Goal: Task Accomplishment & Management: Complete application form

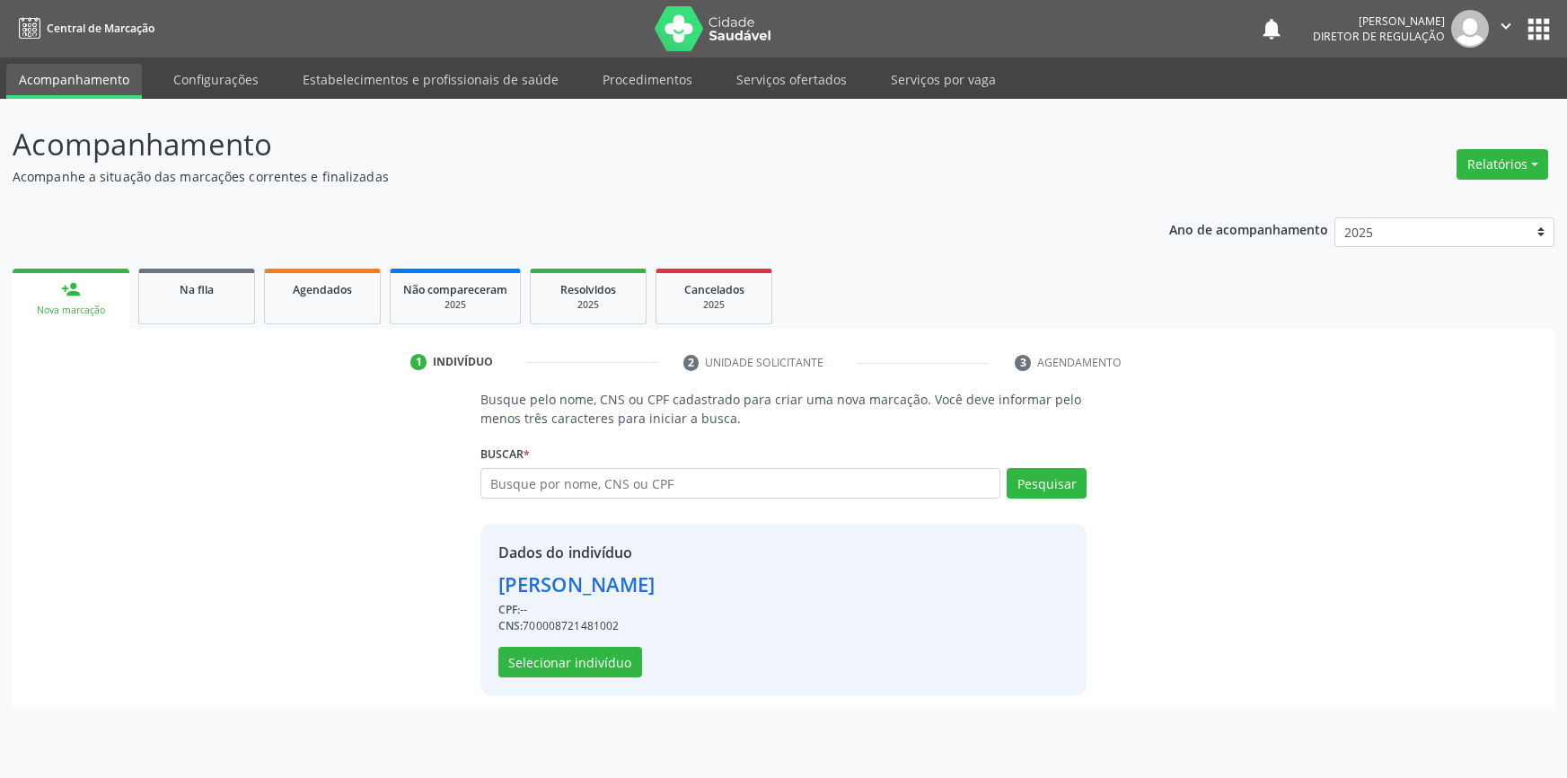
click at [736, 80] on link "Serviços ofertados" at bounding box center [792, 79] width 136 height 31
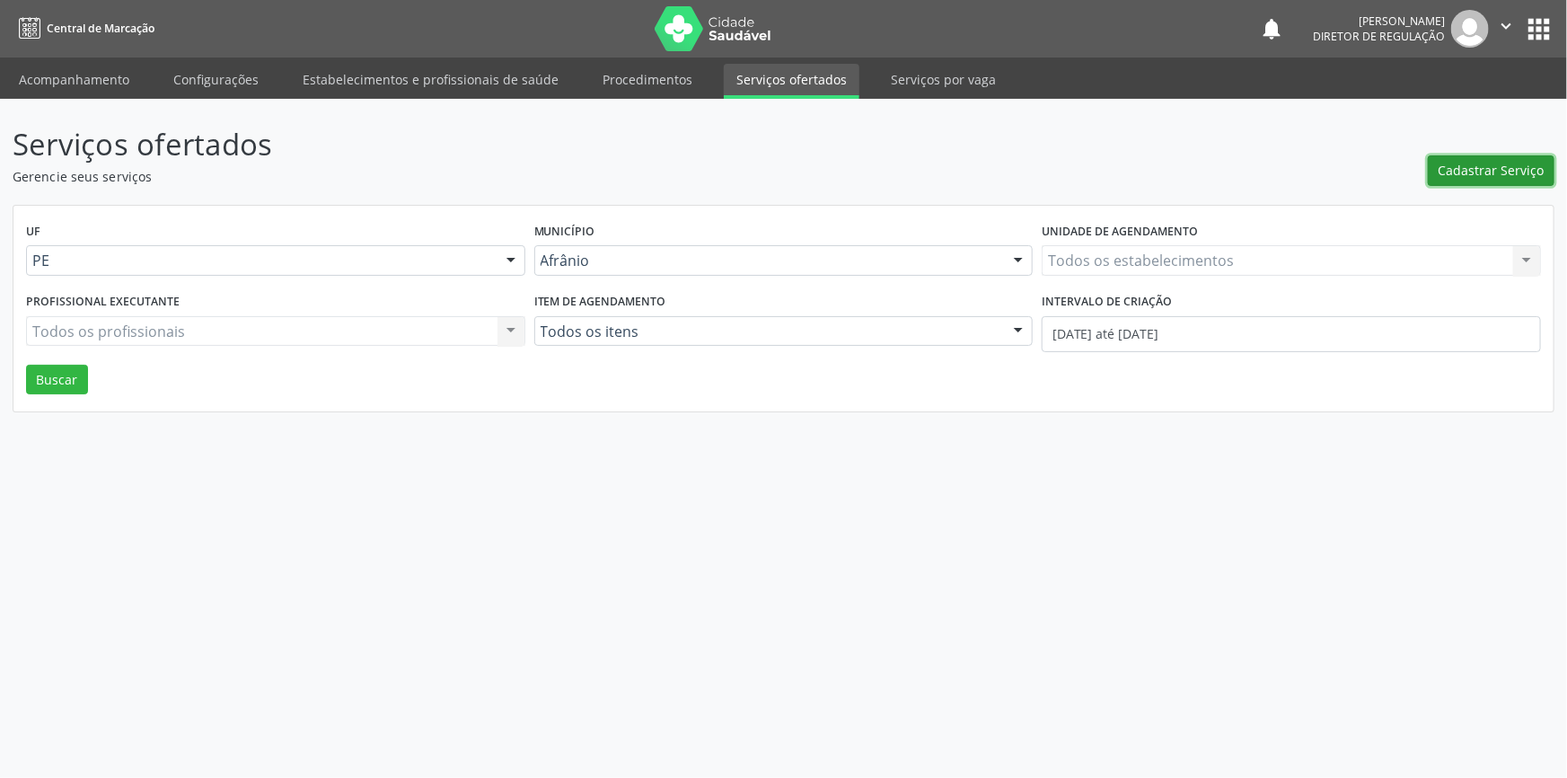
click at [1463, 176] on span "Cadastrar Serviço" at bounding box center [1492, 170] width 106 height 19
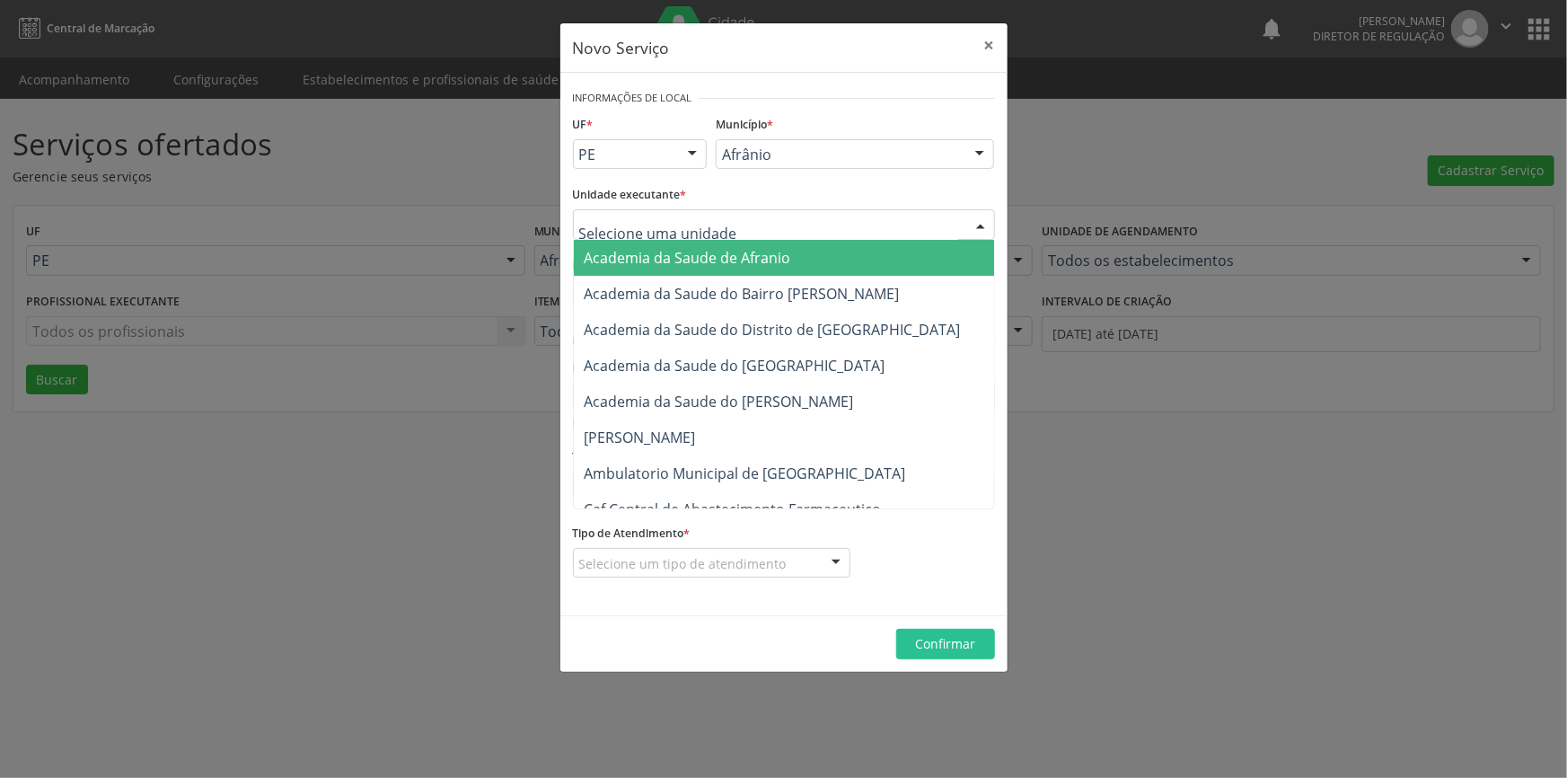
click at [872, 137] on div "Município * [PERSON_NAME] resultado encontrado para: " " Não há nenhuma opção p…" at bounding box center [854, 146] width 287 height 70
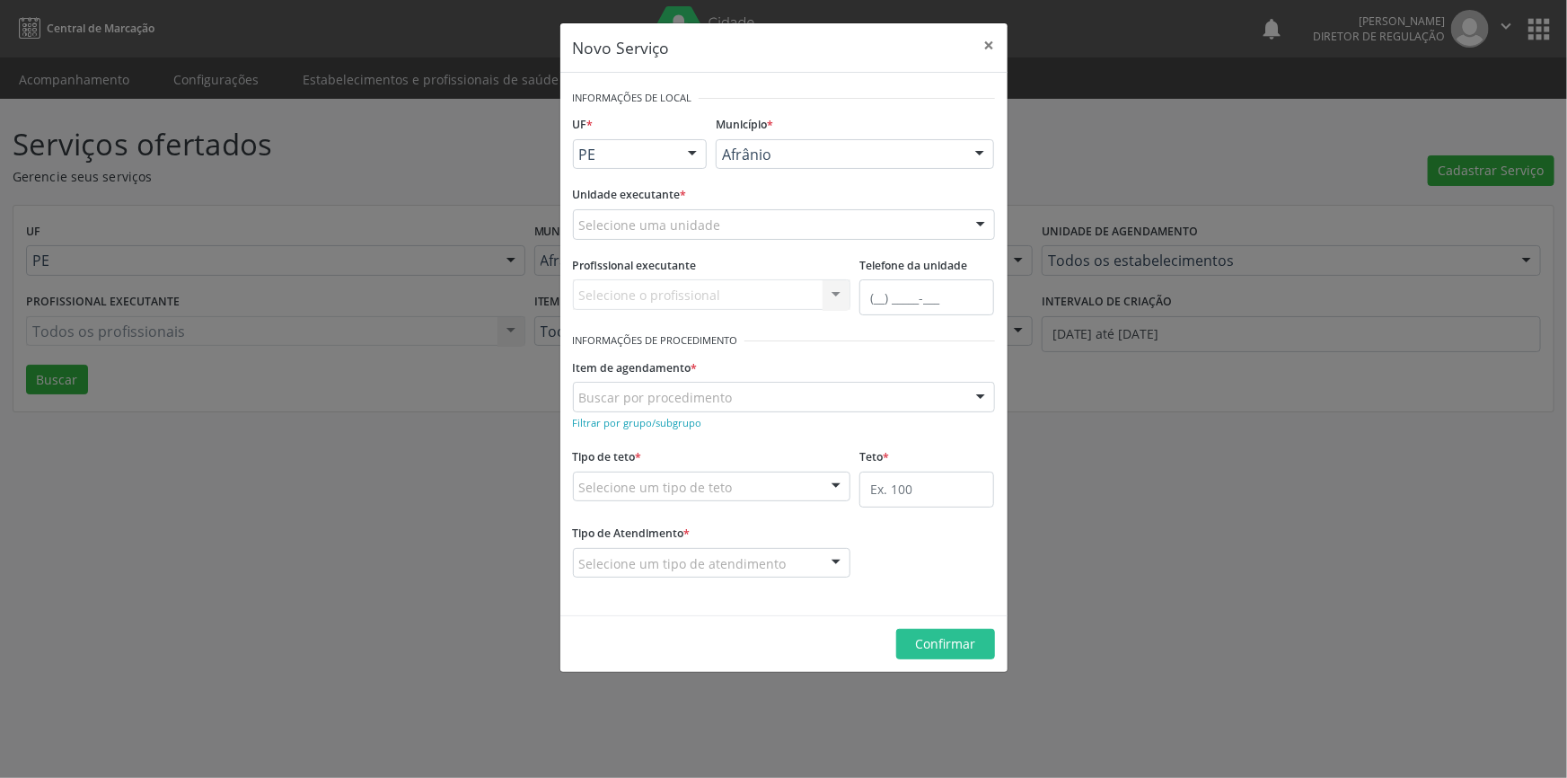
click at [830, 169] on div "Município * [PERSON_NAME] resultado encontrado para: " " Não há nenhuma opção p…" at bounding box center [854, 146] width 287 height 70
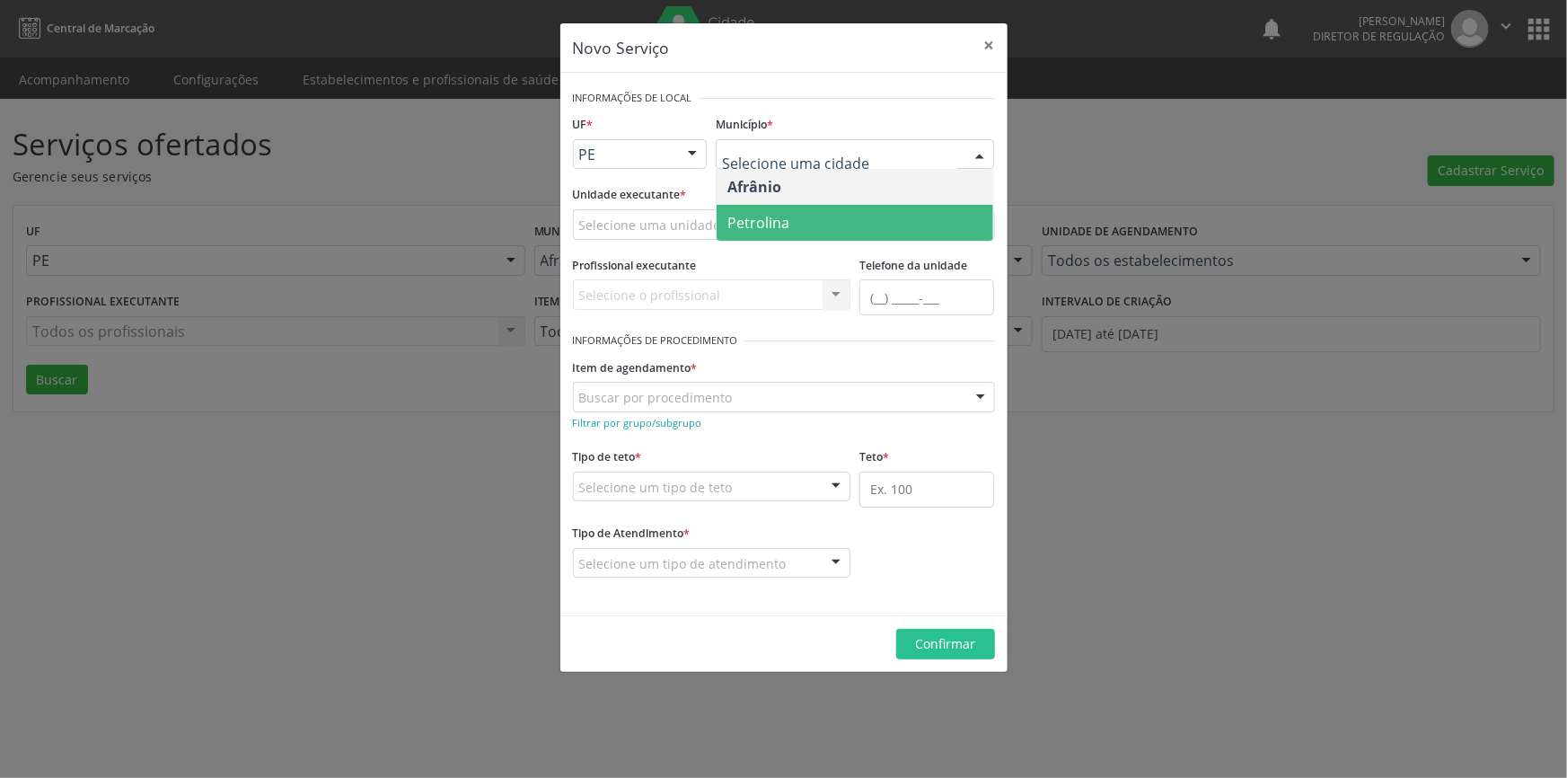
click at [789, 218] on span "Petrolina" at bounding box center [855, 223] width 277 height 36
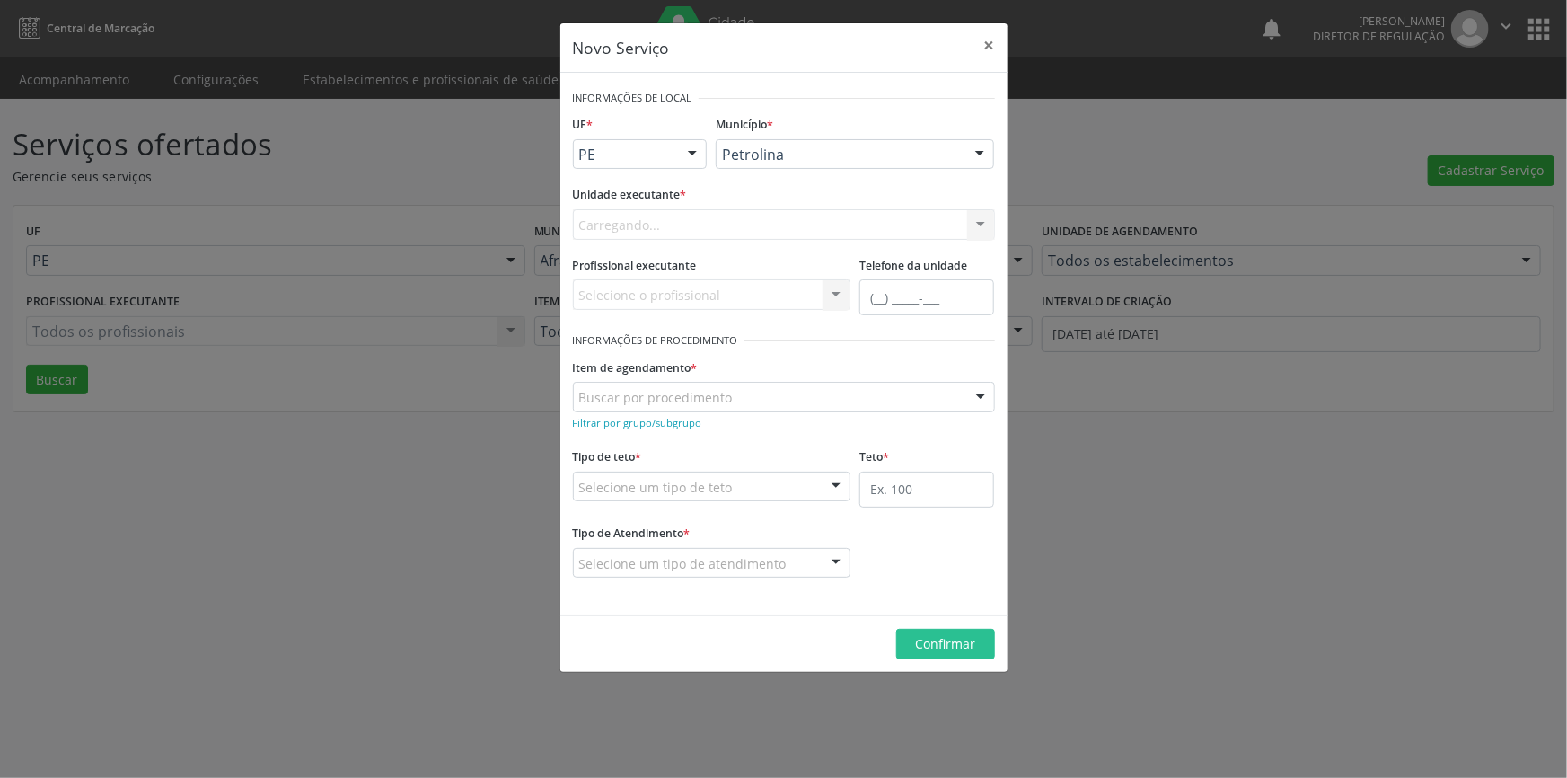
click at [683, 234] on div "Carregando... Academia da Saude de Afranio Academia da Saude do Bairro [PERSON_…" at bounding box center [784, 224] width 422 height 31
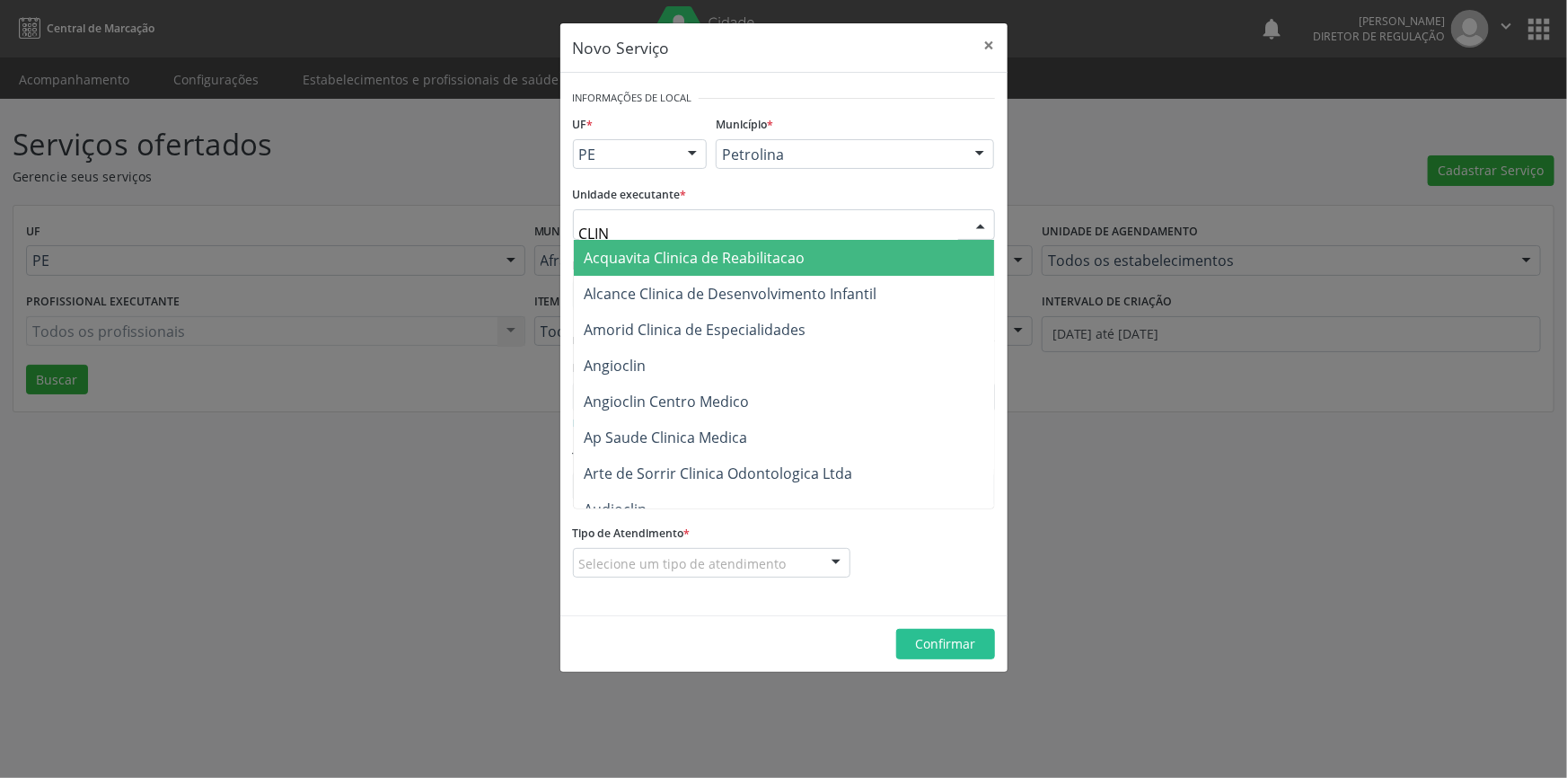
type input "CLINA"
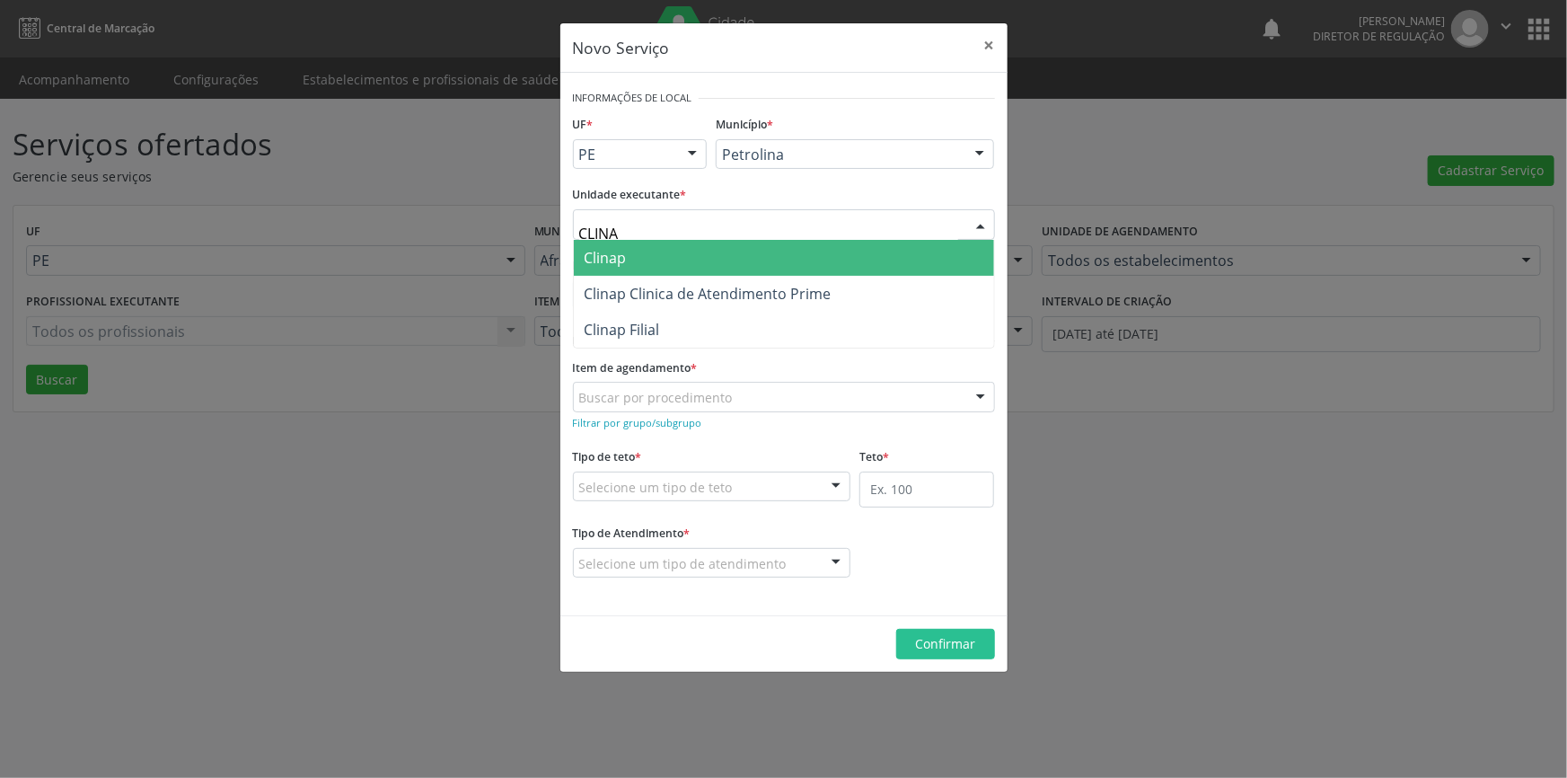
click at [656, 252] on span "Clinap" at bounding box center [784, 258] width 420 height 36
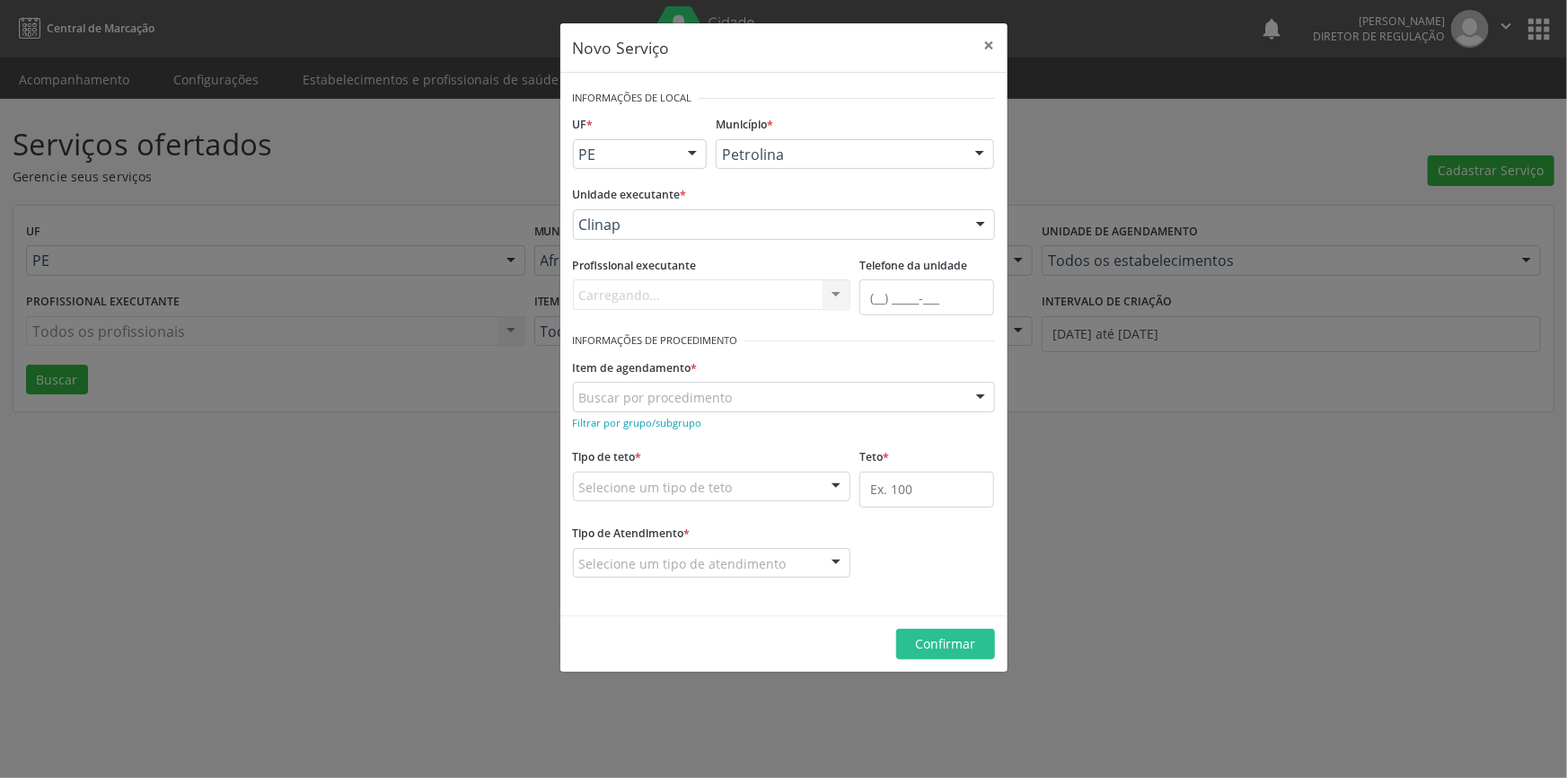
click at [647, 384] on div "Buscar por procedimento" at bounding box center [784, 397] width 422 height 31
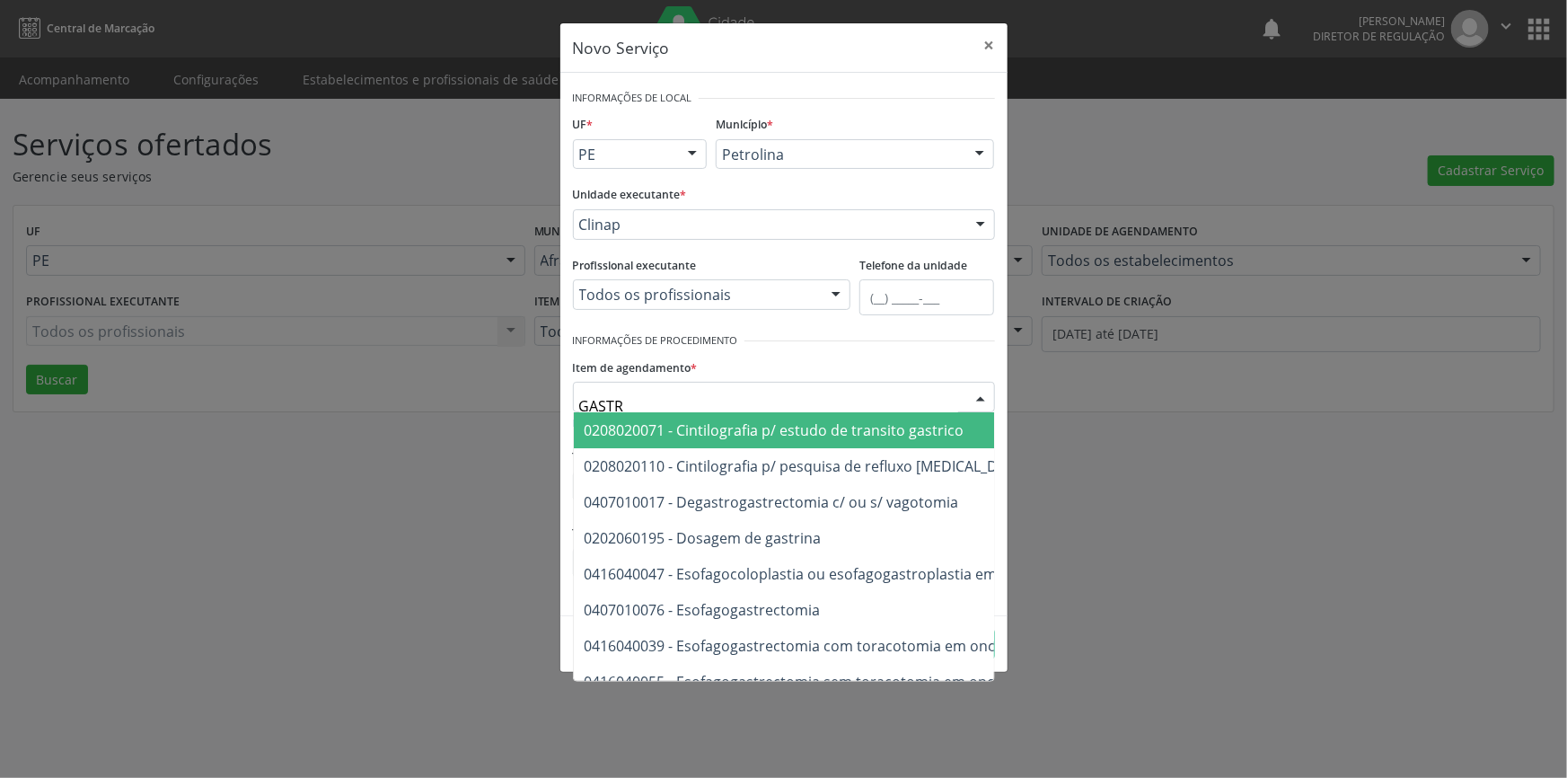
type input "[MEDICAL_DATA]"
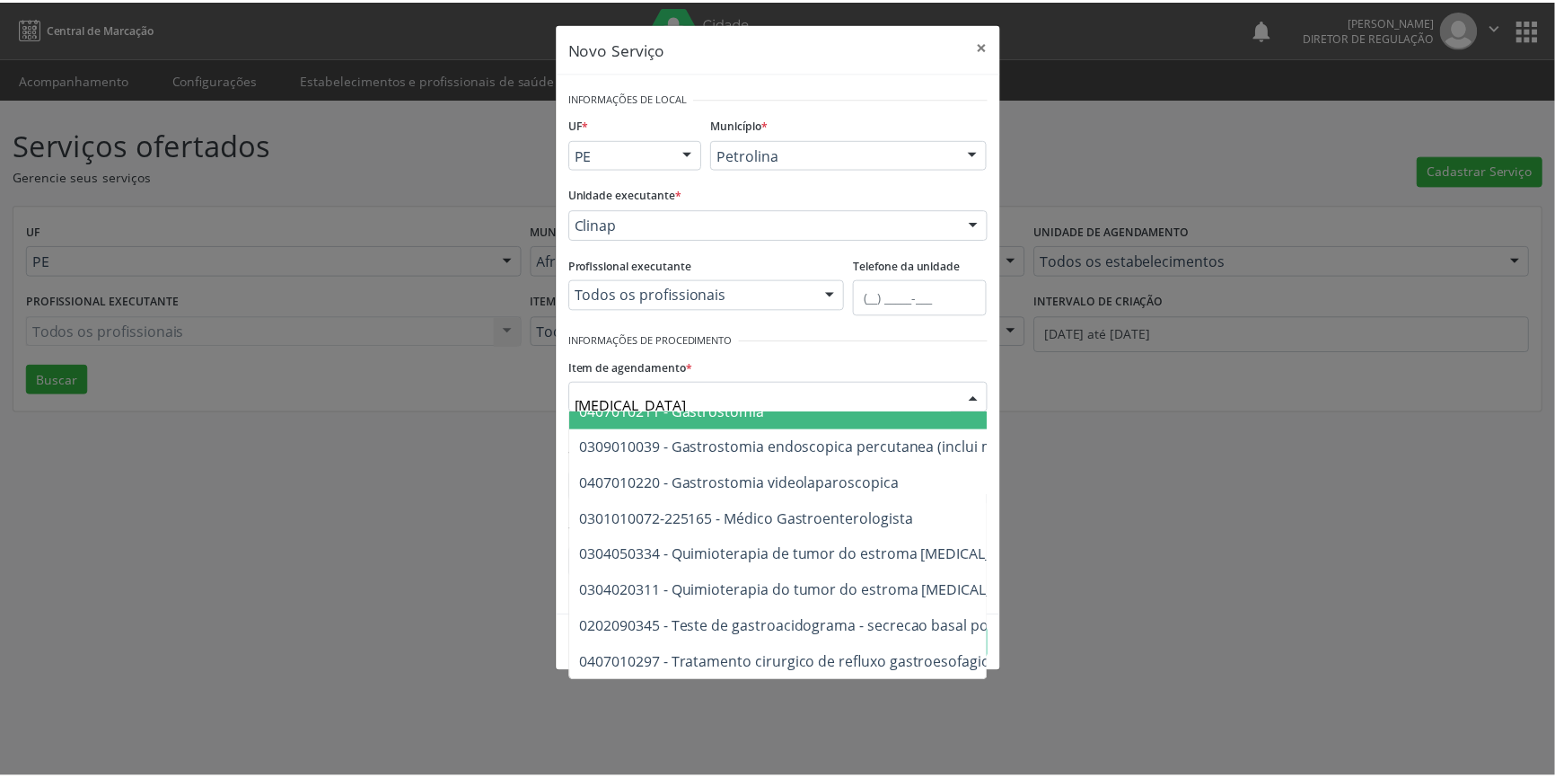
scroll to position [390, 0]
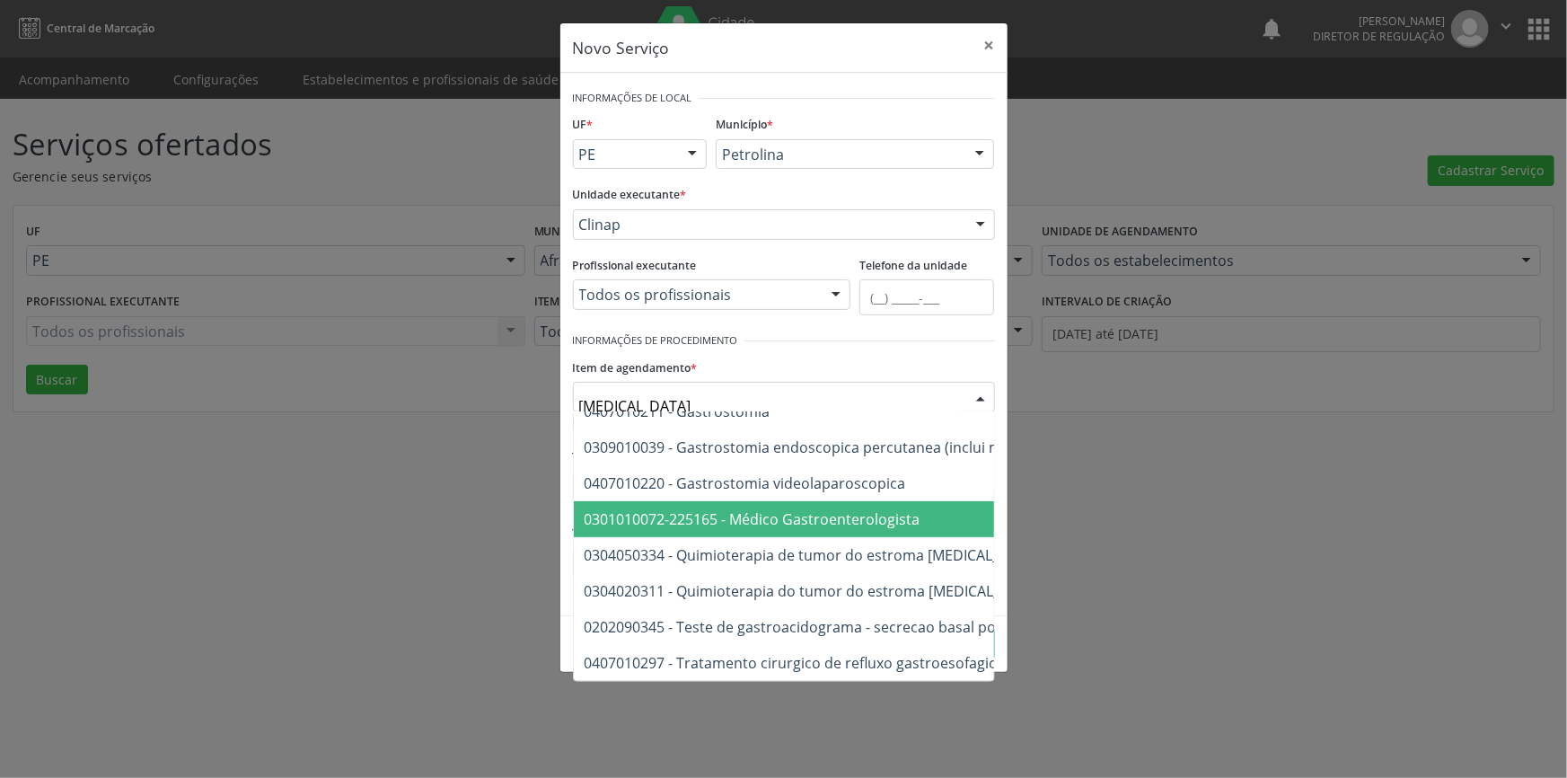
click at [798, 515] on span "0301010072-225165 - Médico Gastroenterologista" at bounding box center [753, 519] width 336 height 20
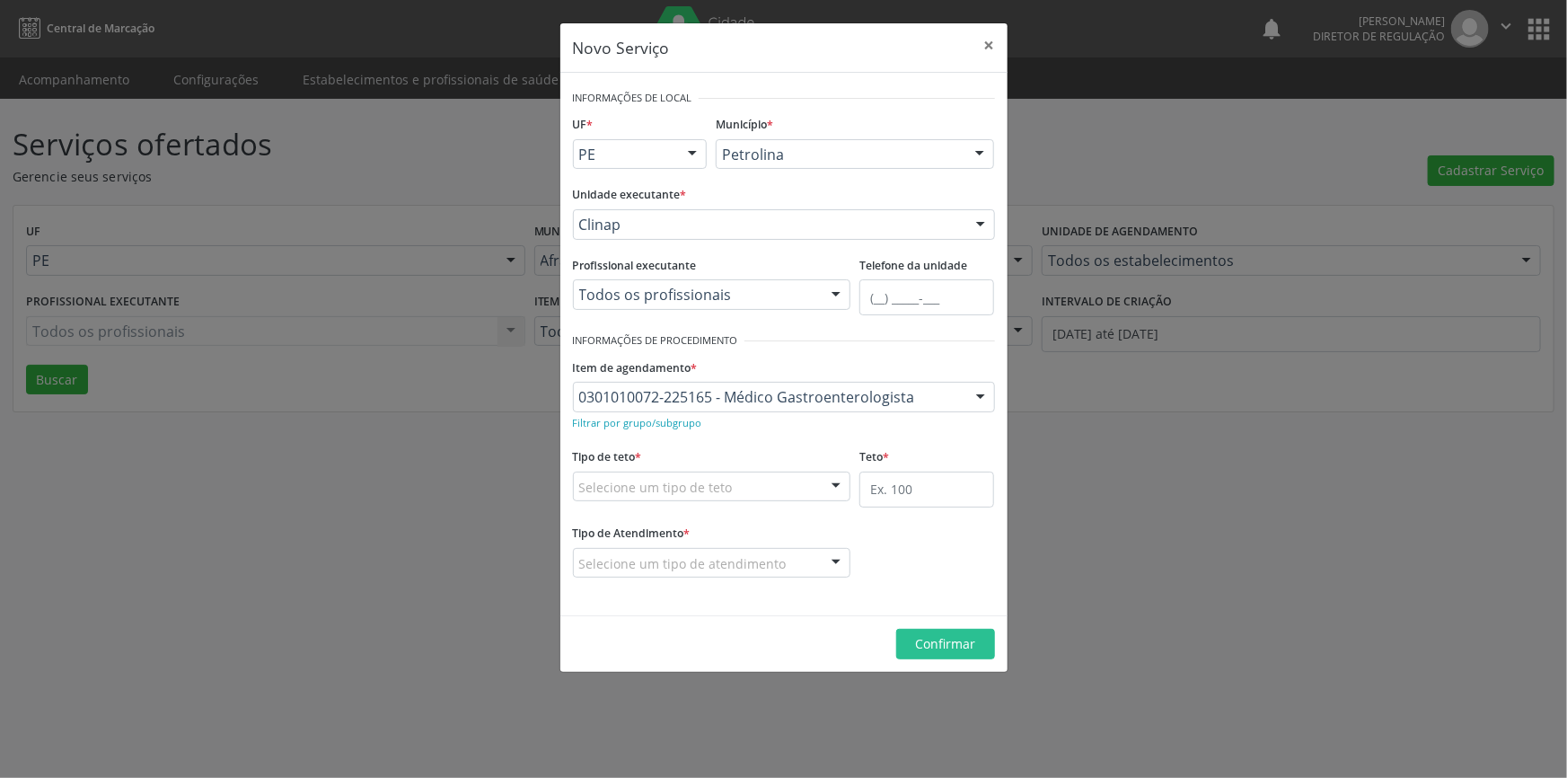
click at [727, 488] on div "Selecione um tipo de teto" at bounding box center [712, 486] width 278 height 31
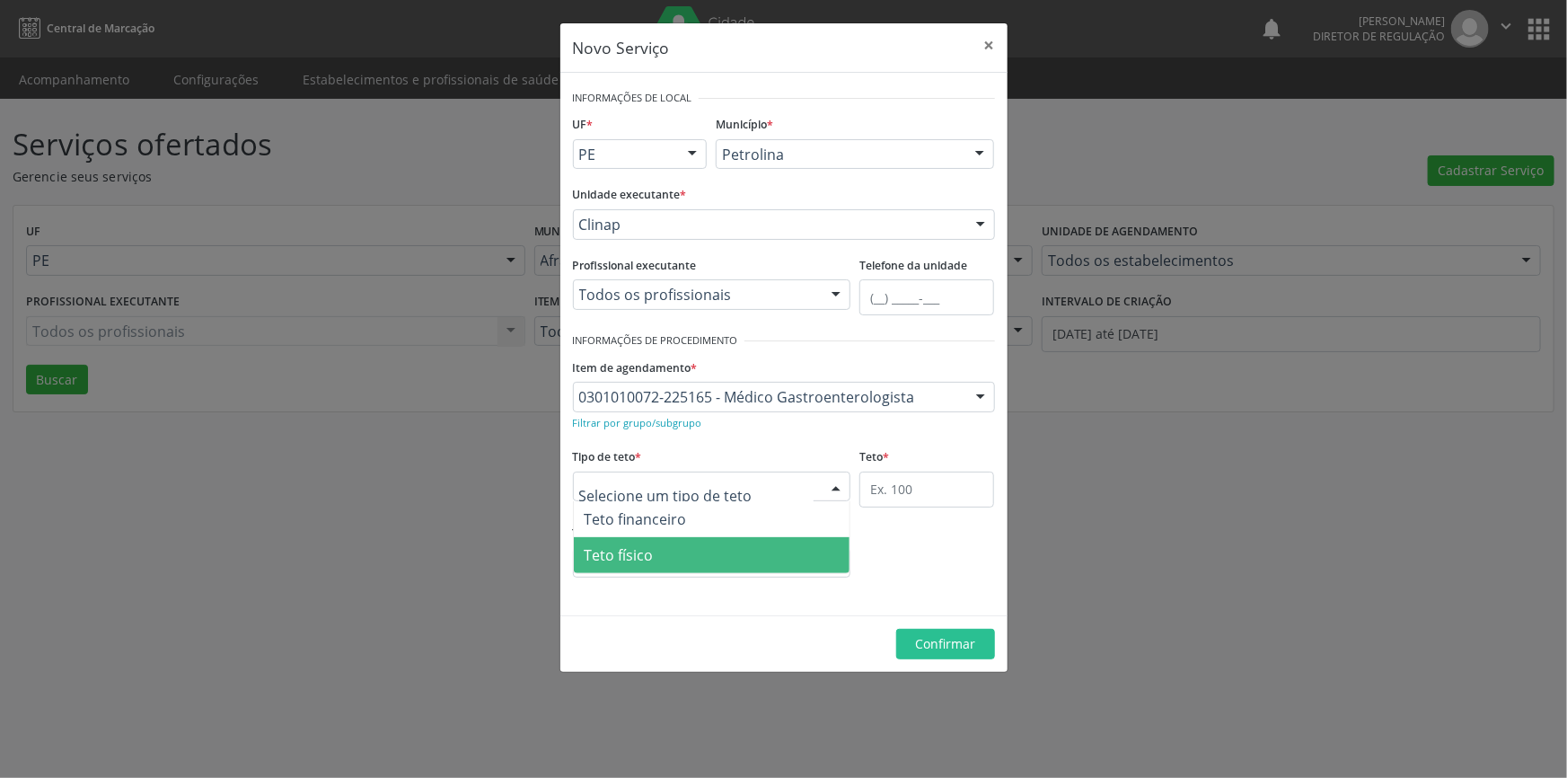
click at [688, 547] on span "Teto físico" at bounding box center [712, 555] width 277 height 36
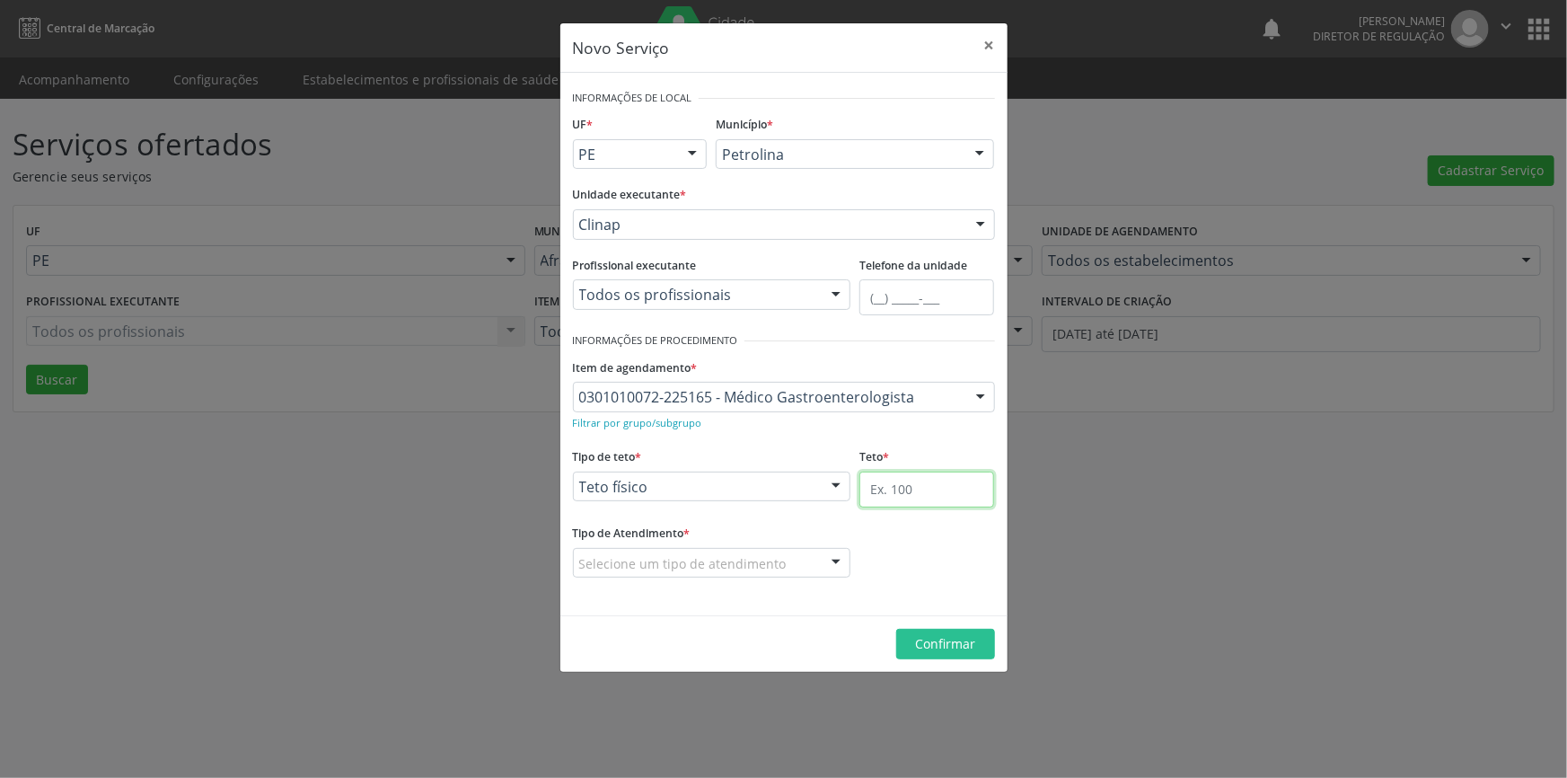
click at [893, 489] on input "text" at bounding box center [926, 489] width 135 height 36
type input "1"
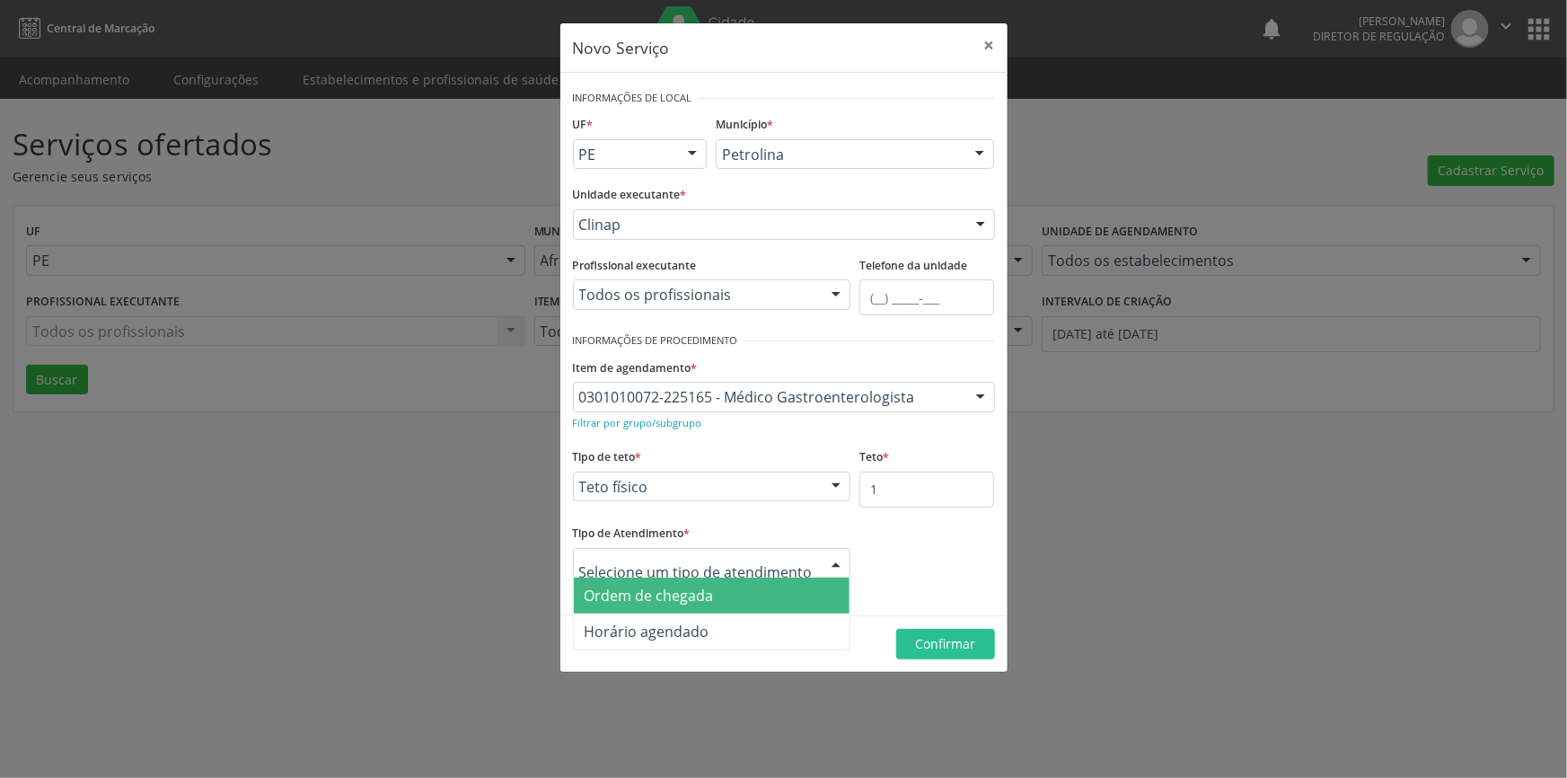
click at [716, 591] on span "Ordem de chegada" at bounding box center [712, 595] width 277 height 36
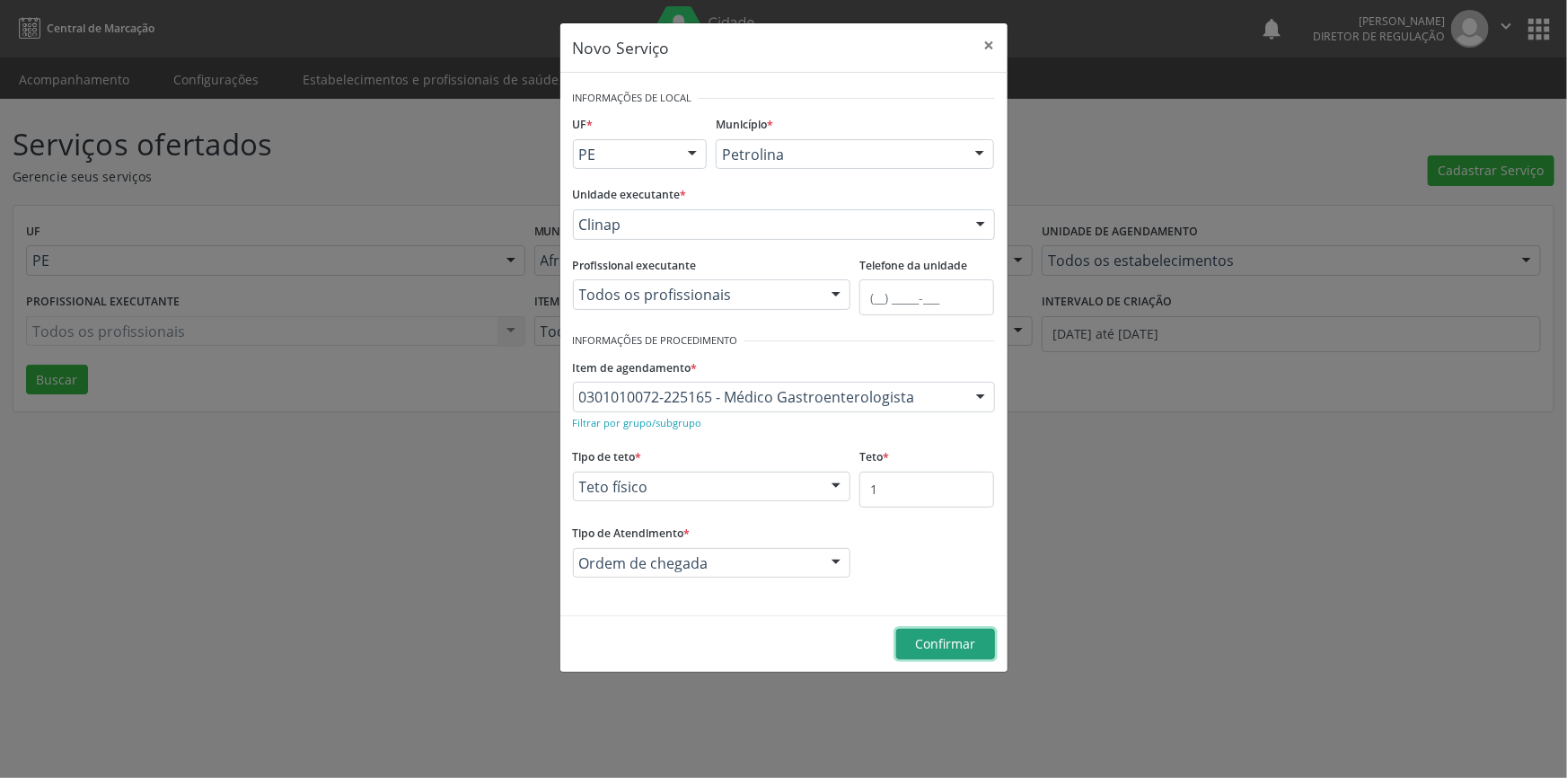
click at [925, 647] on span "Confirmar" at bounding box center [945, 643] width 60 height 17
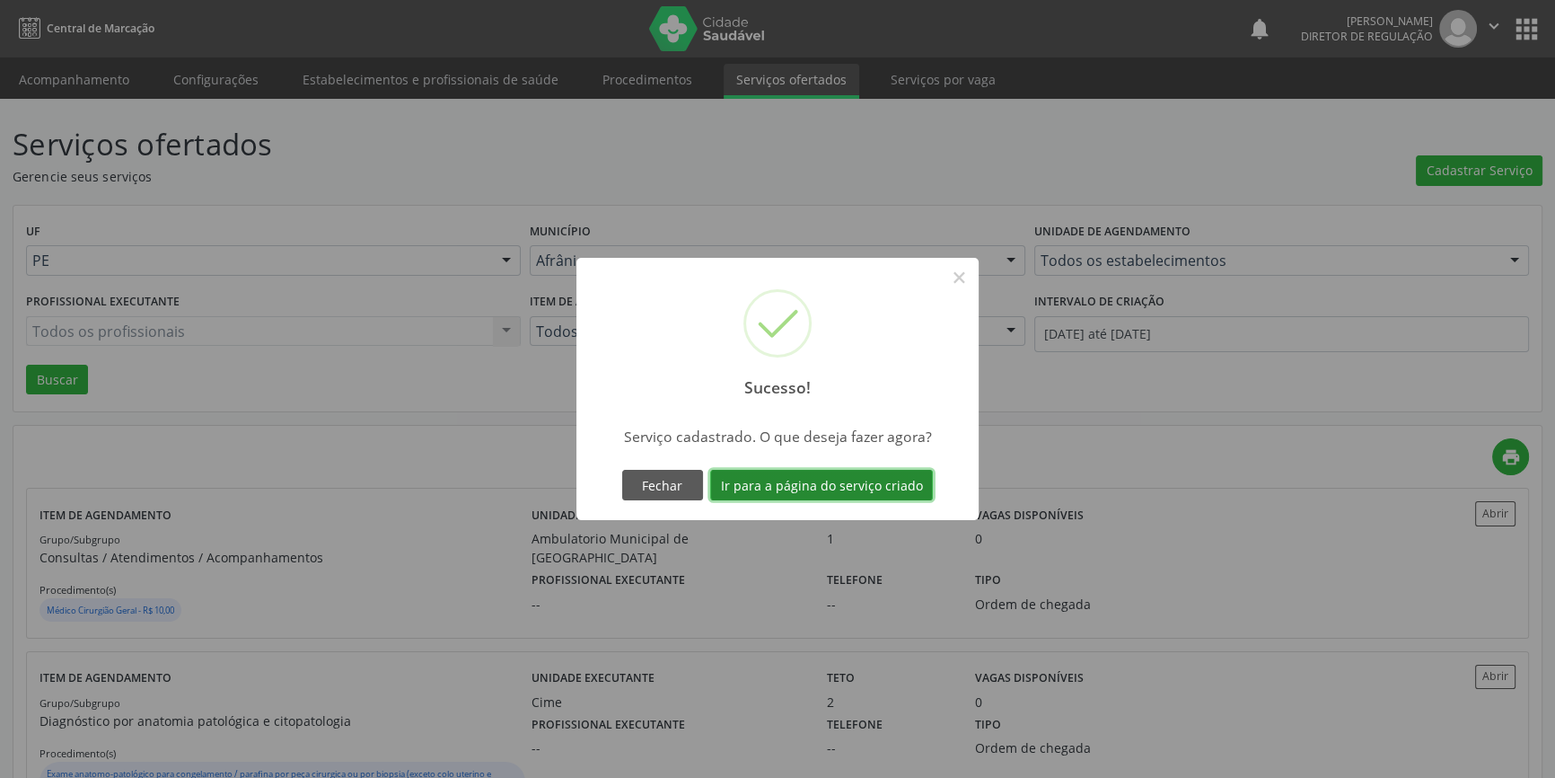
click at [754, 490] on button "Ir para a página do serviço criado" at bounding box center [821, 485] width 223 height 31
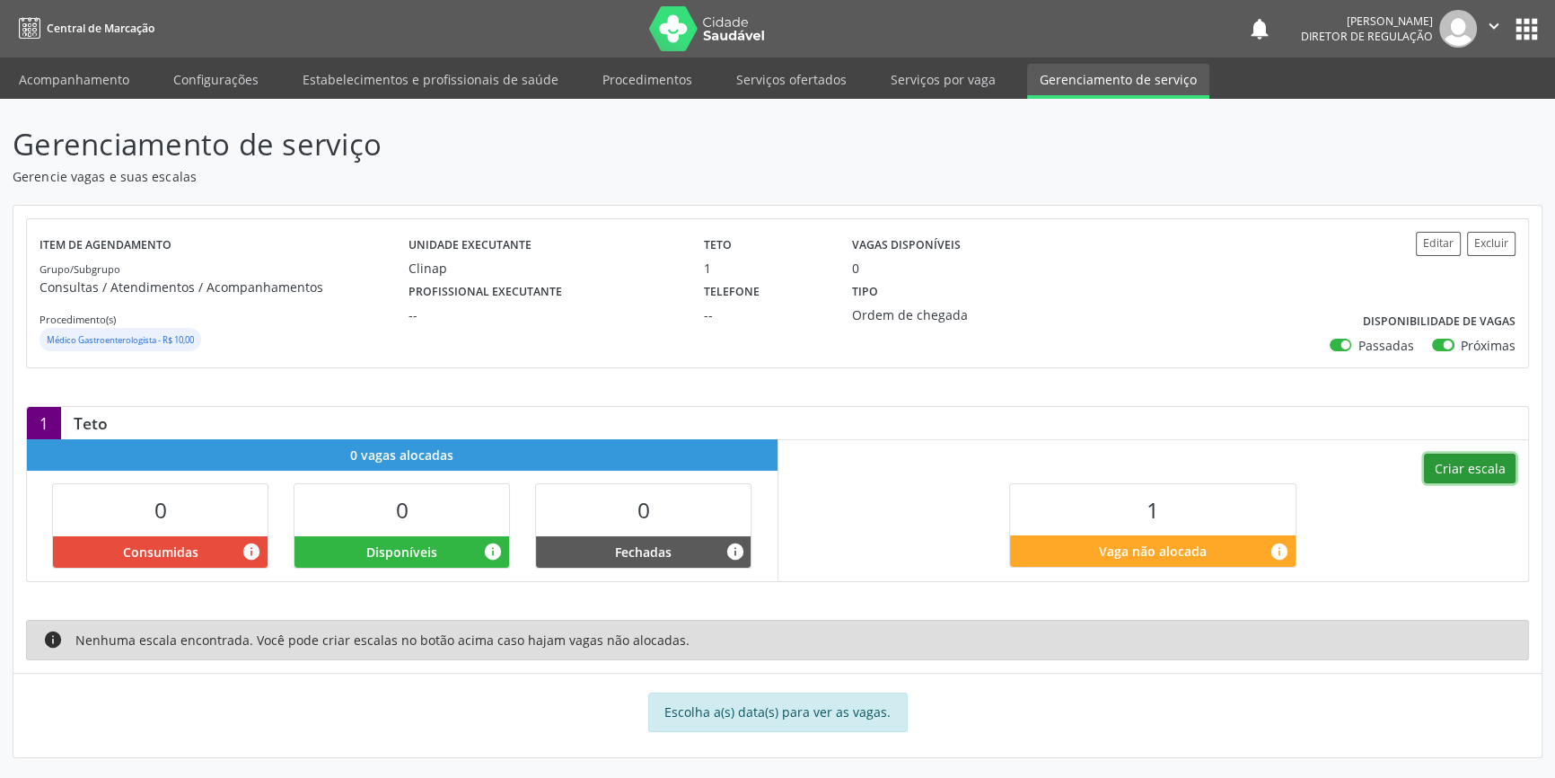
click at [1489, 478] on button "Criar escala" at bounding box center [1470, 469] width 92 height 31
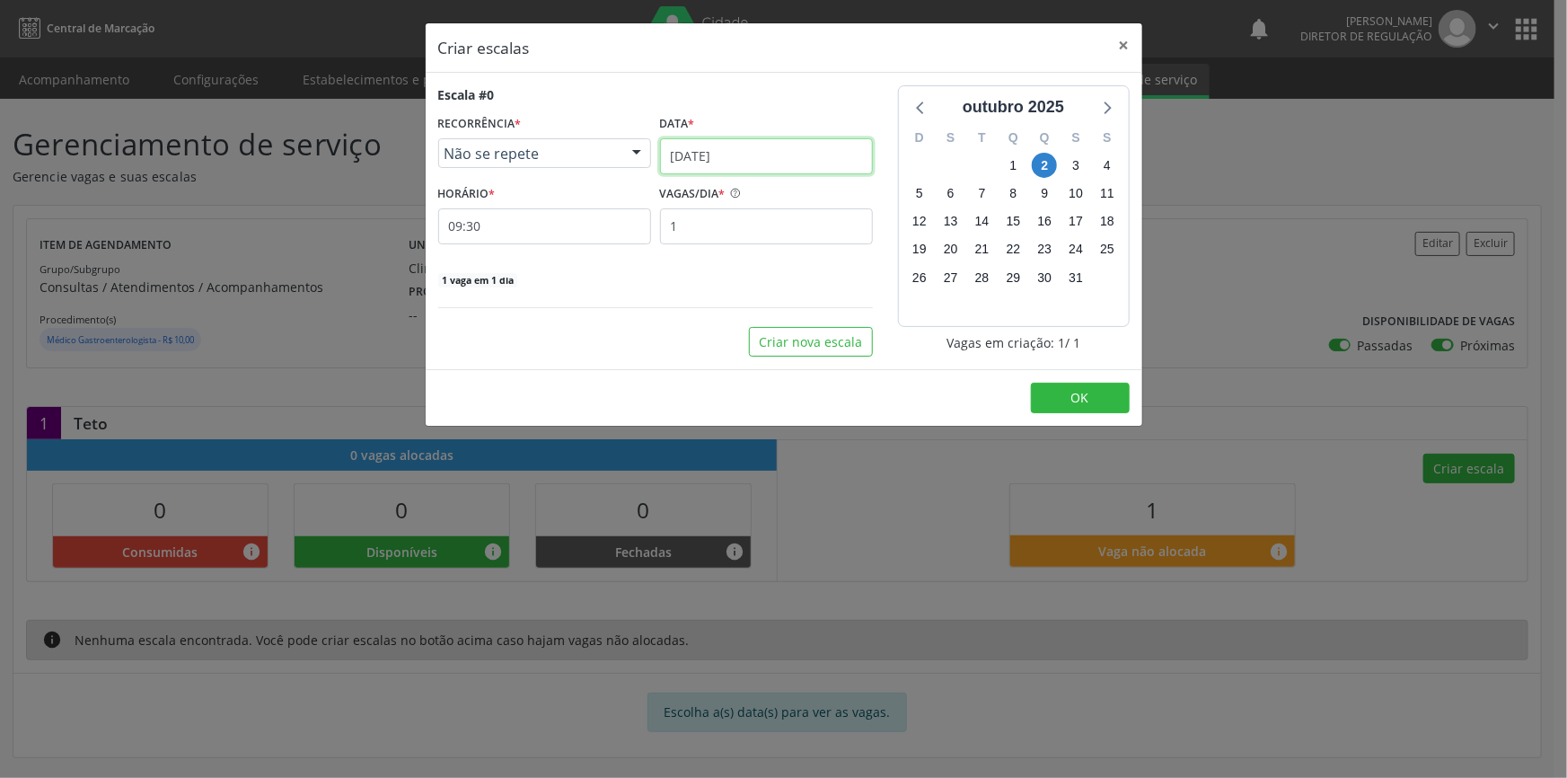
click at [718, 152] on input "[DATE]" at bounding box center [766, 156] width 213 height 36
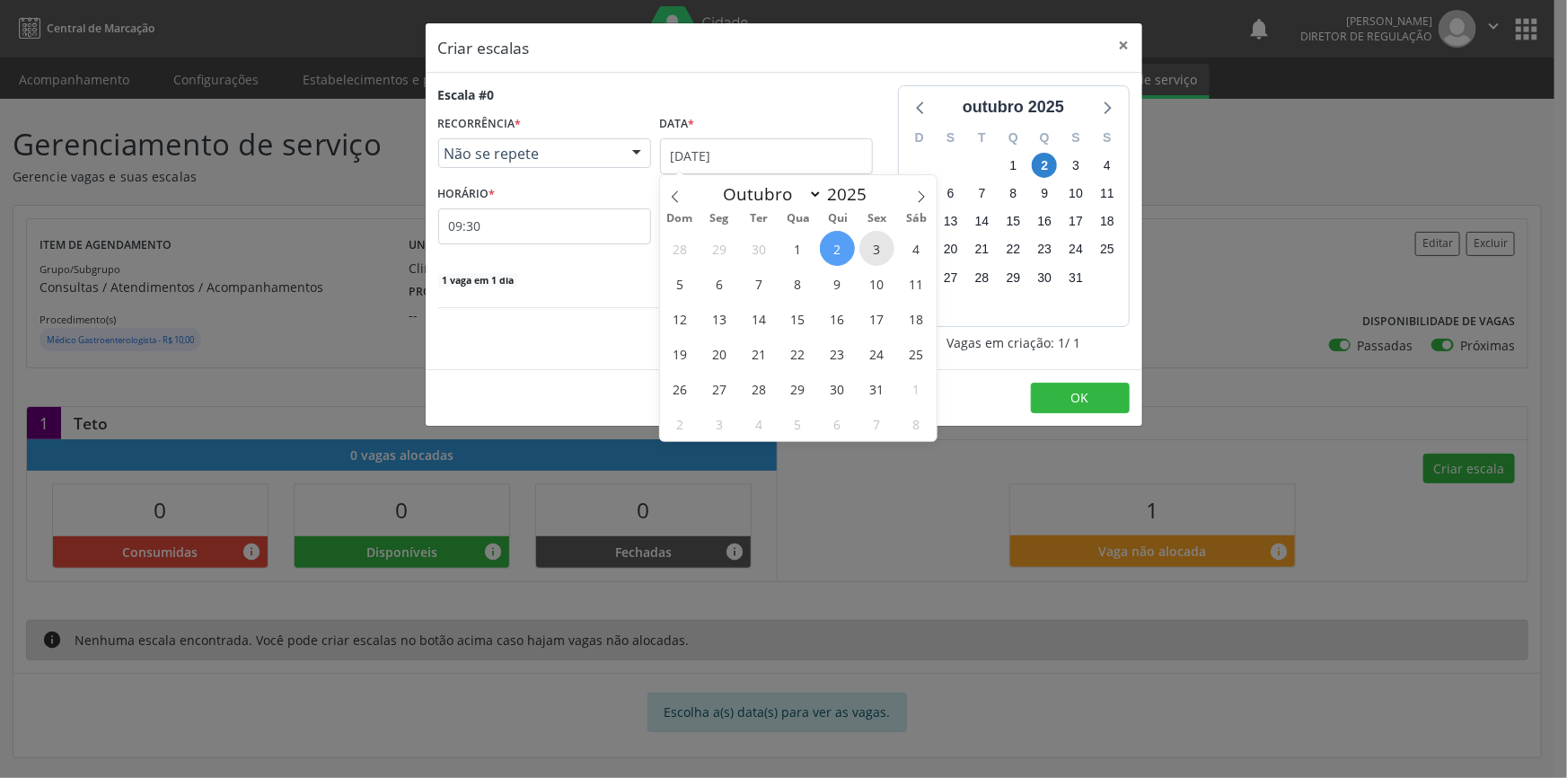
click at [869, 254] on span "3" at bounding box center [876, 248] width 35 height 35
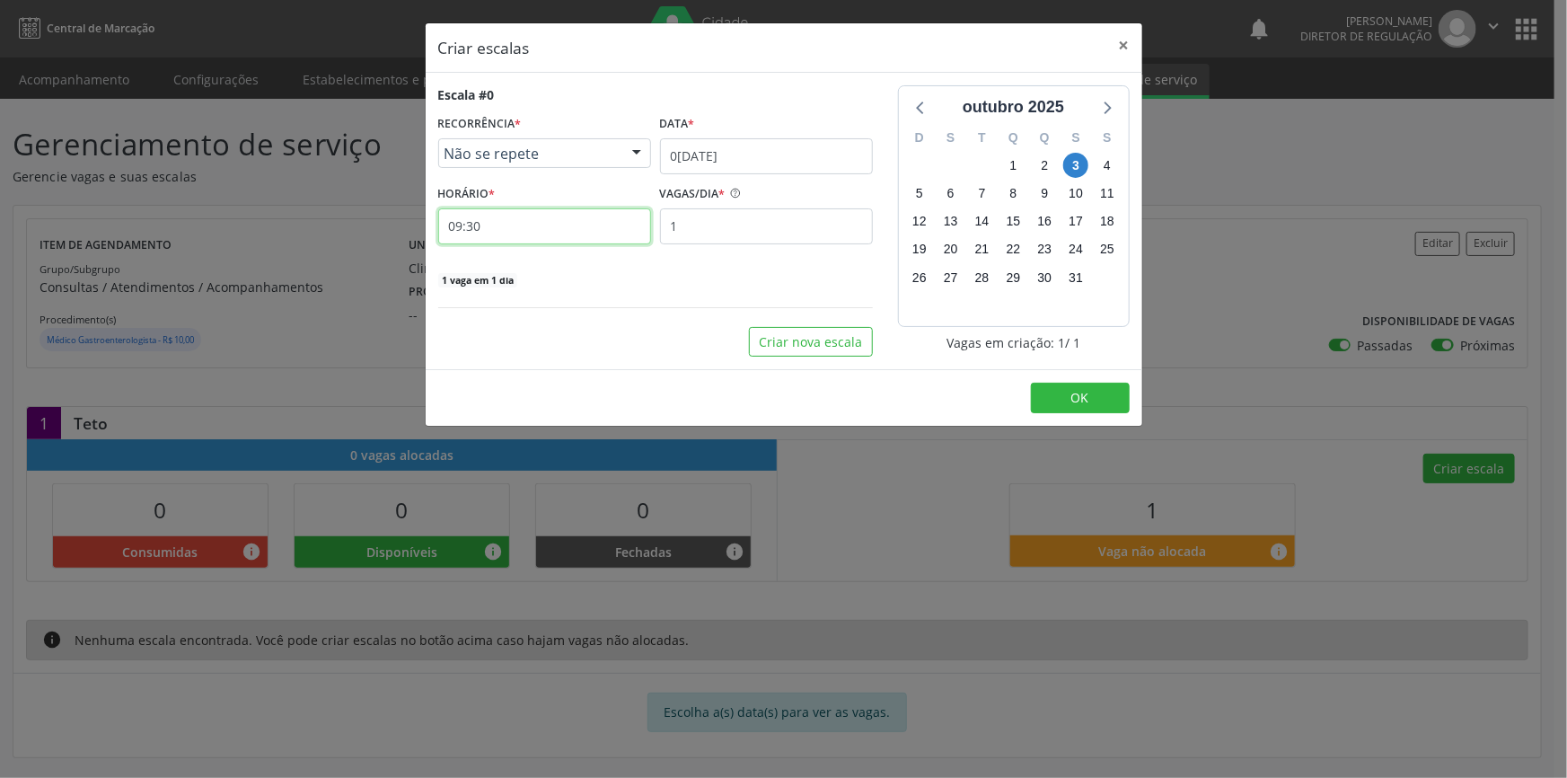
click at [516, 234] on input "09:30" at bounding box center [544, 226] width 213 height 36
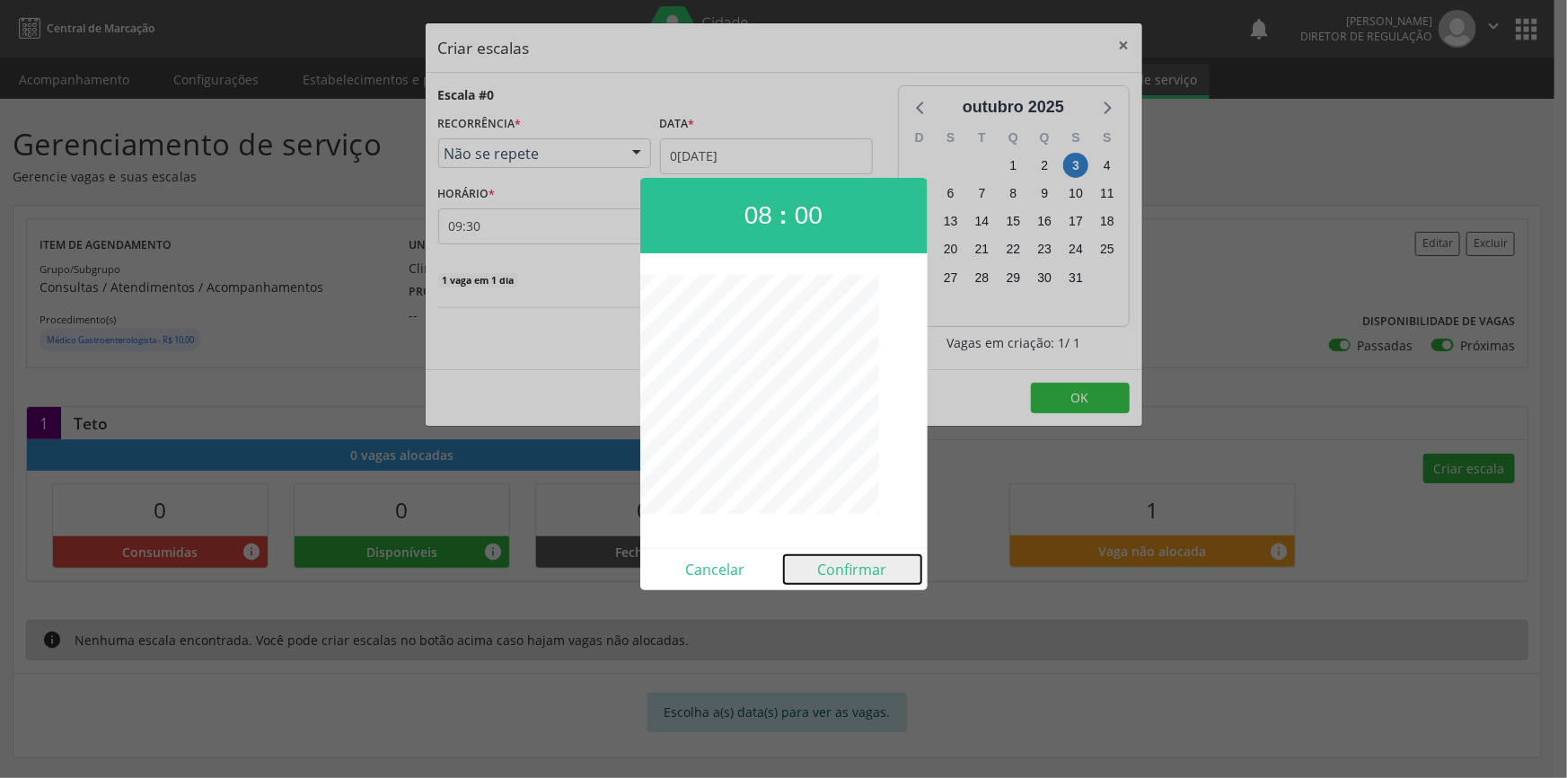
click at [852, 574] on button "Confirmar" at bounding box center [852, 569] width 137 height 29
type input "08:00"
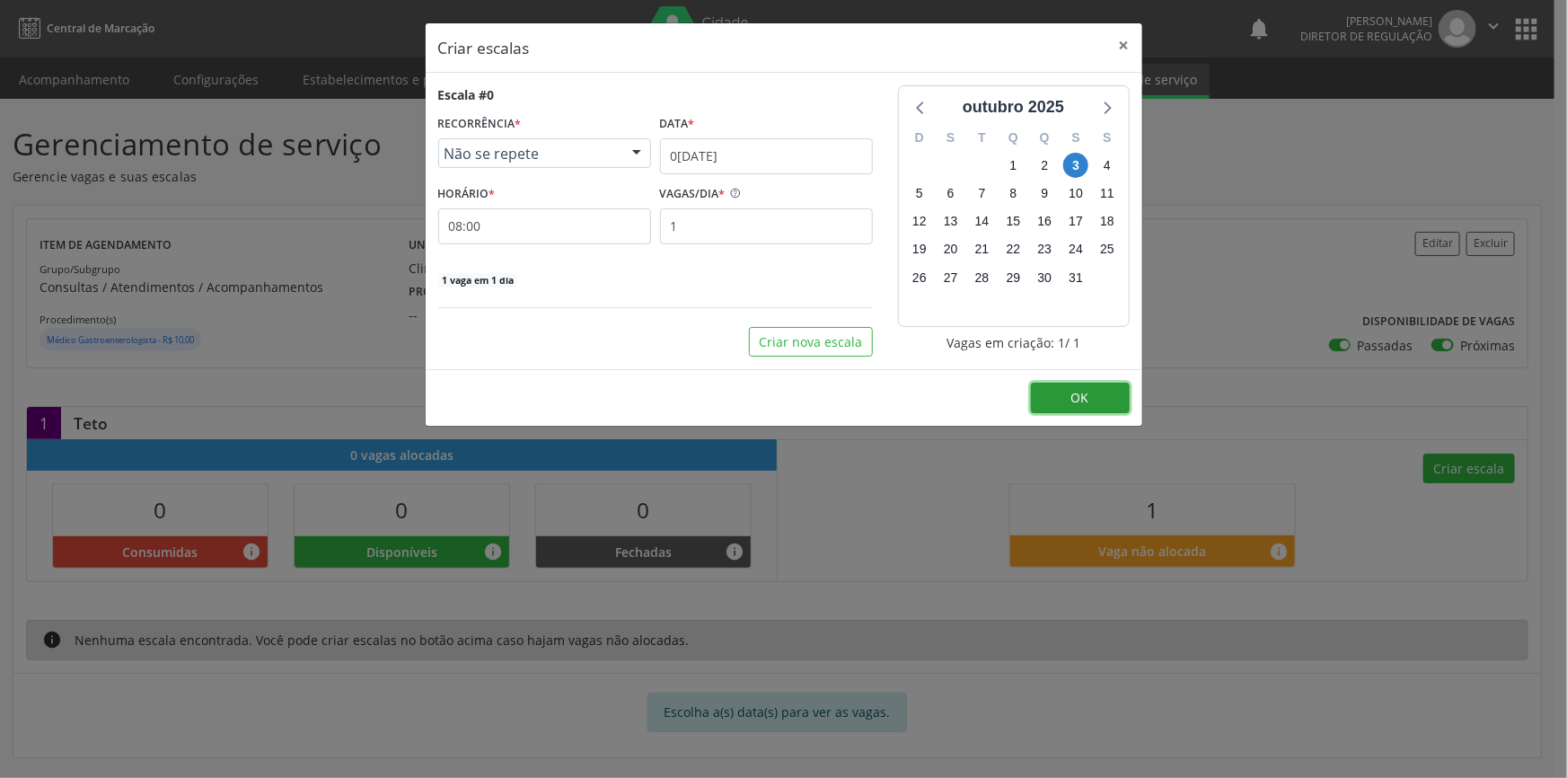
click at [1072, 401] on span "OK" at bounding box center [1080, 397] width 18 height 17
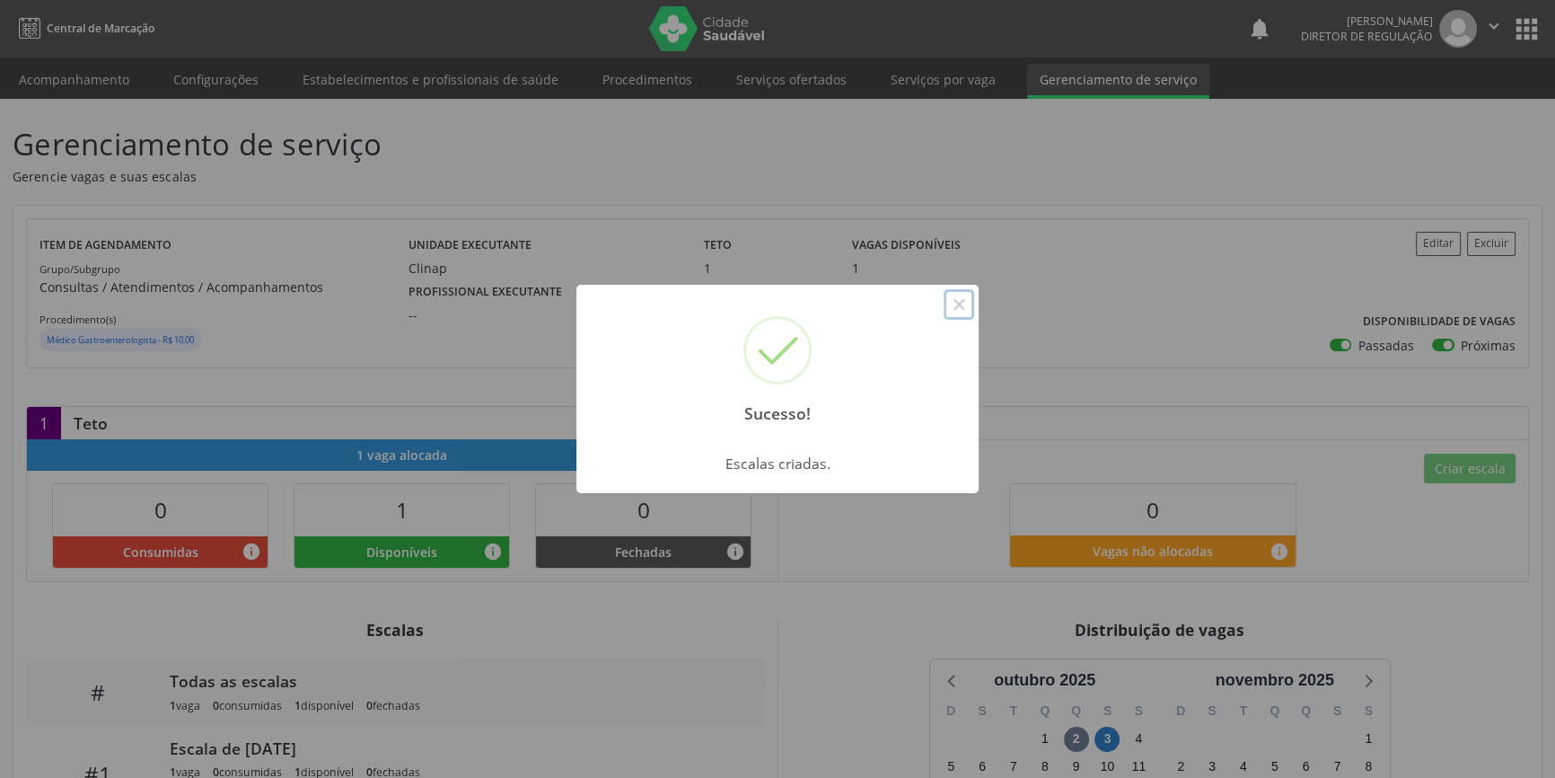
click at [956, 295] on button "×" at bounding box center [959, 304] width 31 height 31
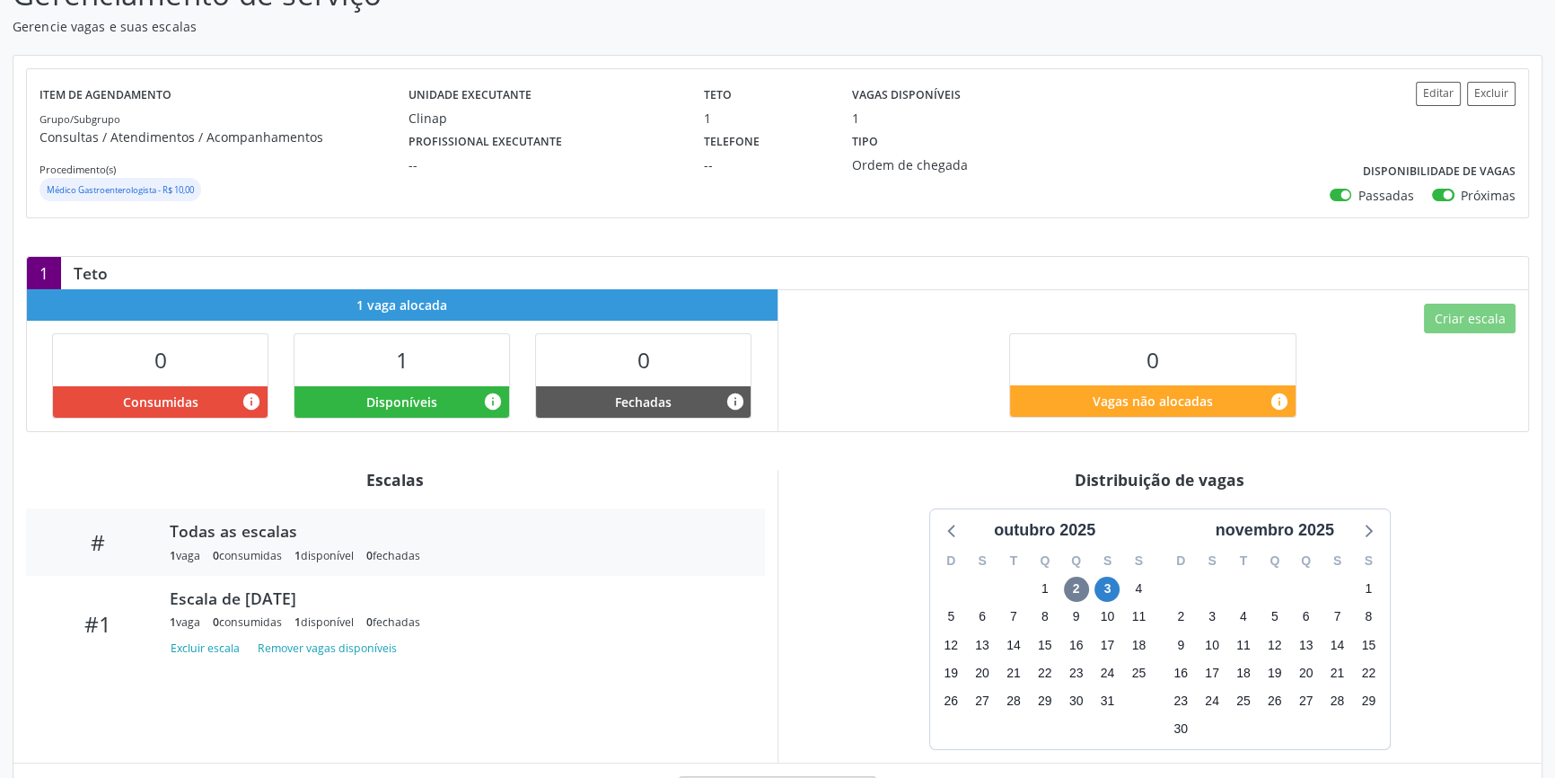
scroll to position [163, 0]
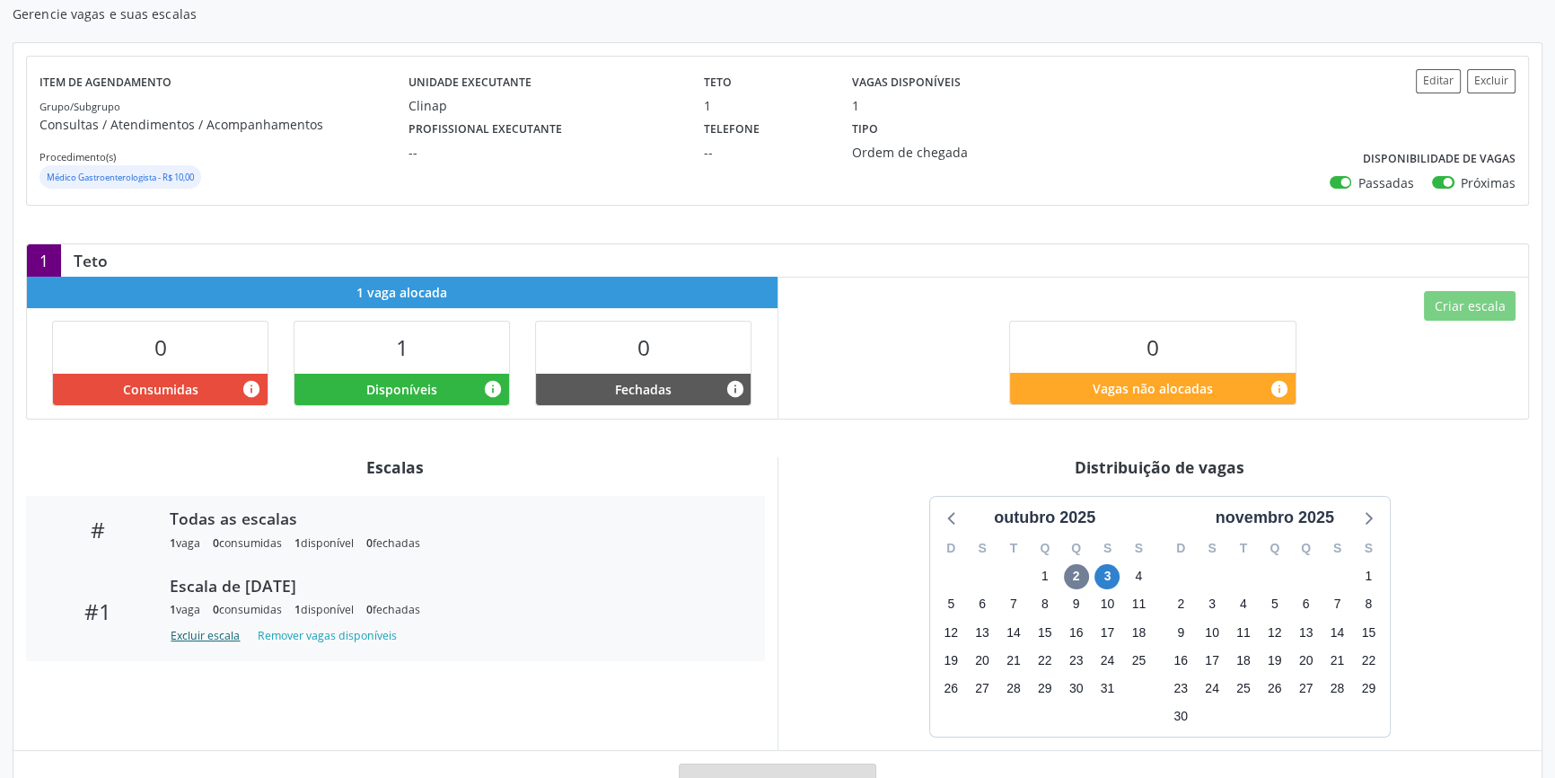
click at [216, 636] on button "Excluir escala" at bounding box center [208, 635] width 77 height 24
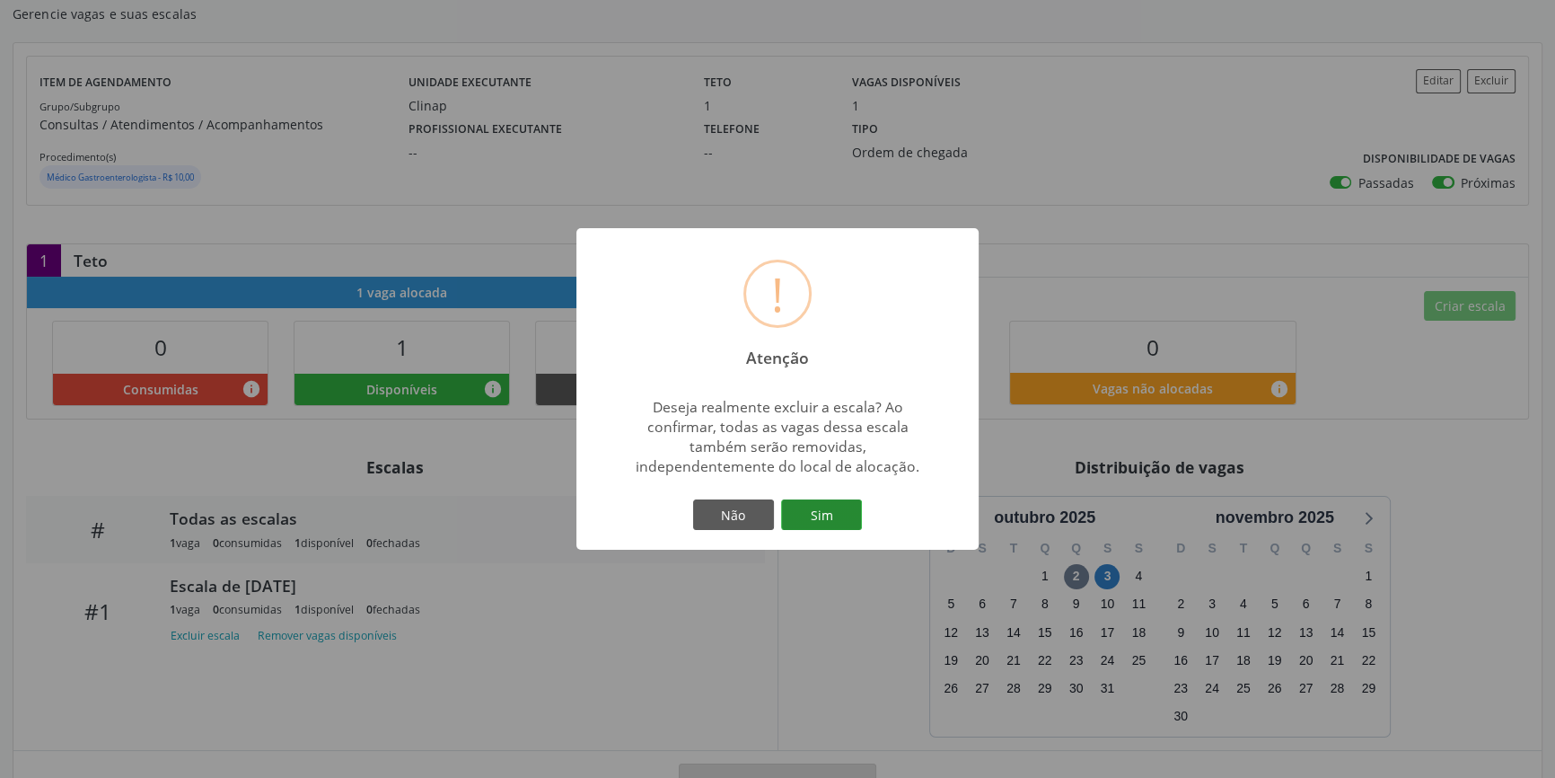
click at [813, 508] on button "Sim" at bounding box center [821, 514] width 81 height 31
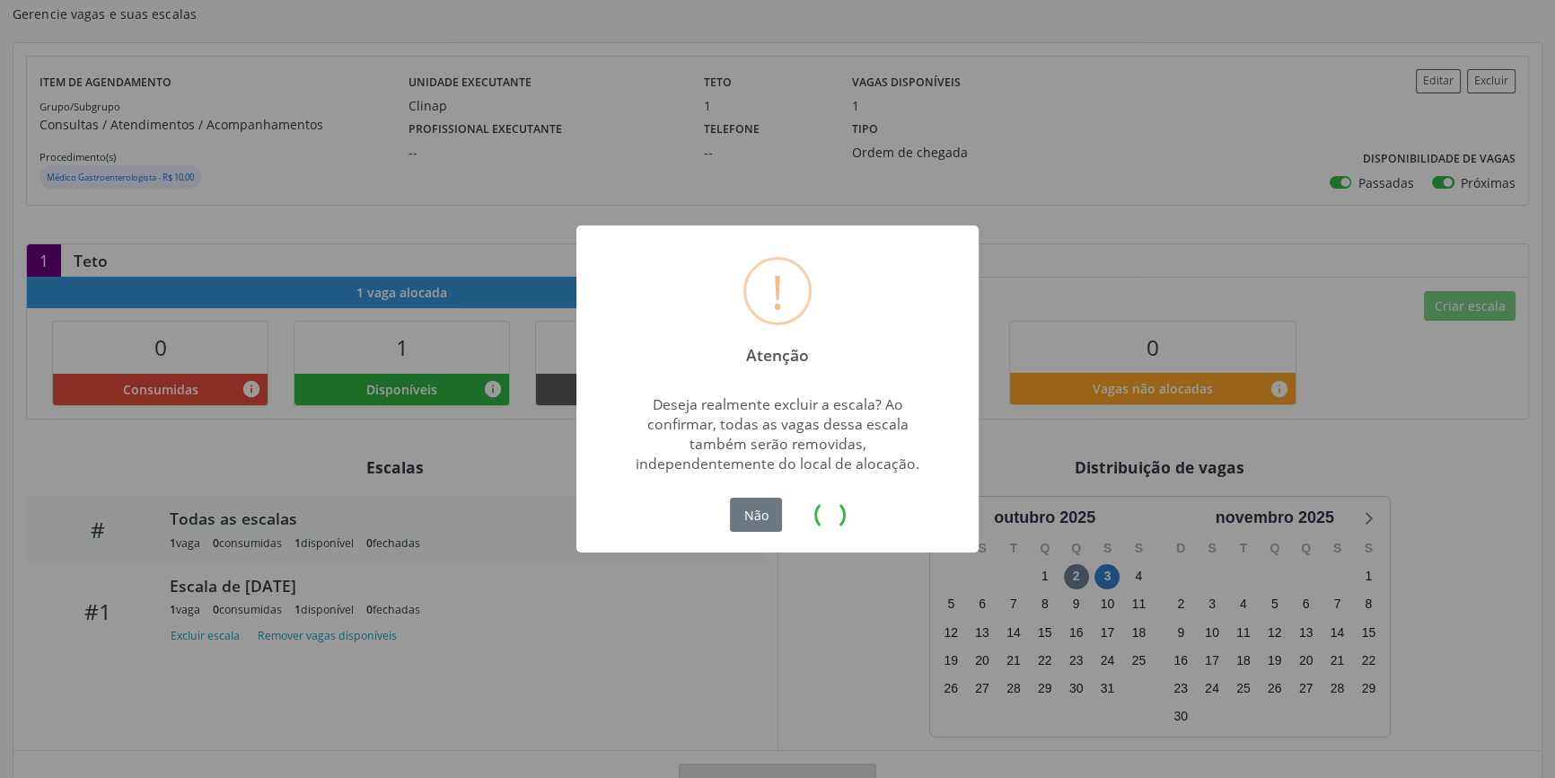
scroll to position [0, 0]
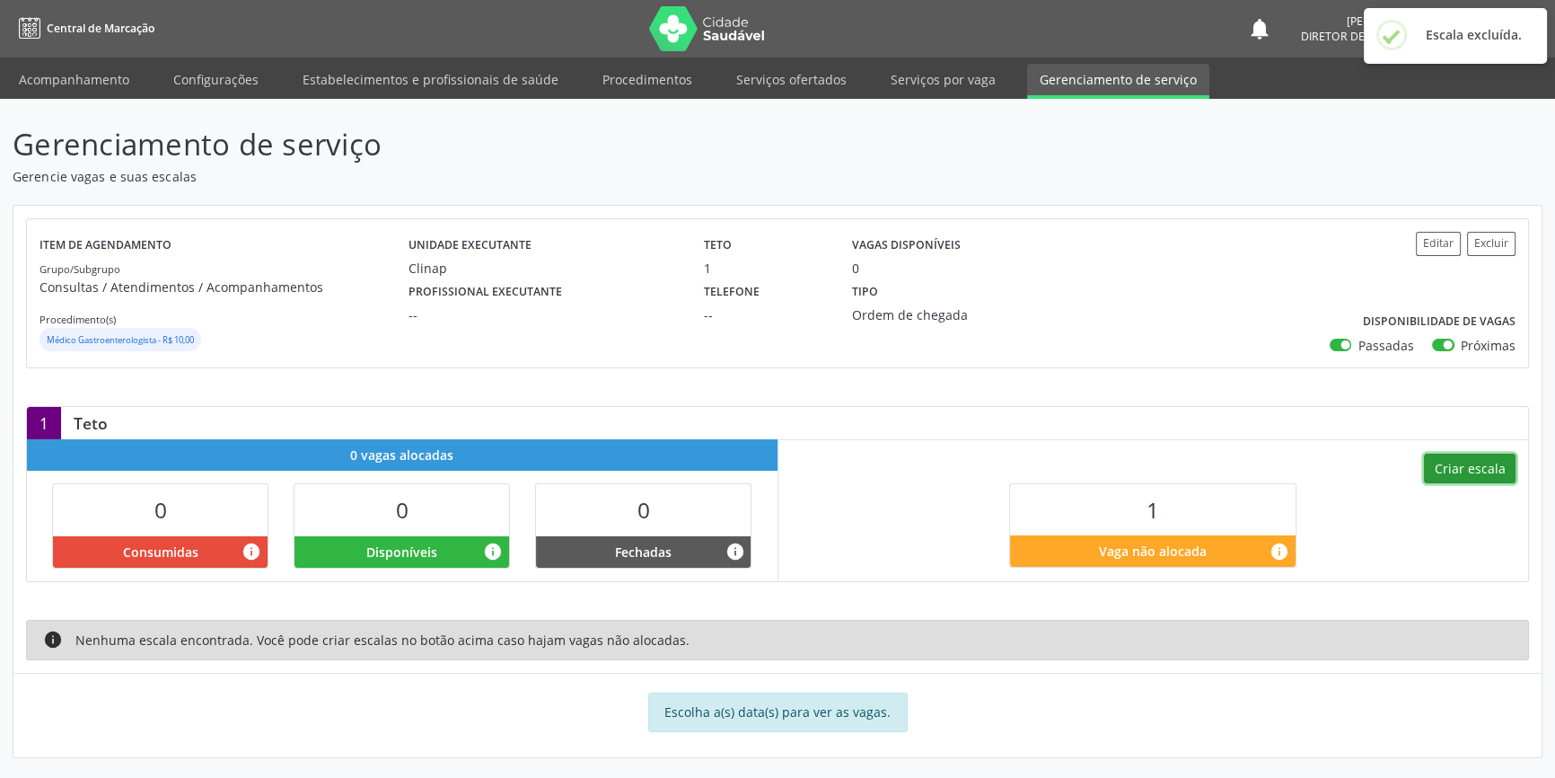
click at [1443, 454] on button "Criar escala" at bounding box center [1470, 469] width 92 height 31
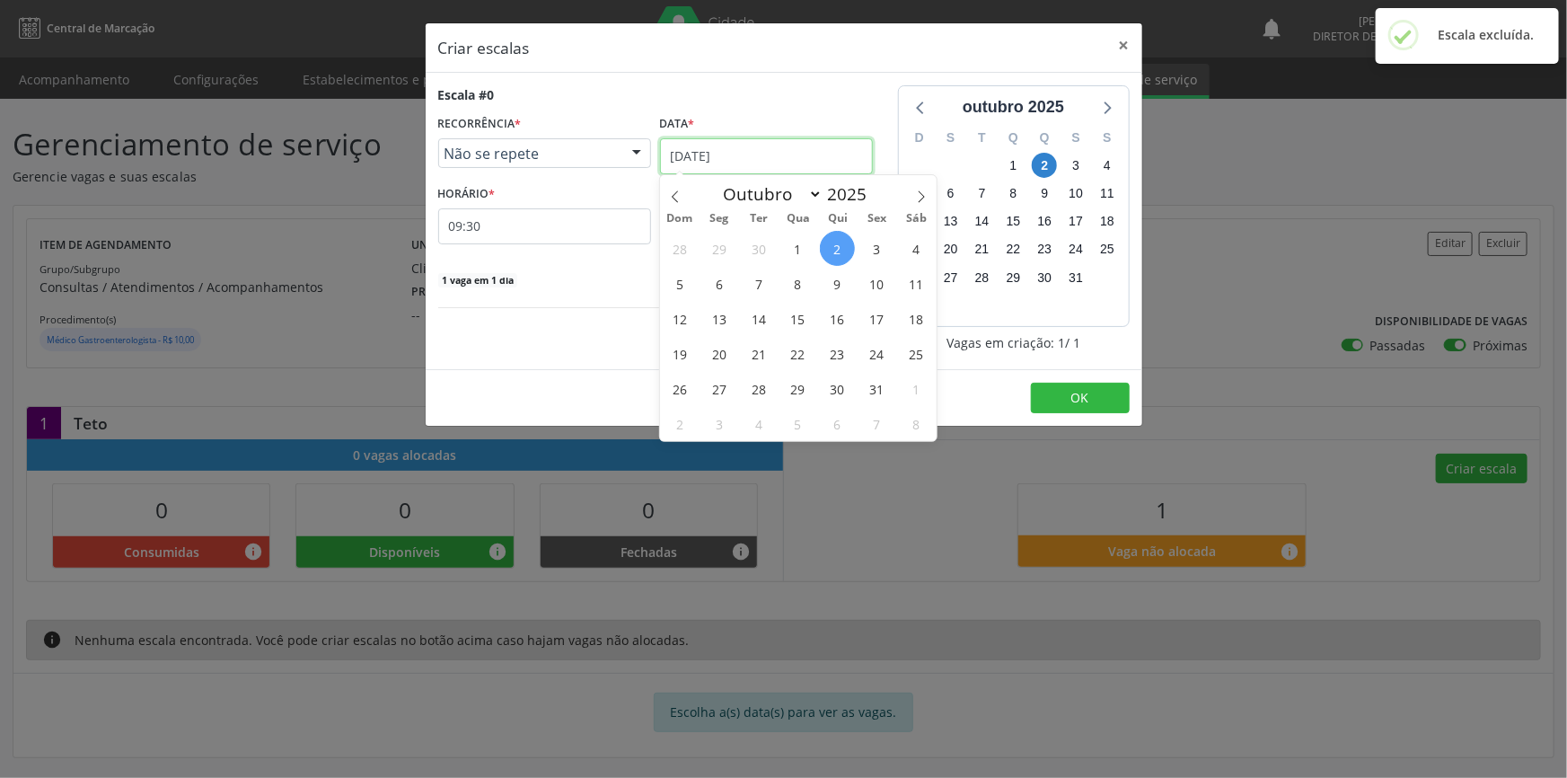
click at [730, 144] on input "[DATE]" at bounding box center [766, 156] width 213 height 36
click at [879, 257] on span "3" at bounding box center [876, 248] width 35 height 35
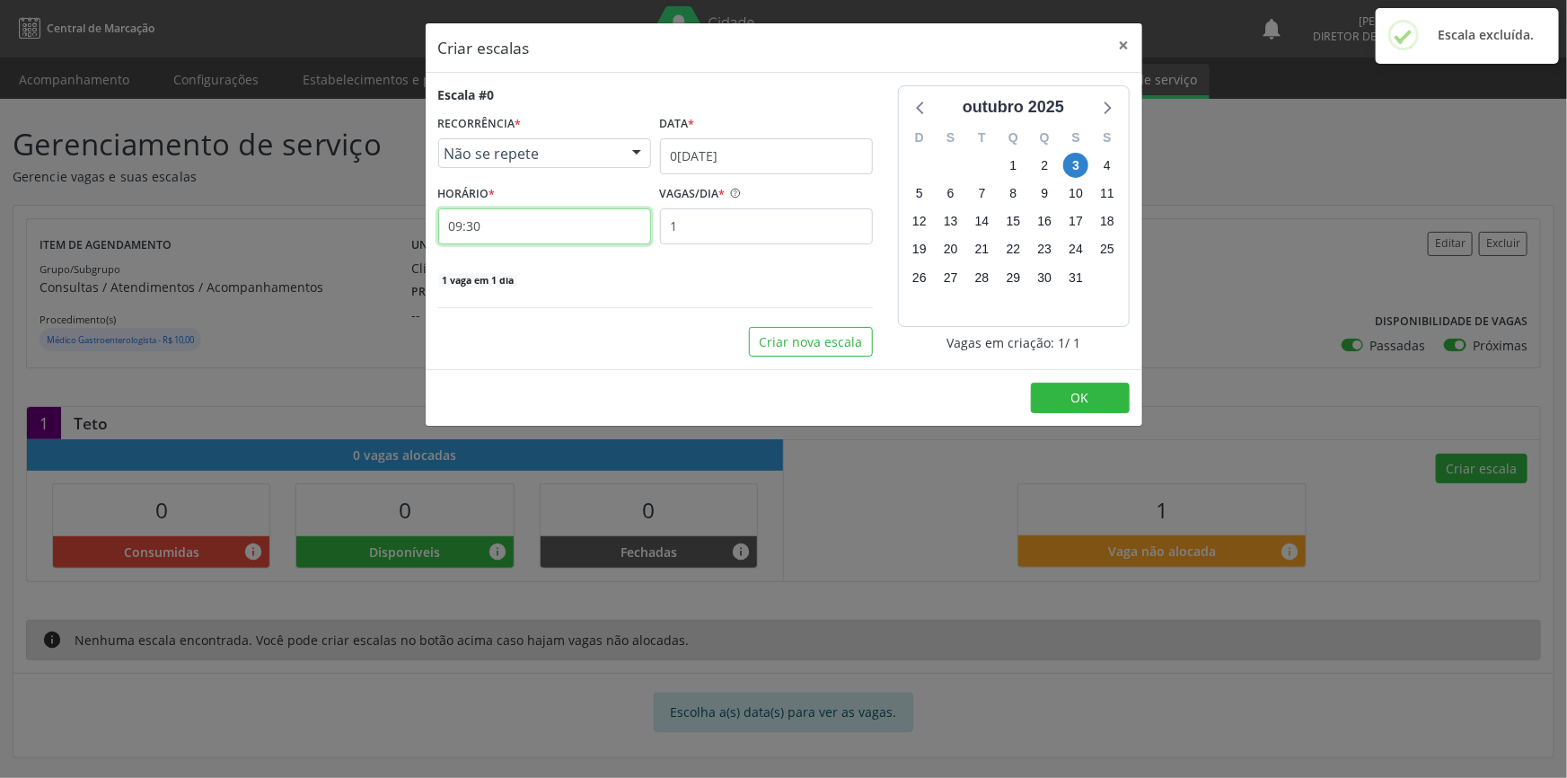
click at [520, 214] on input "09:30" at bounding box center [544, 226] width 213 height 36
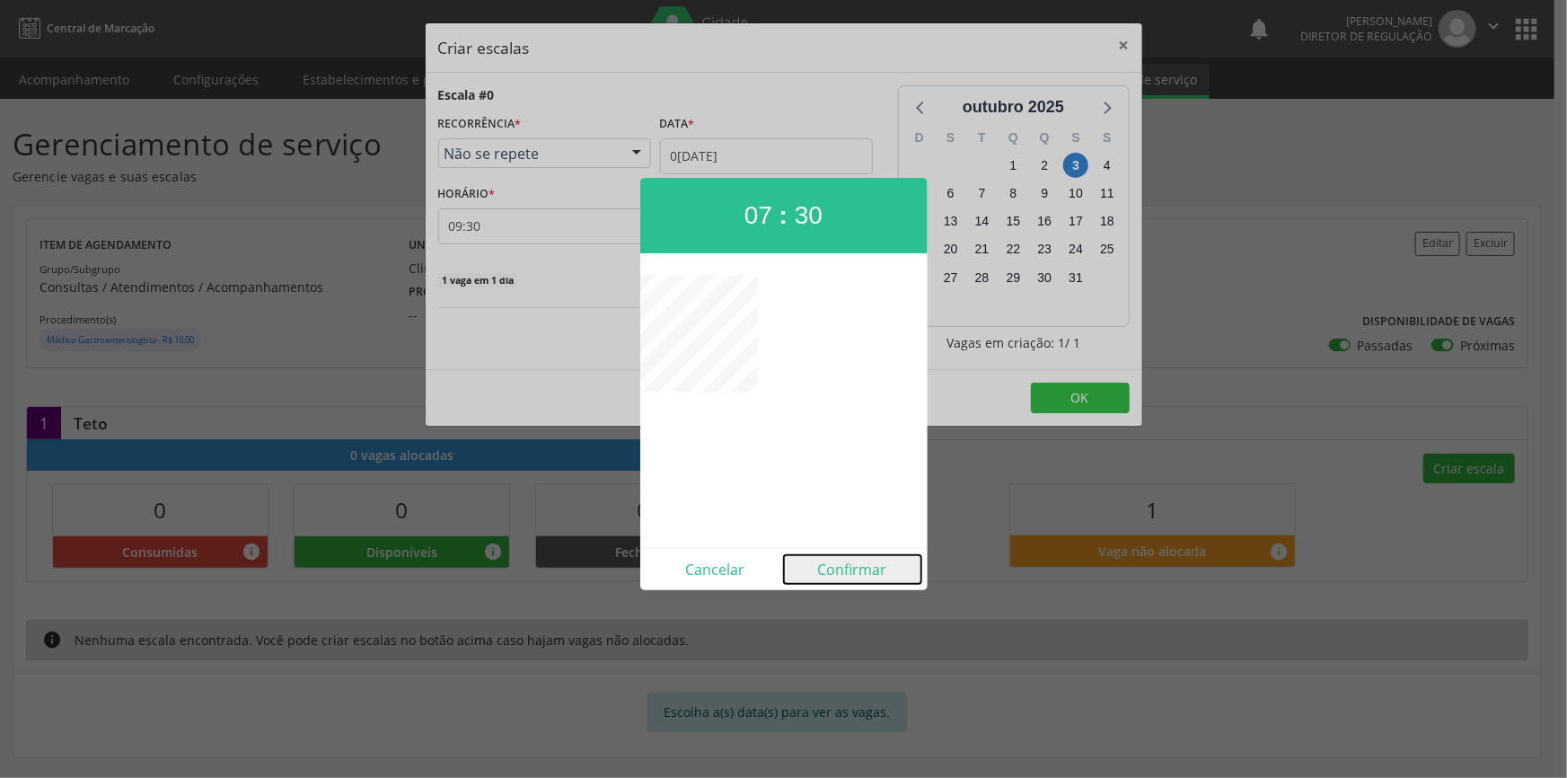
click at [851, 564] on button "Confirmar" at bounding box center [852, 569] width 137 height 29
type input "07:30"
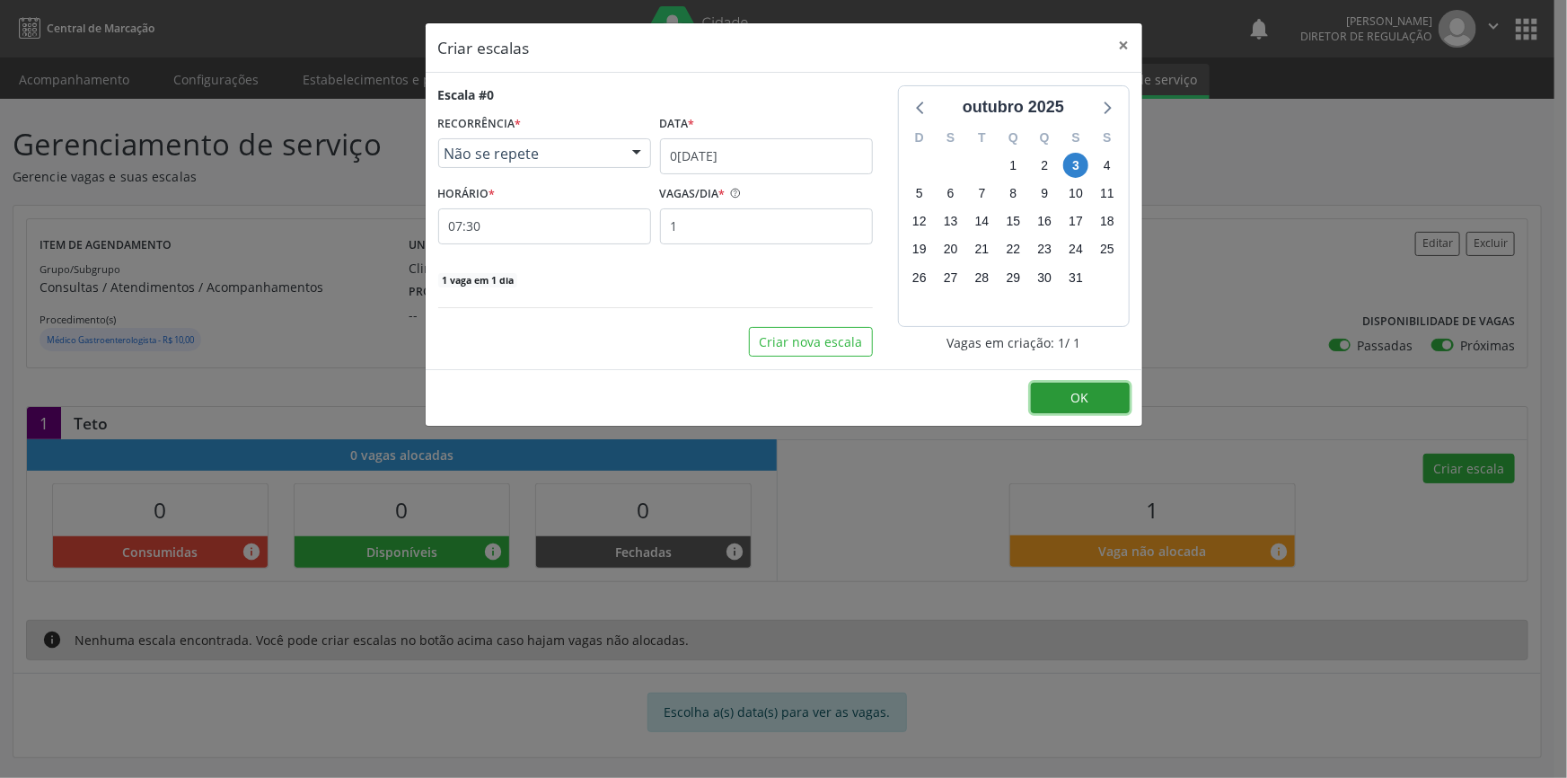
click at [1078, 394] on span "OK" at bounding box center [1080, 397] width 18 height 17
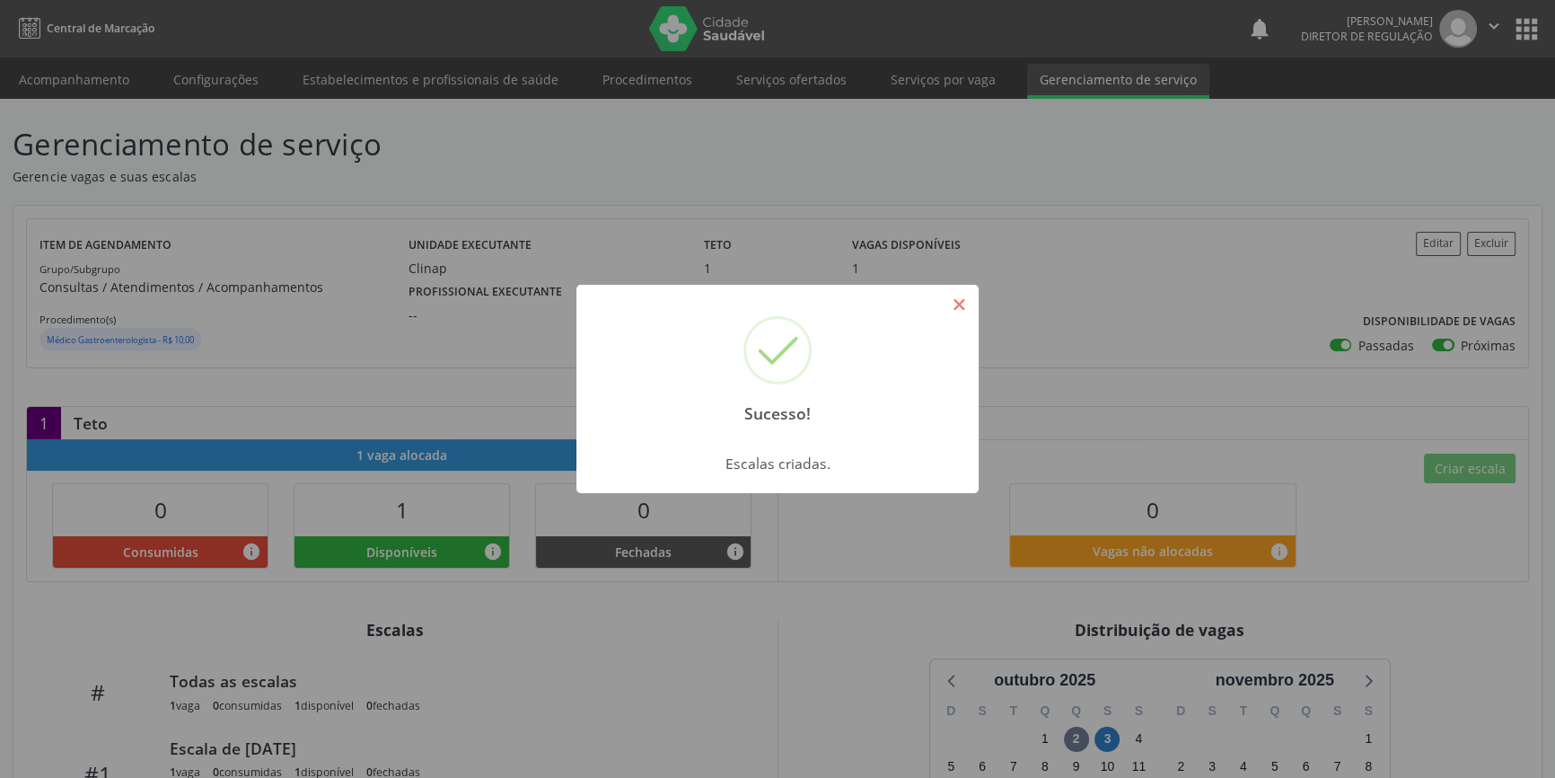
click at [965, 303] on button "×" at bounding box center [959, 304] width 31 height 31
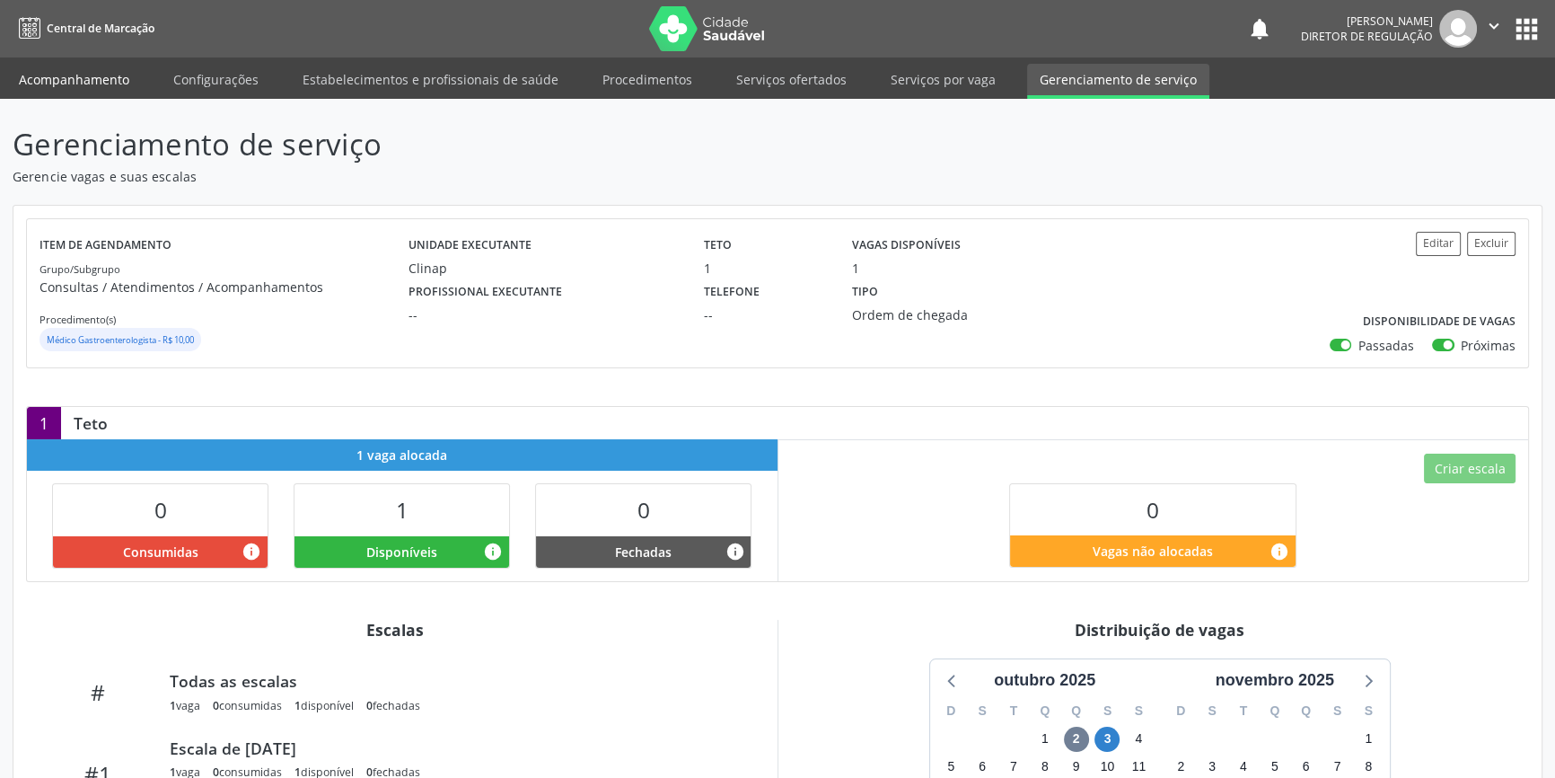
click at [127, 76] on link "Acompanhamento" at bounding box center [74, 79] width 136 height 31
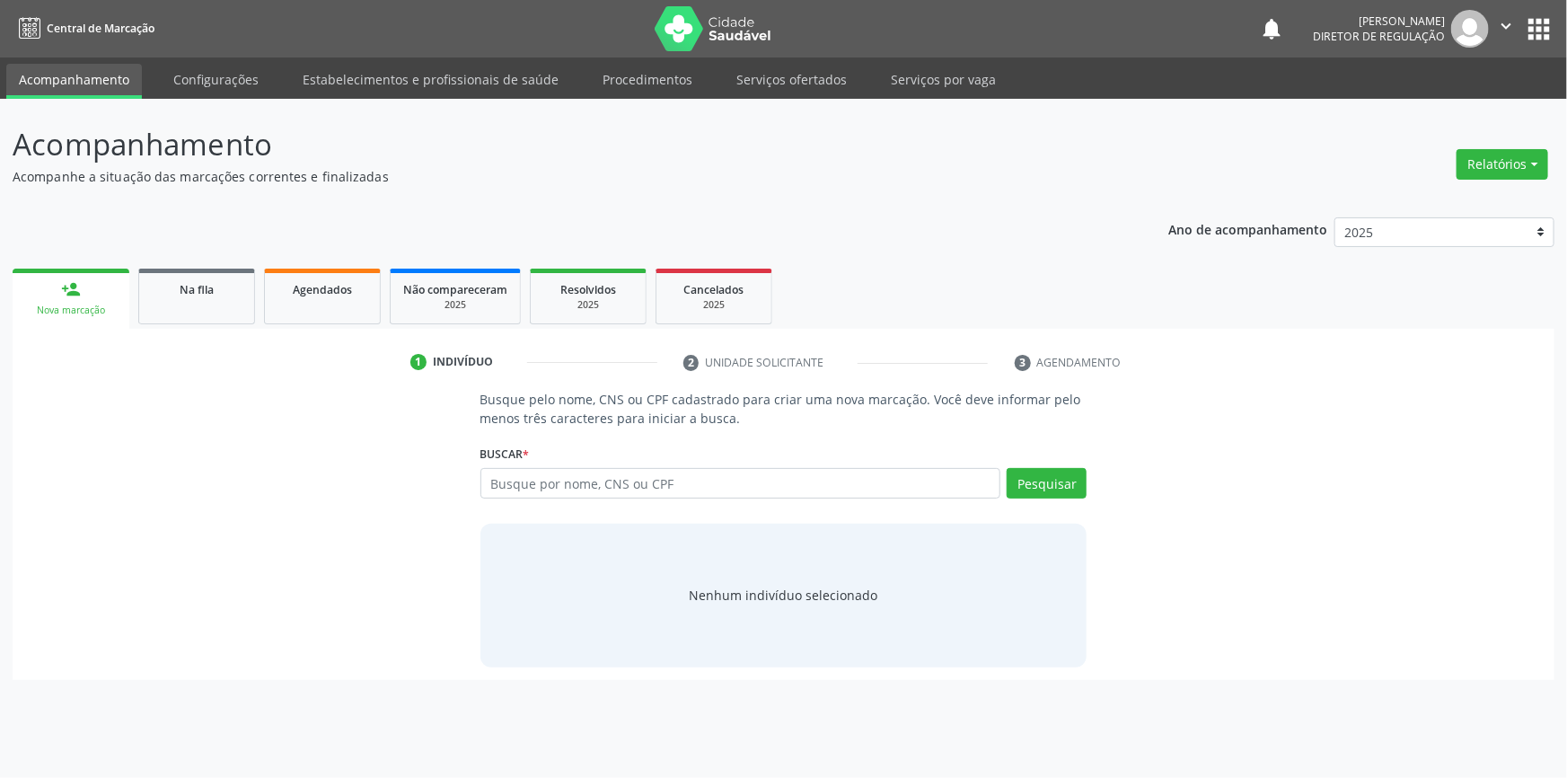
drag, startPoint x: 577, startPoint y: 466, endPoint x: 577, endPoint y: 476, distance: 9.9
click at [577, 471] on div "Buscar * Busque por nome, CNS ou CPF Nenhum resultado encontrado para: " " Digi…" at bounding box center [783, 475] width 607 height 70
click at [573, 479] on input "text" at bounding box center [740, 483] width 521 height 31
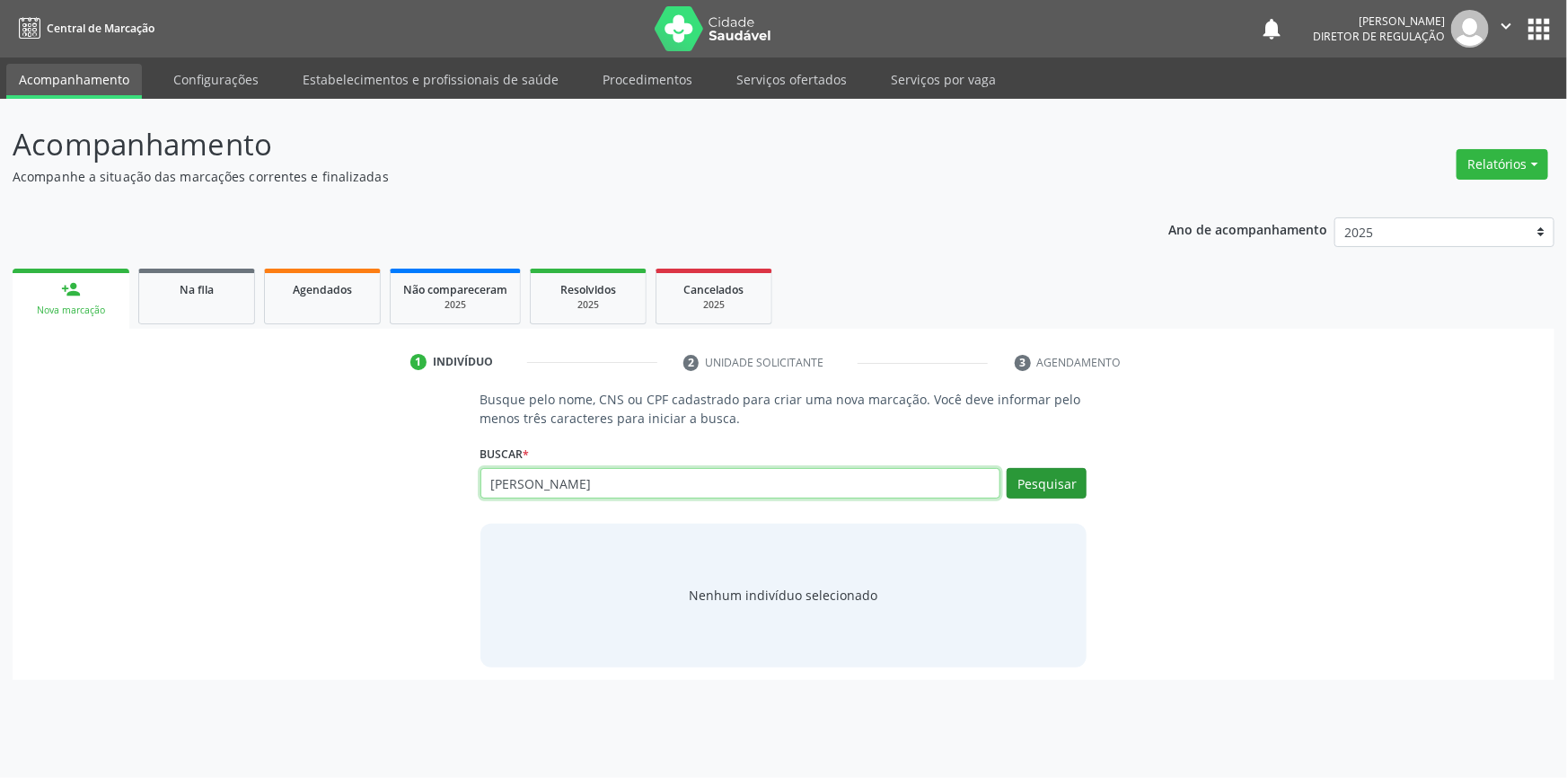
type input "[PERSON_NAME]"
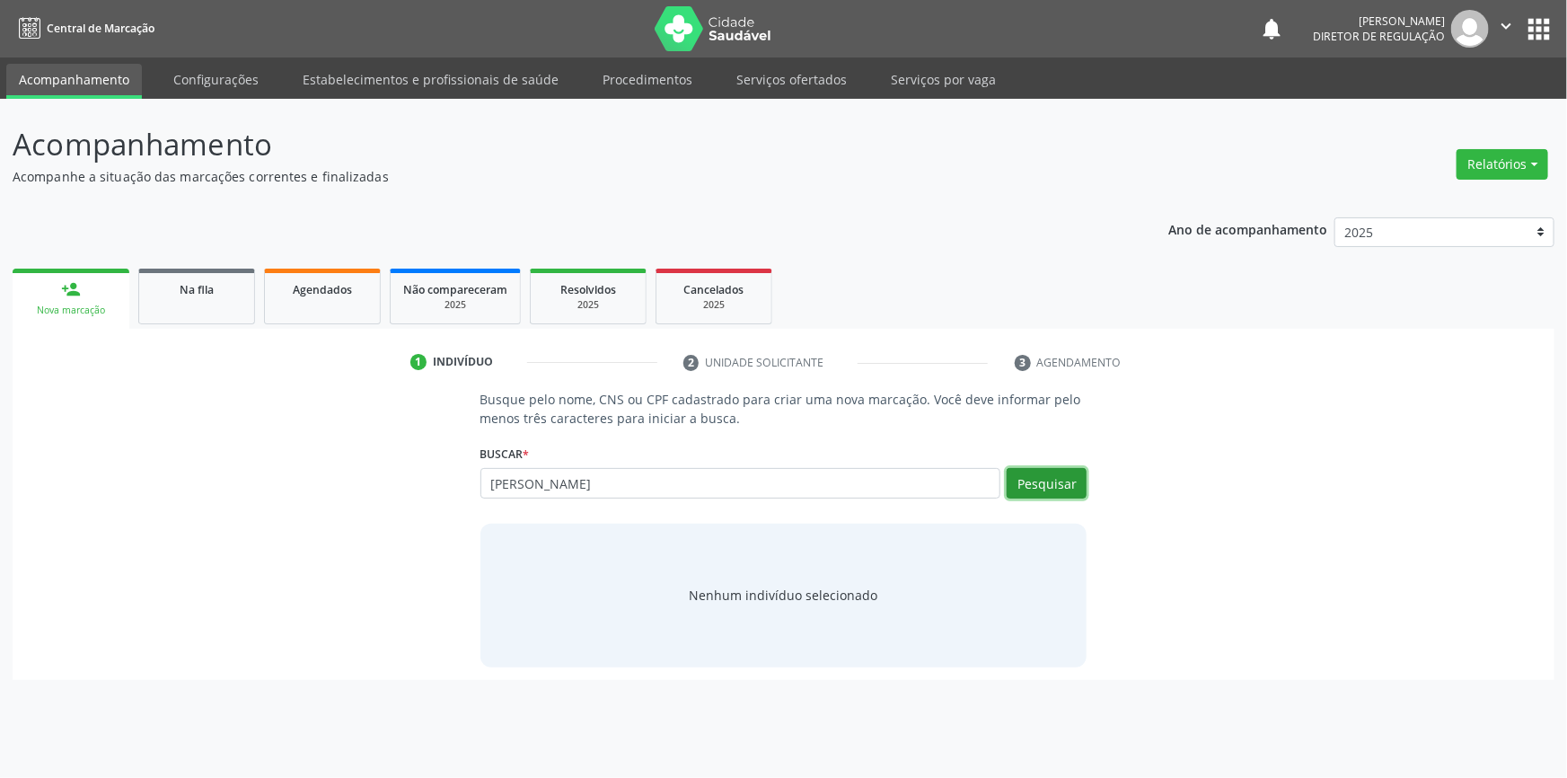
click at [1049, 480] on button "Pesquisar" at bounding box center [1047, 483] width 80 height 31
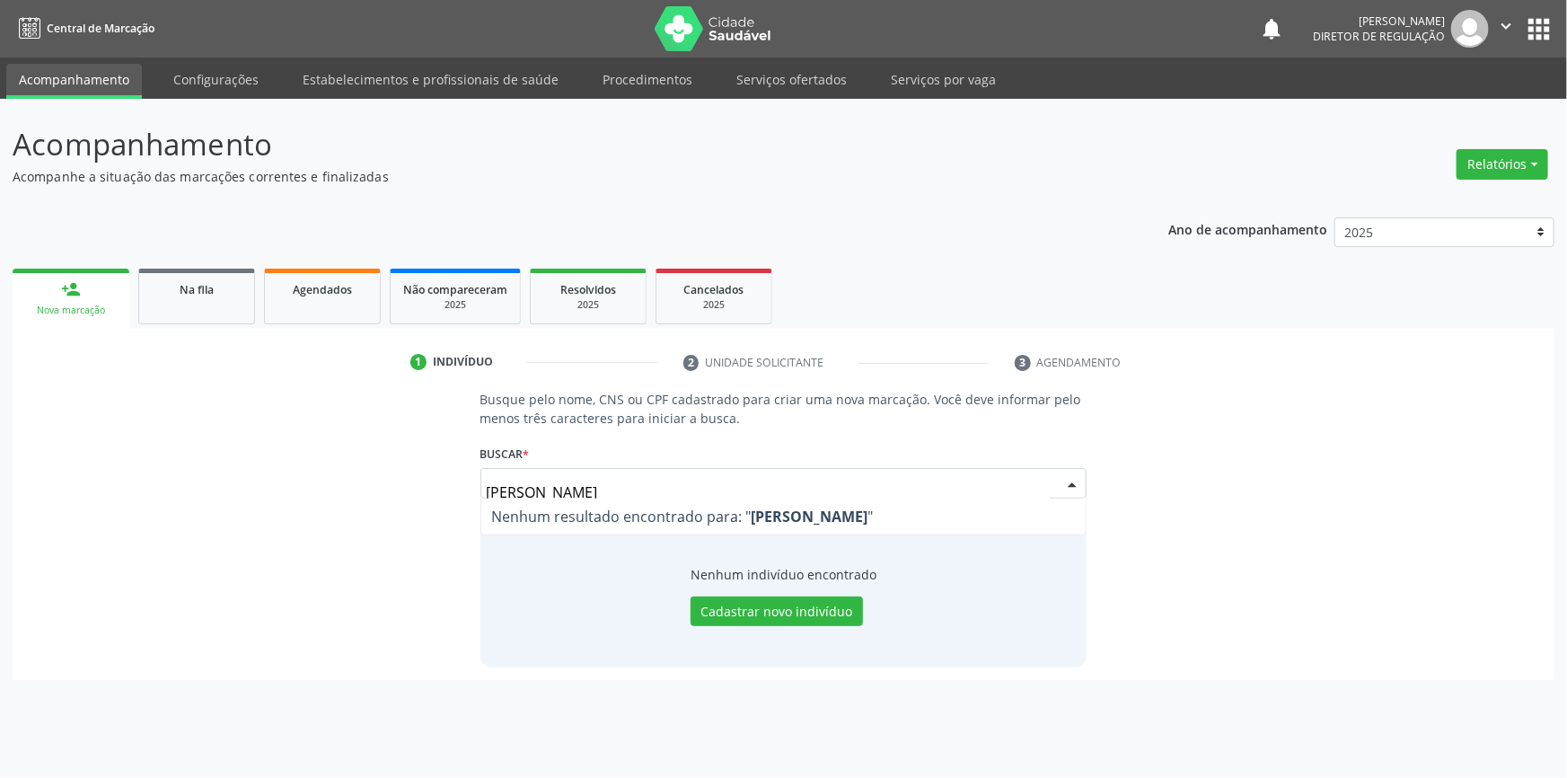
drag, startPoint x: 623, startPoint y: 485, endPoint x: 386, endPoint y: 478, distance: 237.2
click at [386, 478] on div "Busque pelo nome, CNS ou CPF cadastrado para criar uma nova marcação. Você deve…" at bounding box center [783, 528] width 1517 height 277
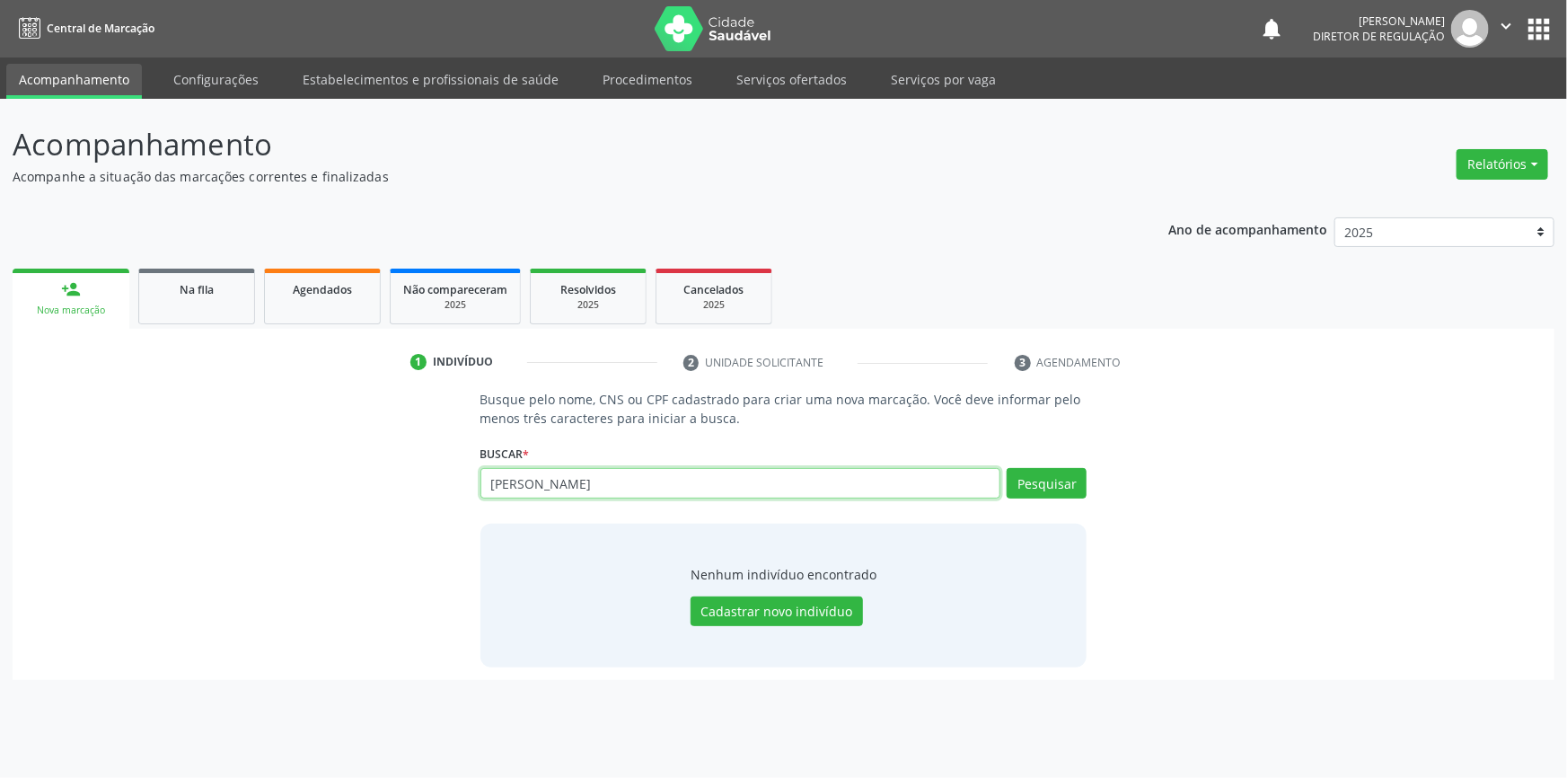
drag, startPoint x: 621, startPoint y: 485, endPoint x: 503, endPoint y: 445, distance: 125.0
click at [304, 473] on div "Busque pelo nome, CNS ou CPF cadastrado para criar uma nova marcação. Você deve…" at bounding box center [783, 528] width 1517 height 277
paste input "092.057.954-02"
type input "092.057.954-02"
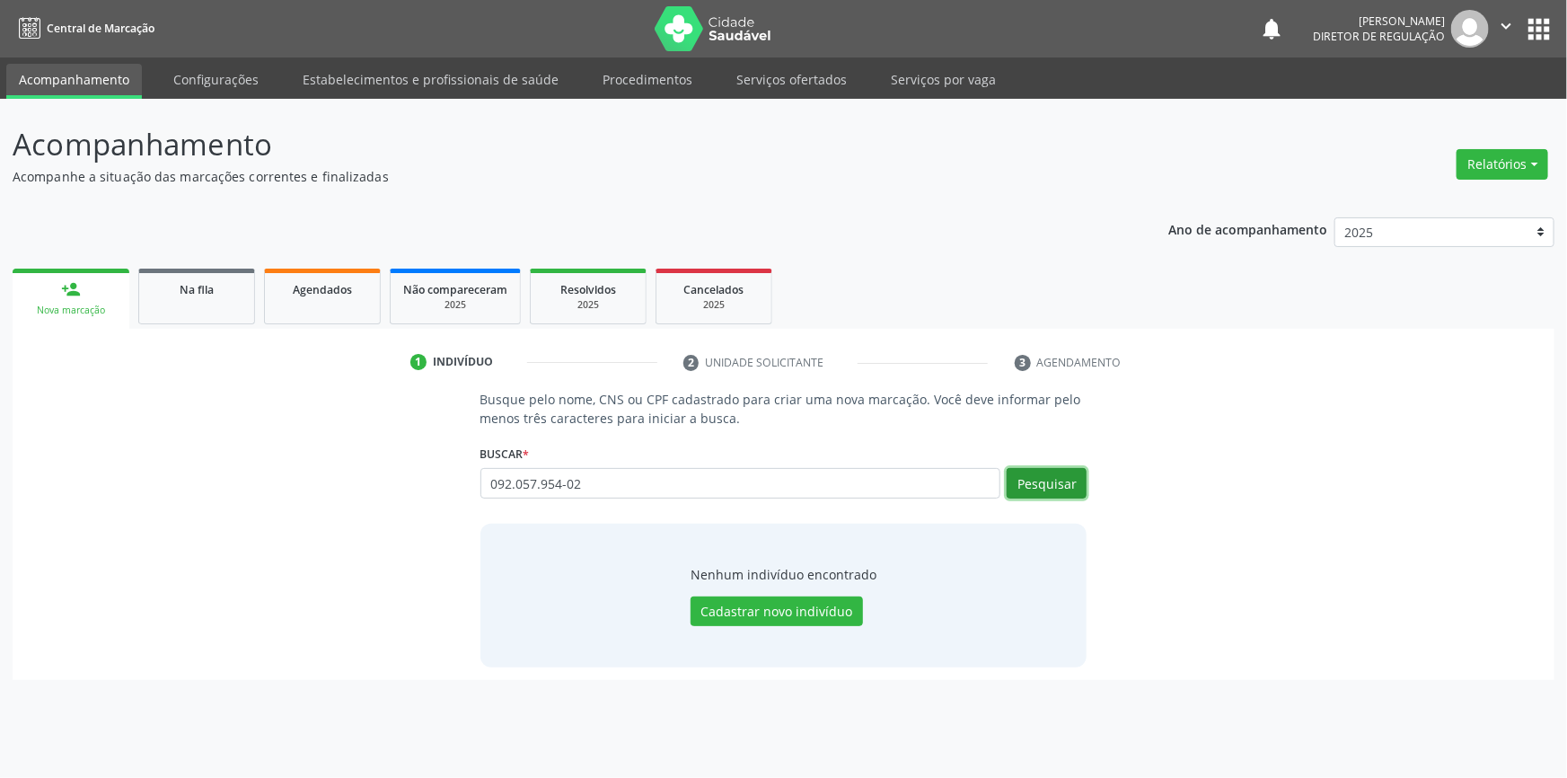
click at [1032, 487] on button "Pesquisar" at bounding box center [1047, 483] width 80 height 31
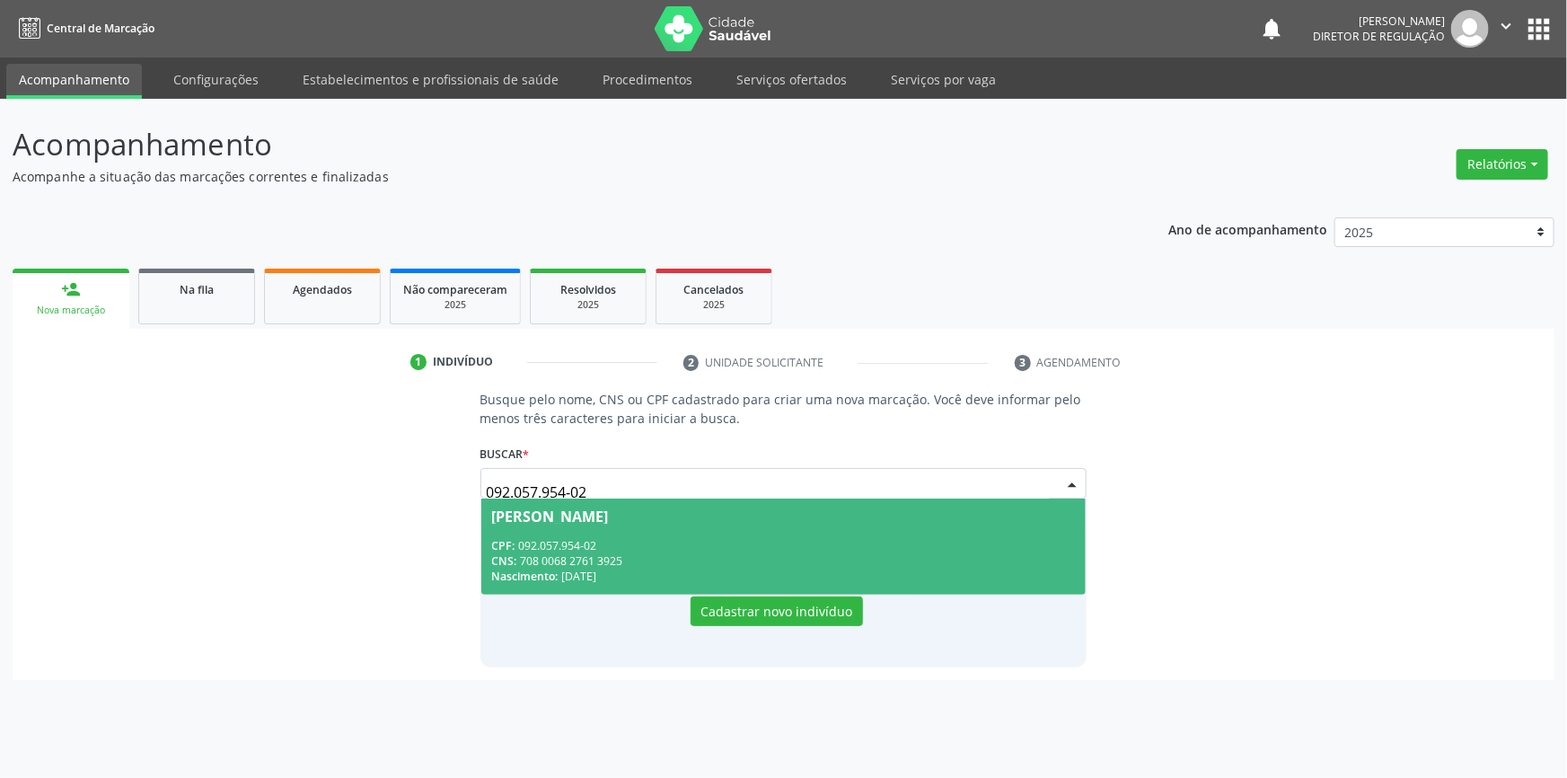
click at [536, 543] on div "CPF: 092.057.954-02" at bounding box center [784, 545] width 584 height 15
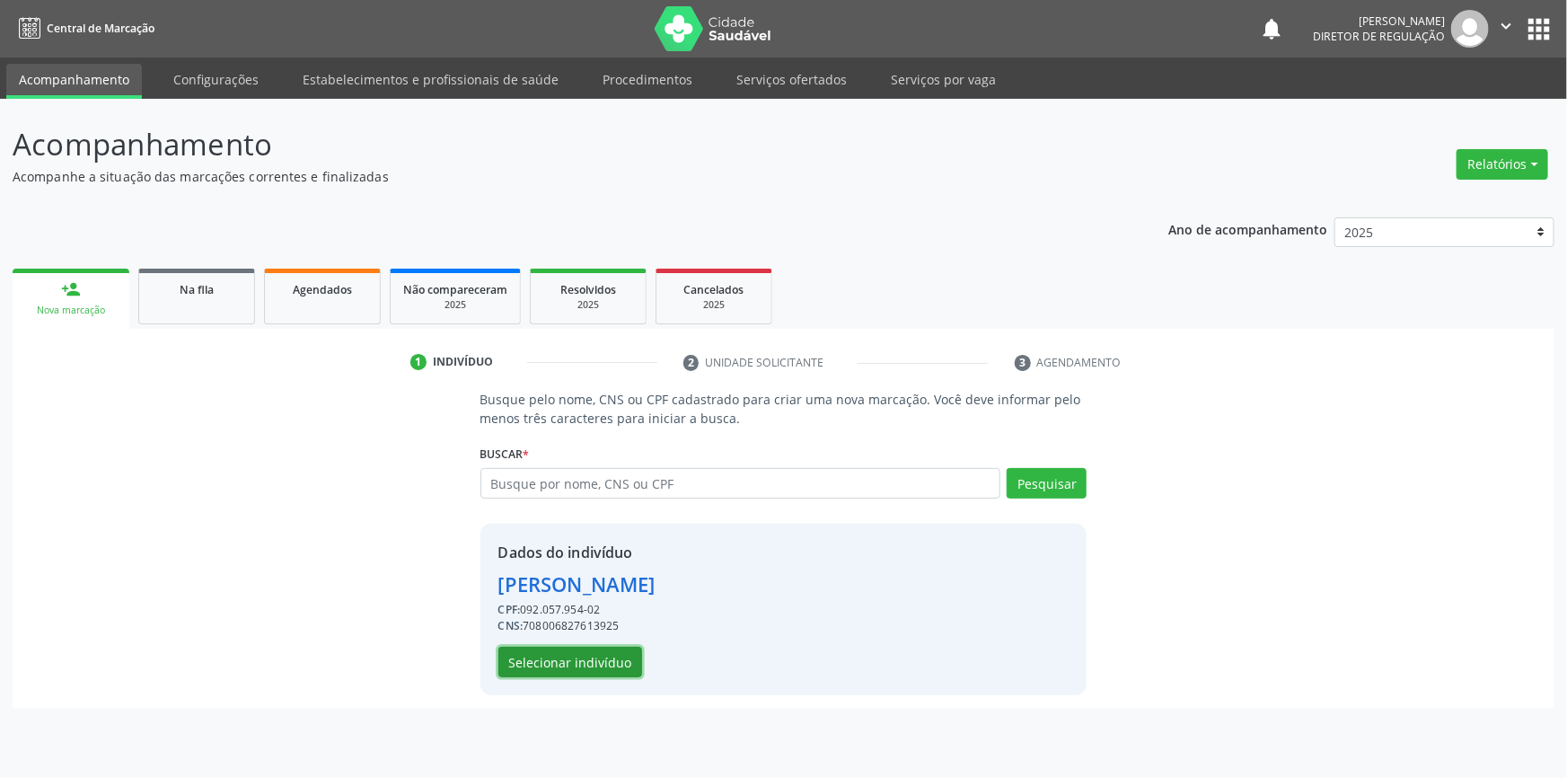
click at [592, 655] on button "Selecionar indivíduo" at bounding box center [570, 662] width 144 height 31
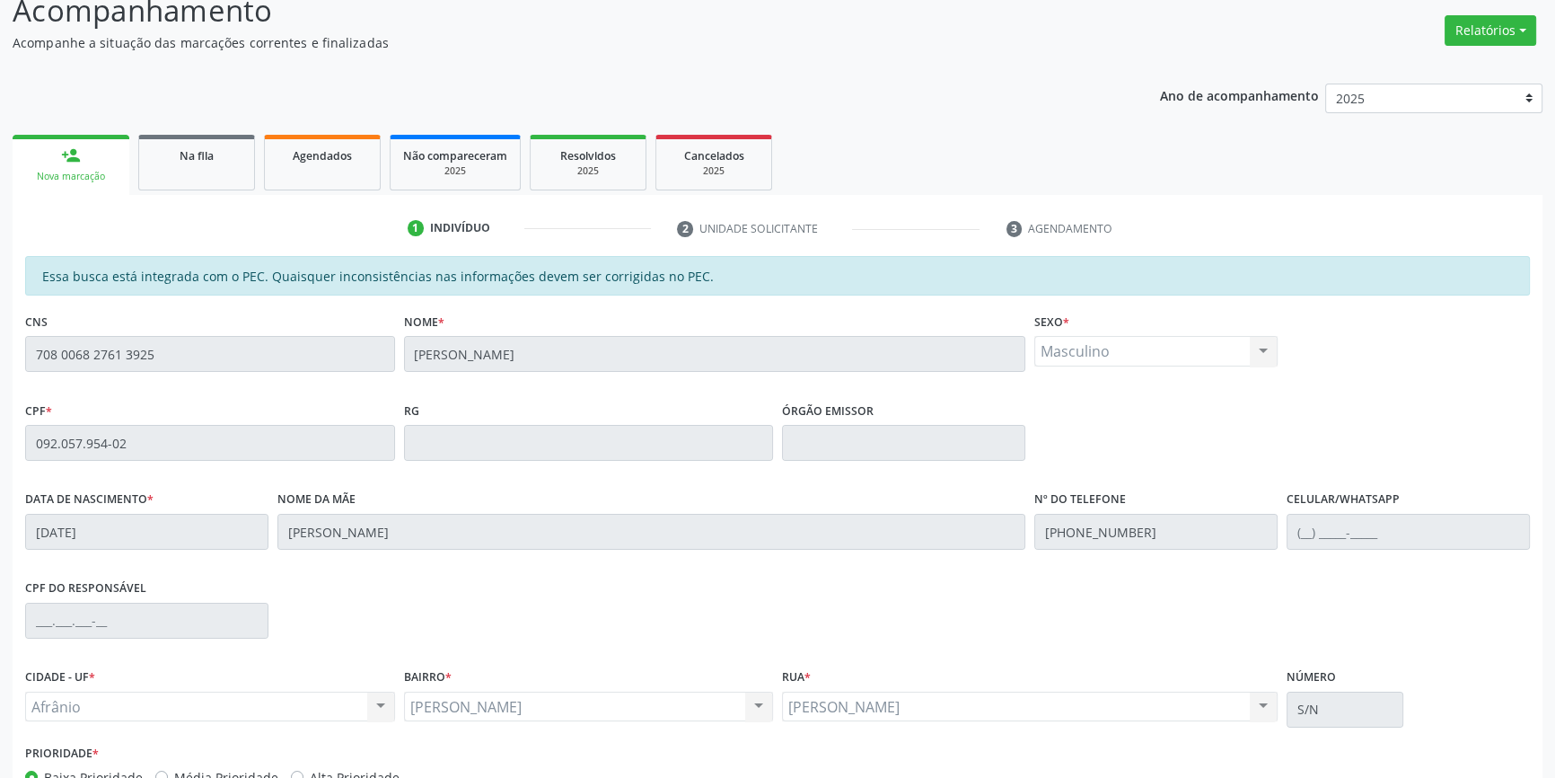
scroll to position [246, 0]
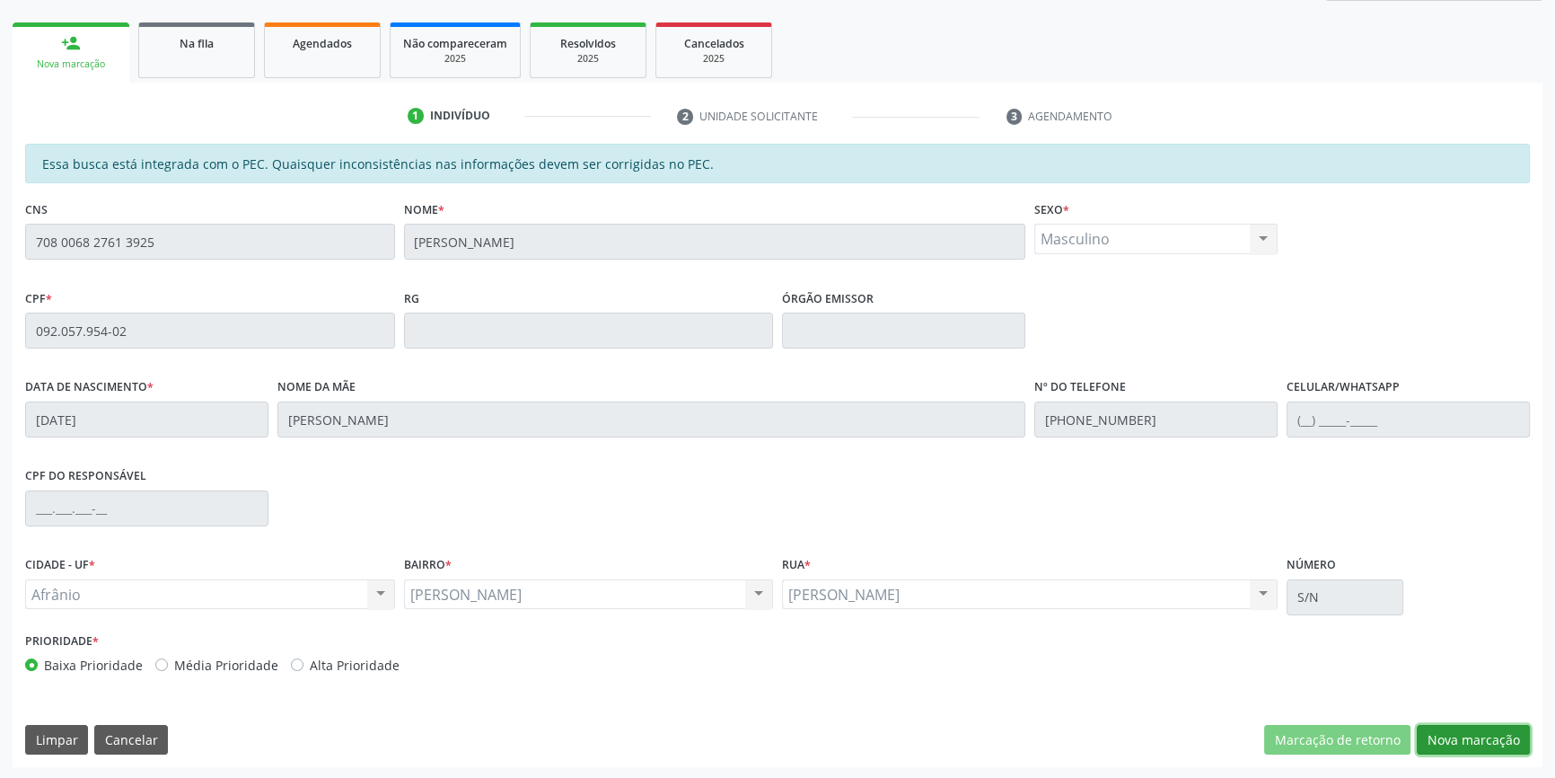
click at [1457, 733] on button "Nova marcação" at bounding box center [1473, 740] width 113 height 31
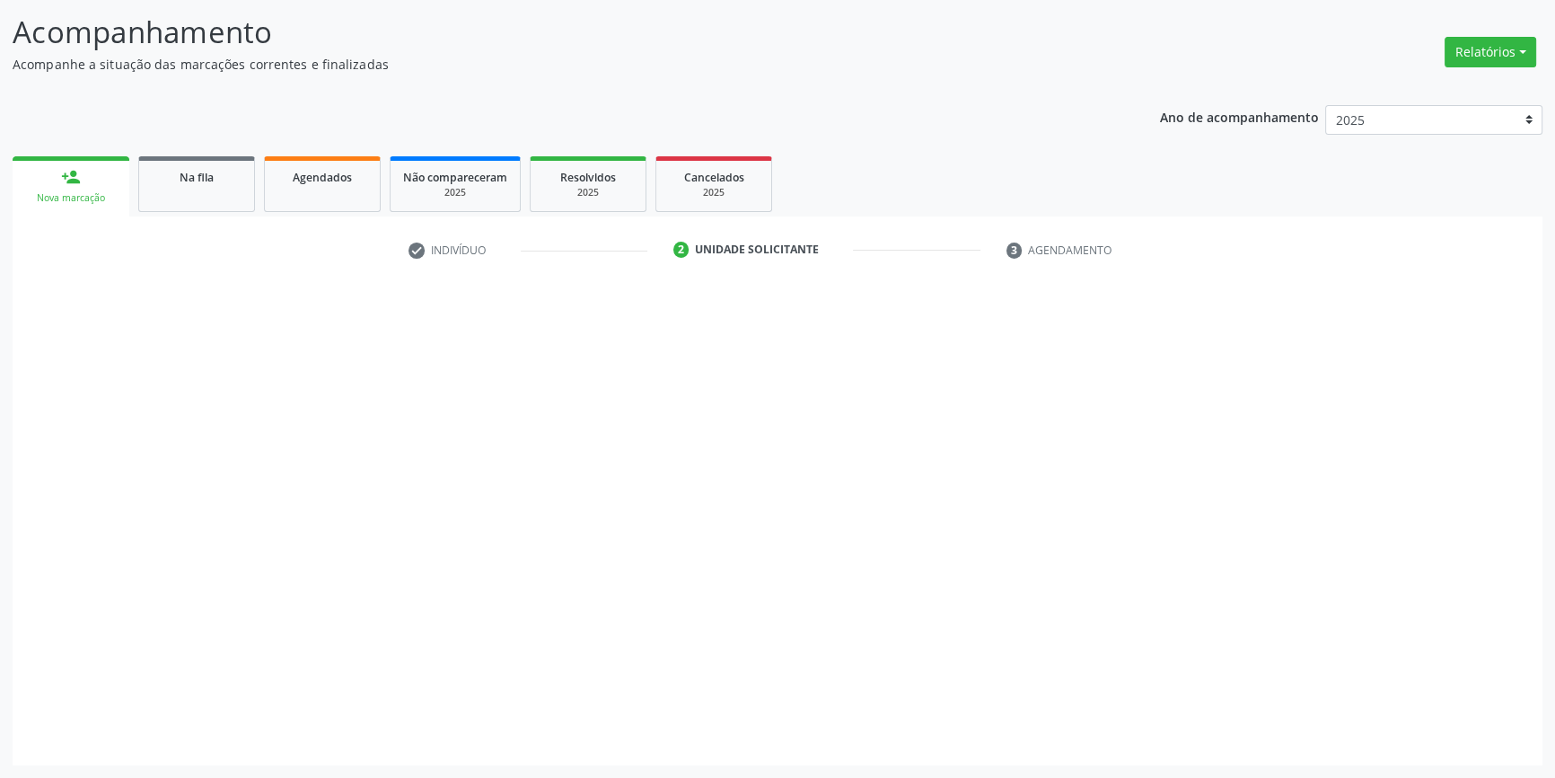
scroll to position [110, 0]
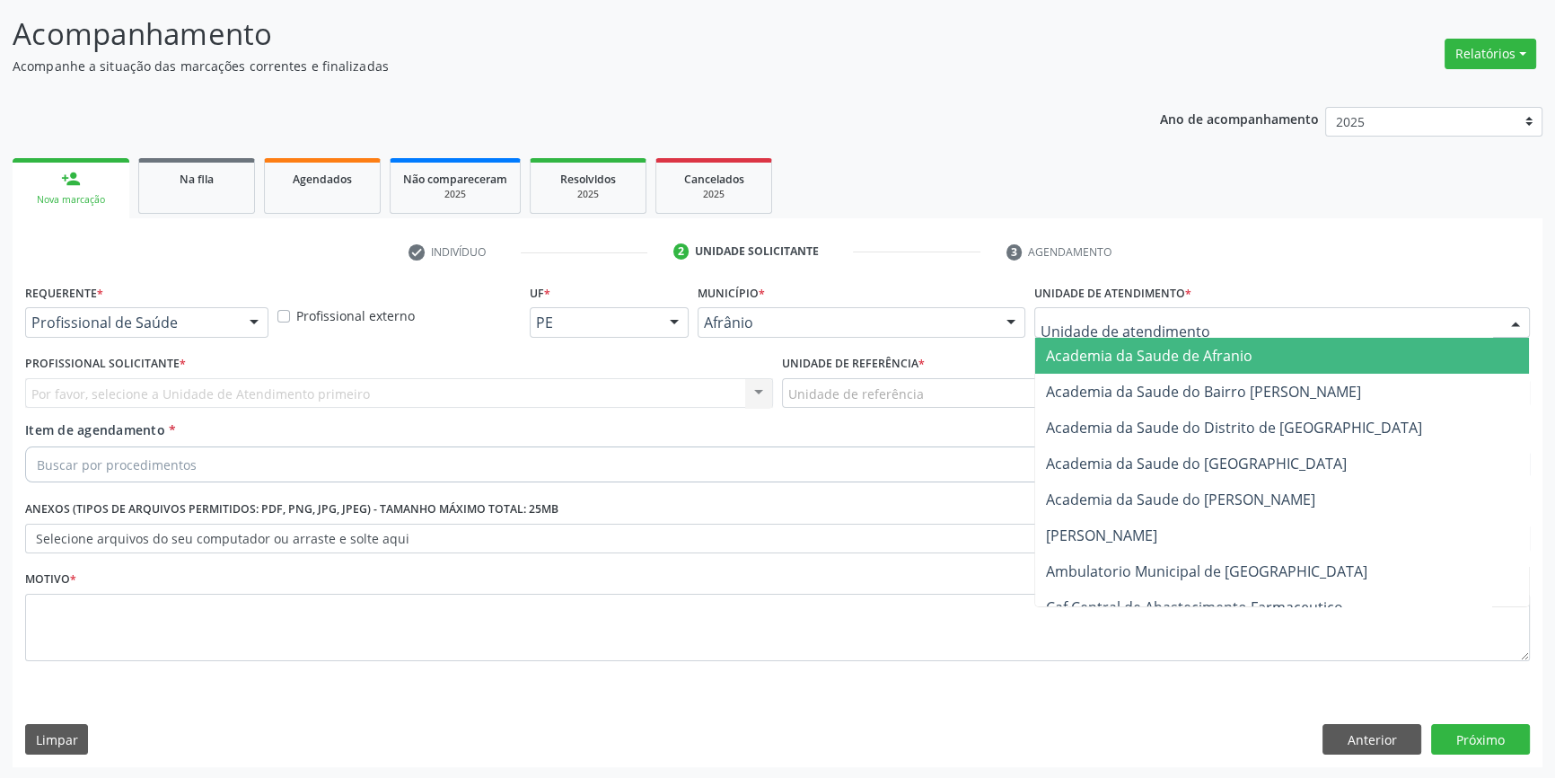
click at [1114, 307] on div at bounding box center [1283, 322] width 496 height 31
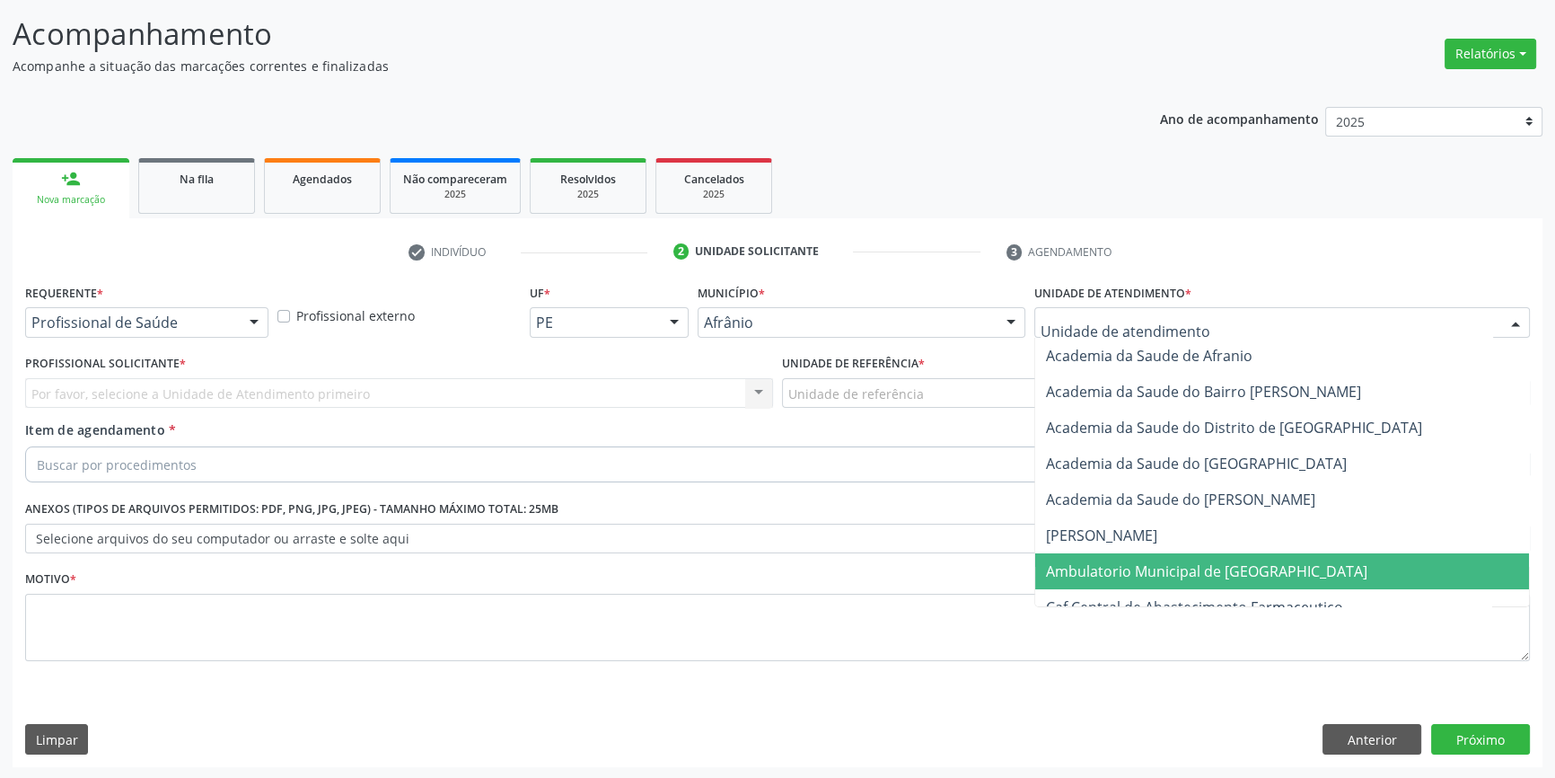
click at [1070, 561] on span "Ambulatorio Municipal de [GEOGRAPHIC_DATA]" at bounding box center [1207, 571] width 322 height 20
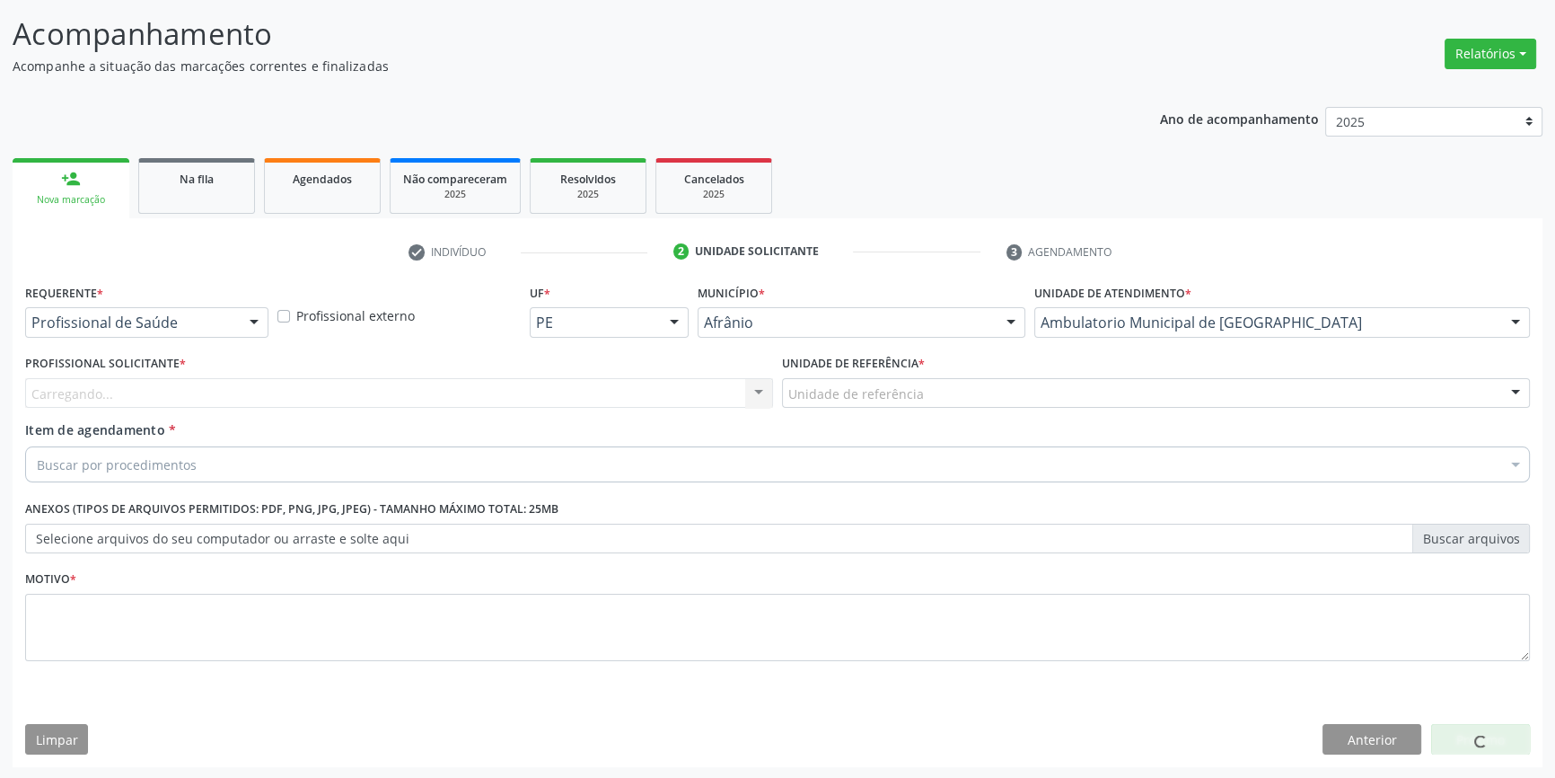
click at [915, 410] on div "Unidade de referência * Unidade de referência ESF de Extrema ESF de Barra das M…" at bounding box center [1156, 385] width 757 height 70
click at [914, 403] on div "Unidade de referência" at bounding box center [1156, 393] width 748 height 31
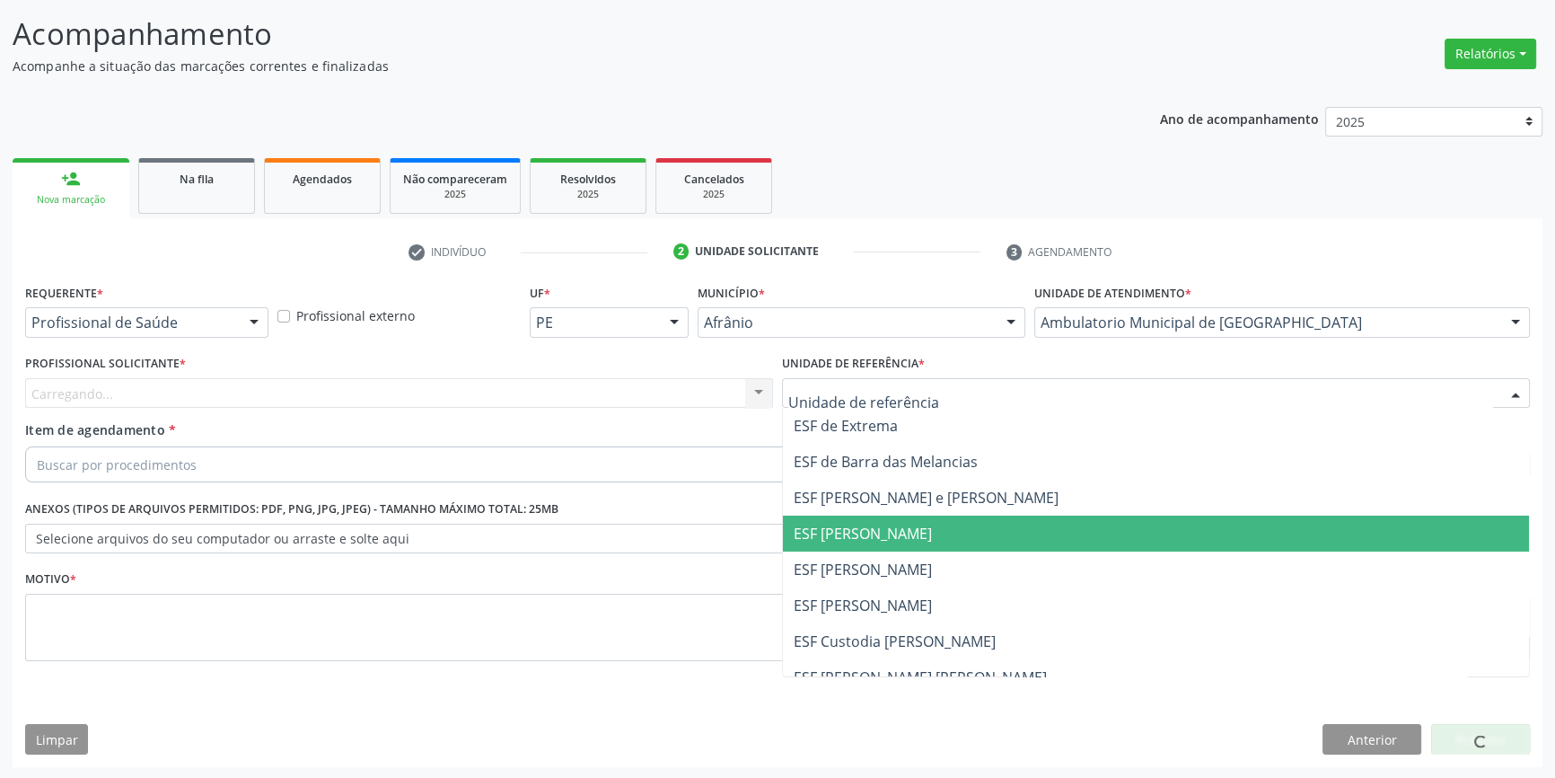
click at [894, 536] on span "ESF [PERSON_NAME]" at bounding box center [863, 534] width 138 height 20
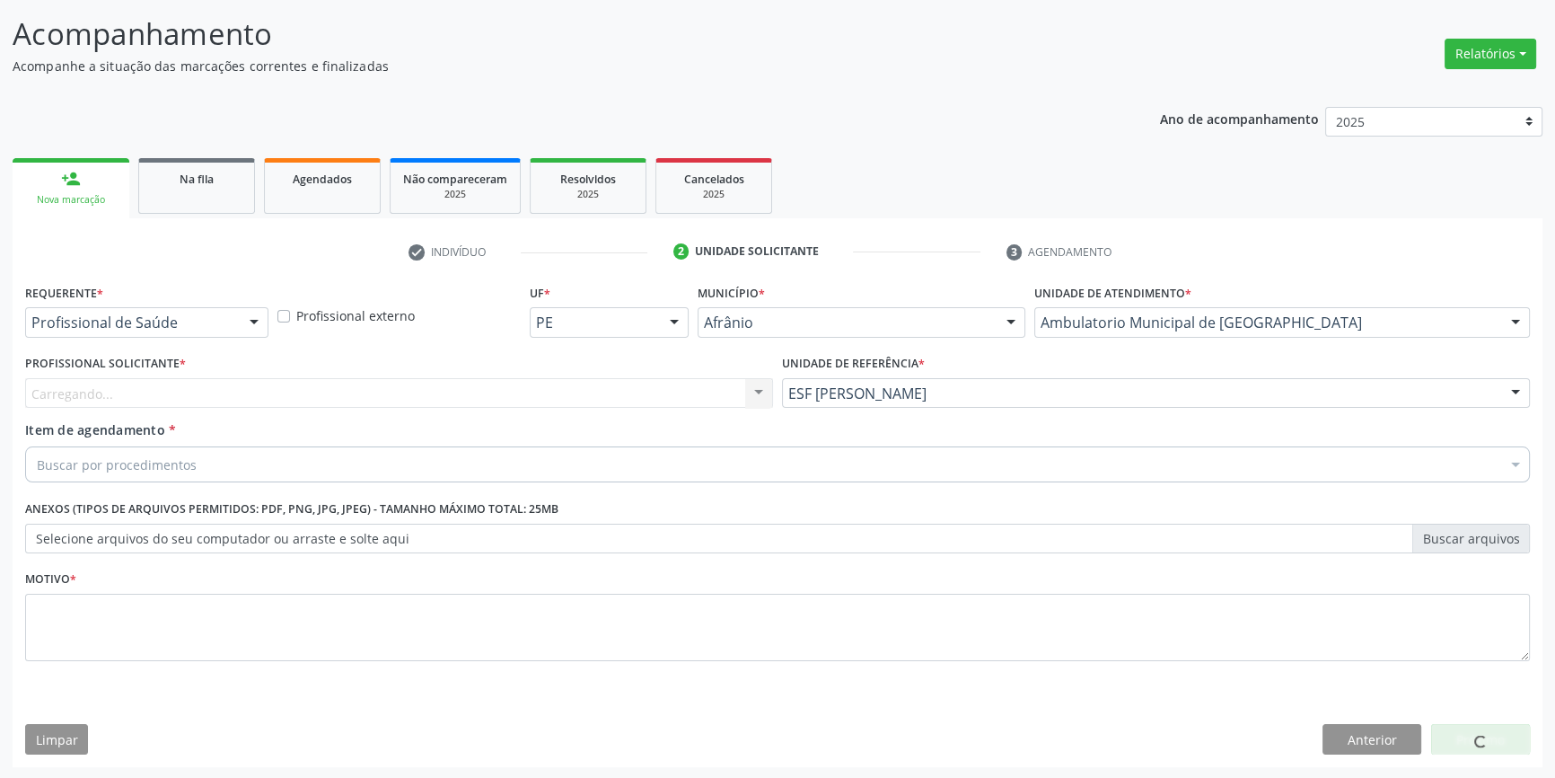
click at [582, 415] on div "Profissional Solicitante * [GEOGRAPHIC_DATA]... Nenhum resultado encontrado par…" at bounding box center [399, 385] width 757 height 70
click at [538, 378] on div "Carregando... Nenhum resultado encontrado para: " " Não há nenhuma opção para s…" at bounding box center [399, 393] width 748 height 31
click at [533, 380] on div "Carregando..." at bounding box center [399, 393] width 748 height 31
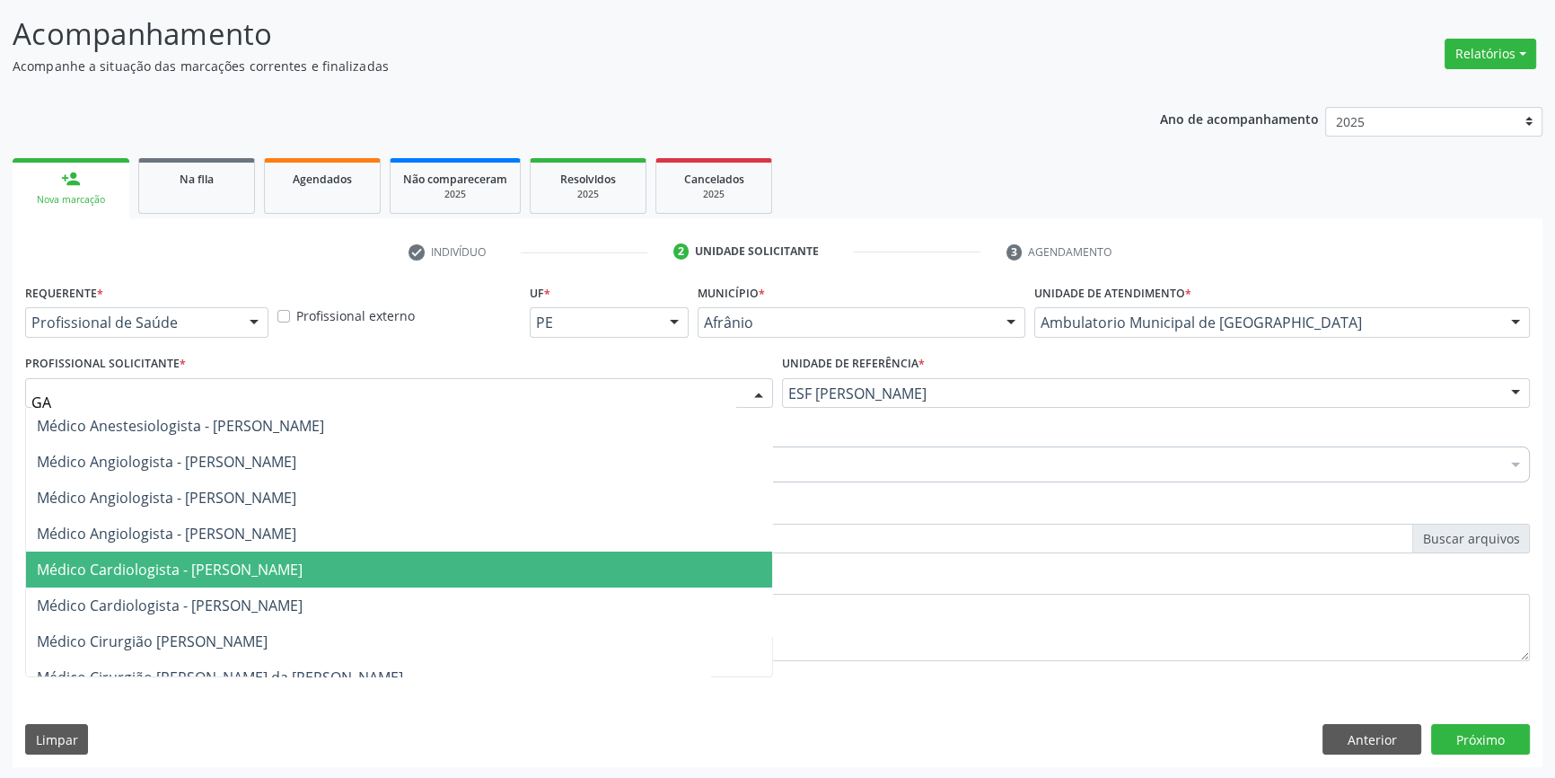
type input "GAS"
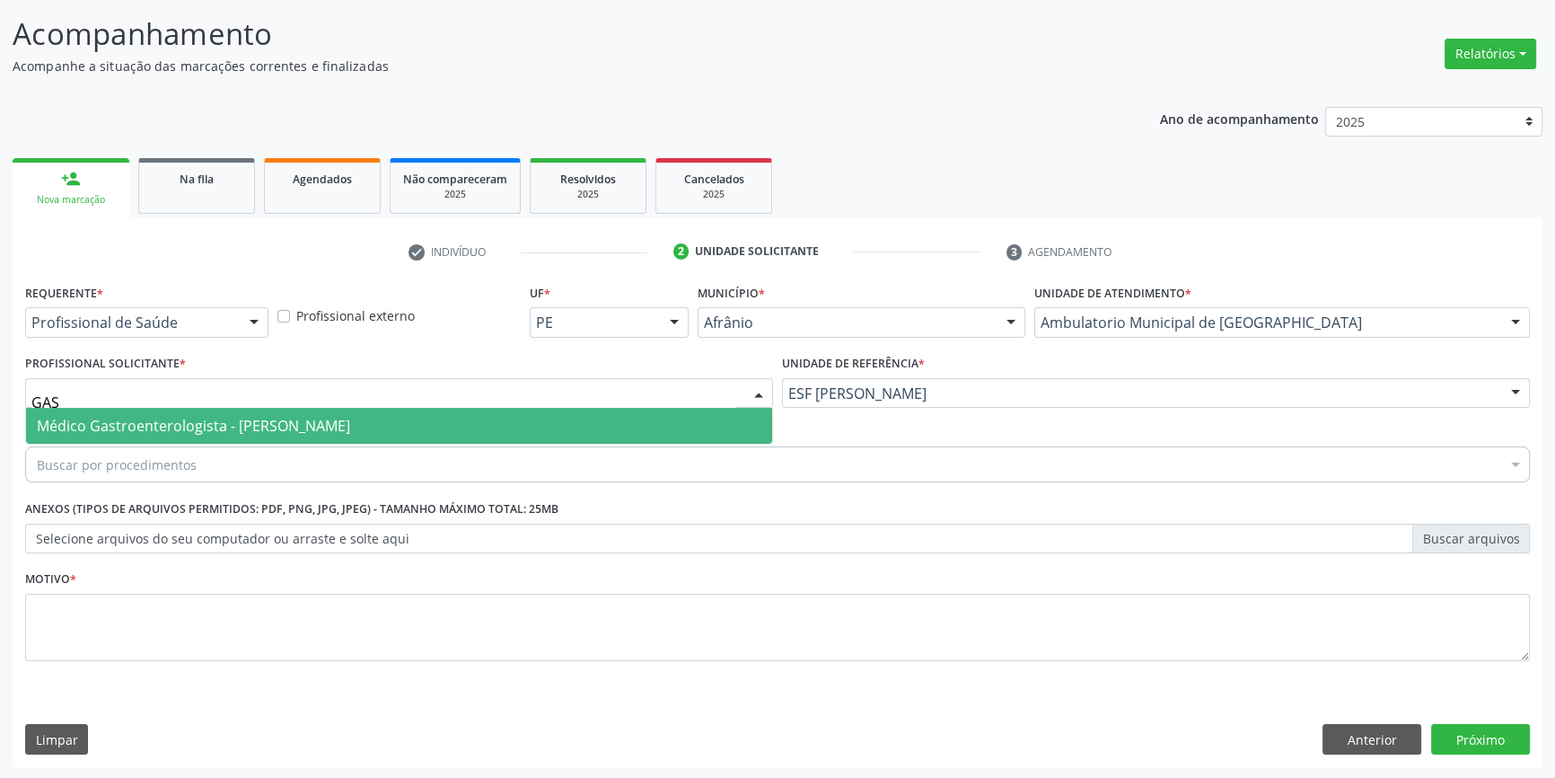
click at [277, 423] on span "Médico Gastroenterologista - [PERSON_NAME]" at bounding box center [193, 426] width 313 height 20
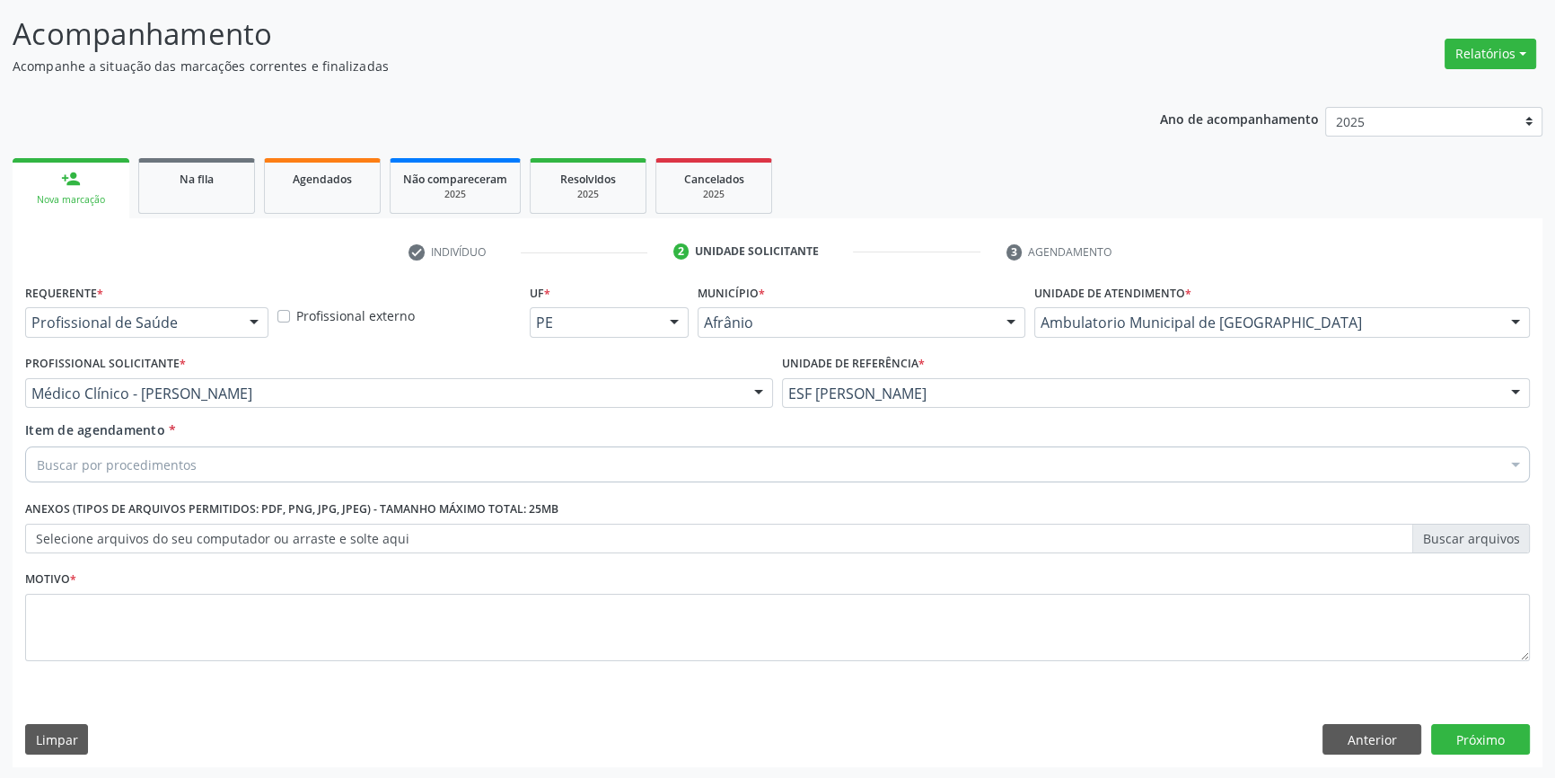
click at [195, 466] on div "Buscar por procedimentos" at bounding box center [777, 464] width 1505 height 36
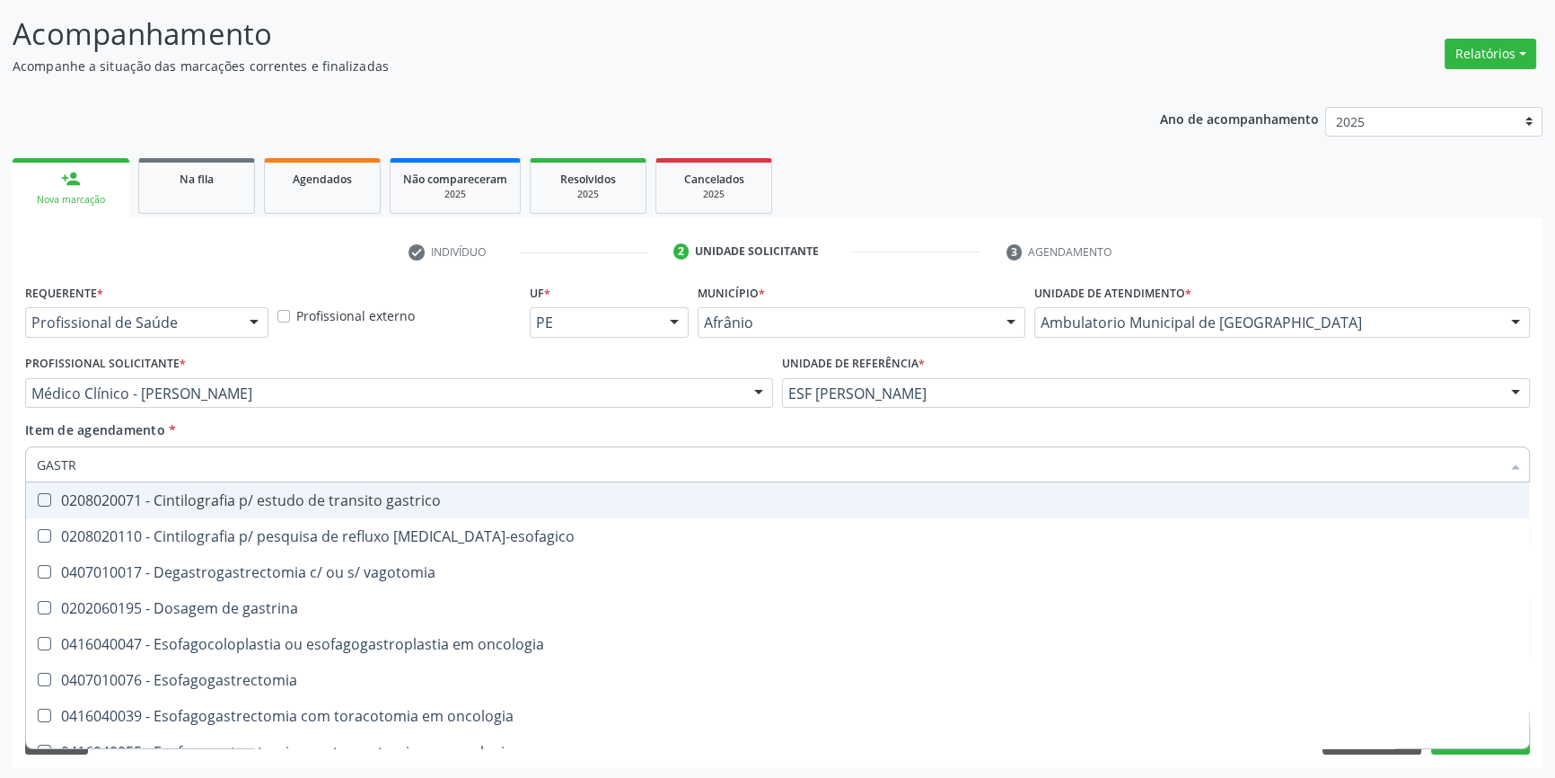
type input "[MEDICAL_DATA]"
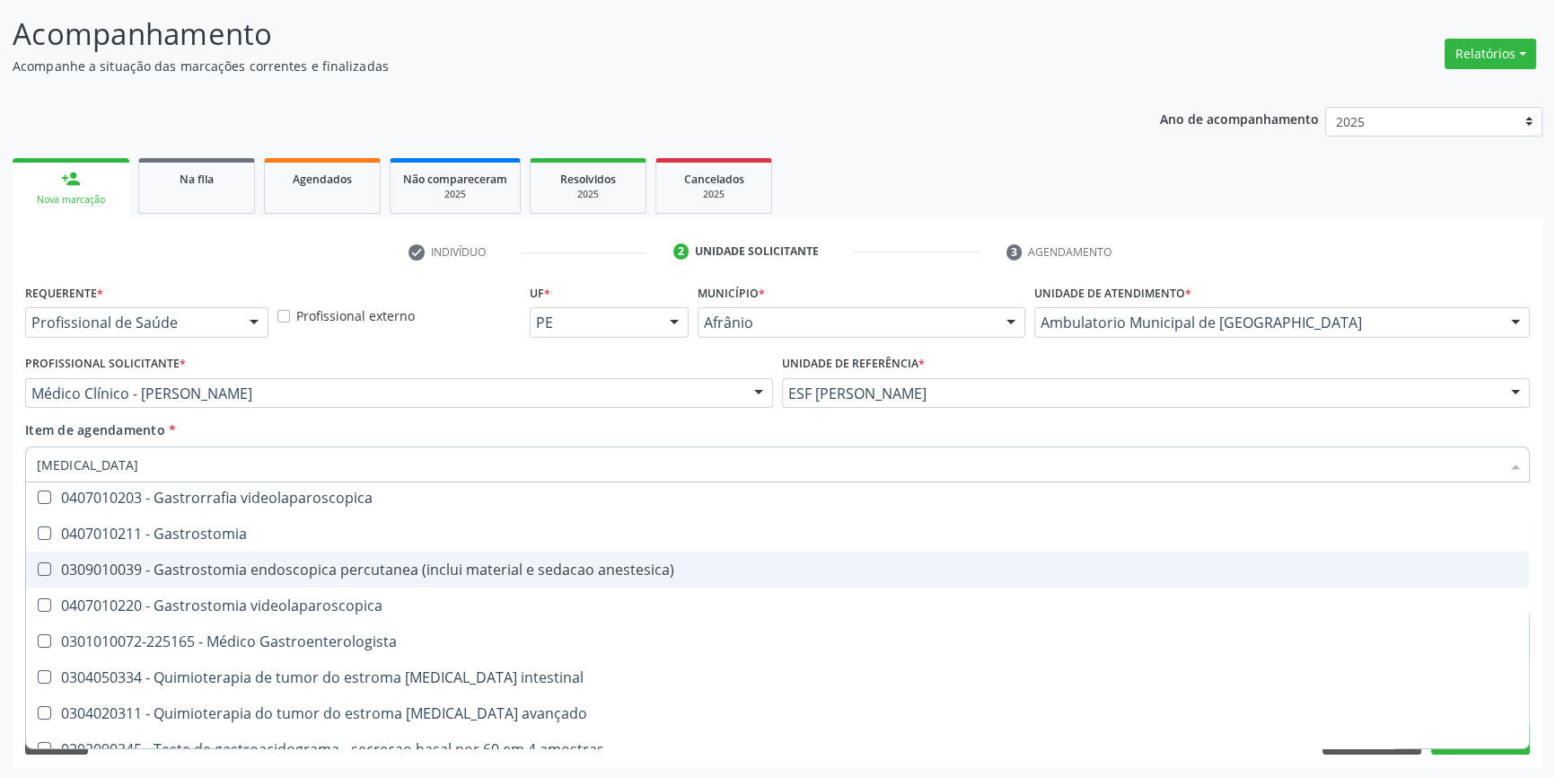
scroll to position [380, 0]
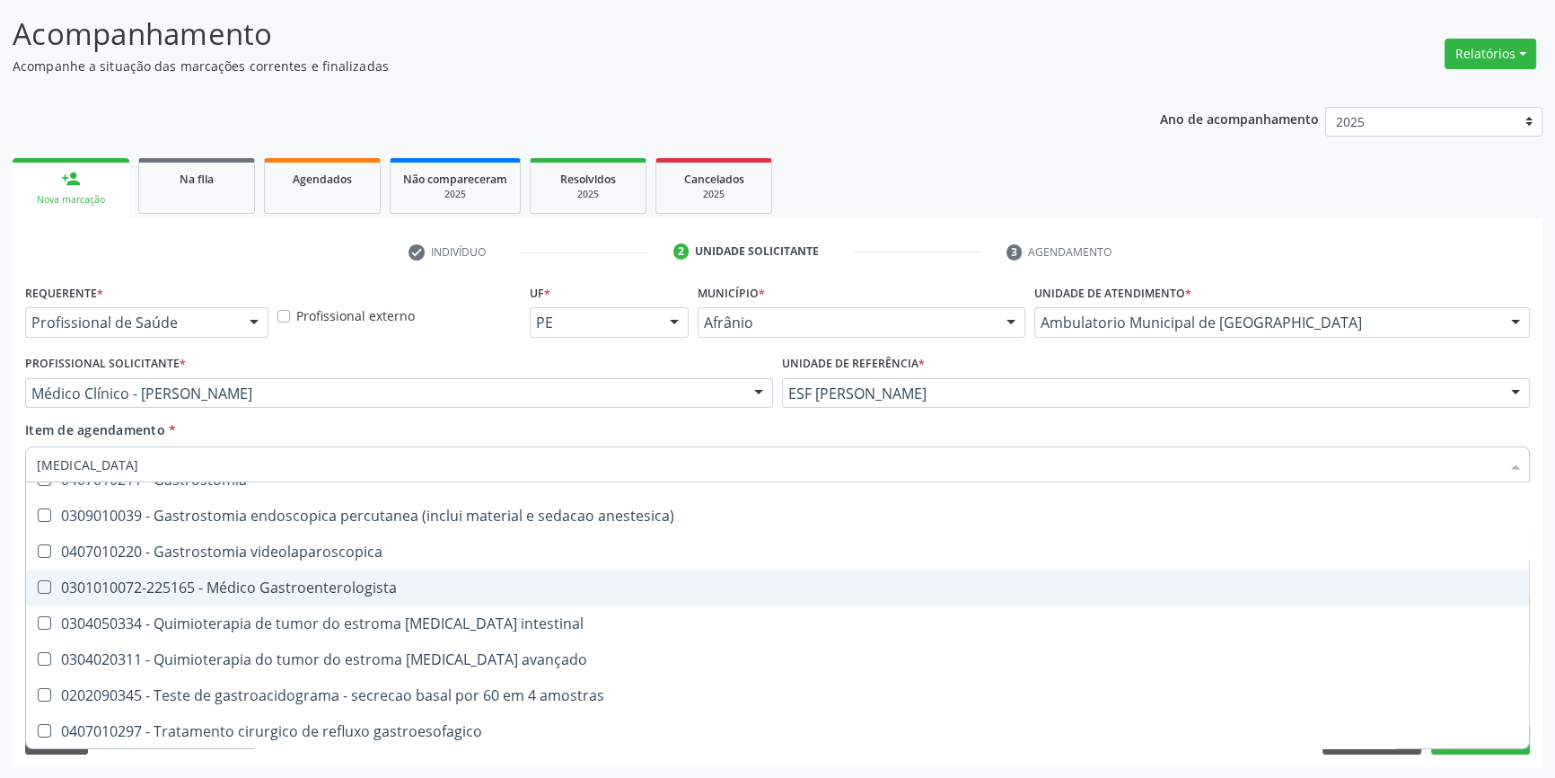
click at [290, 593] on div "0301010072-225165 - Médico Gastroenterologista" at bounding box center [778, 587] width 1482 height 14
checkbox Gastroenterologista "true"
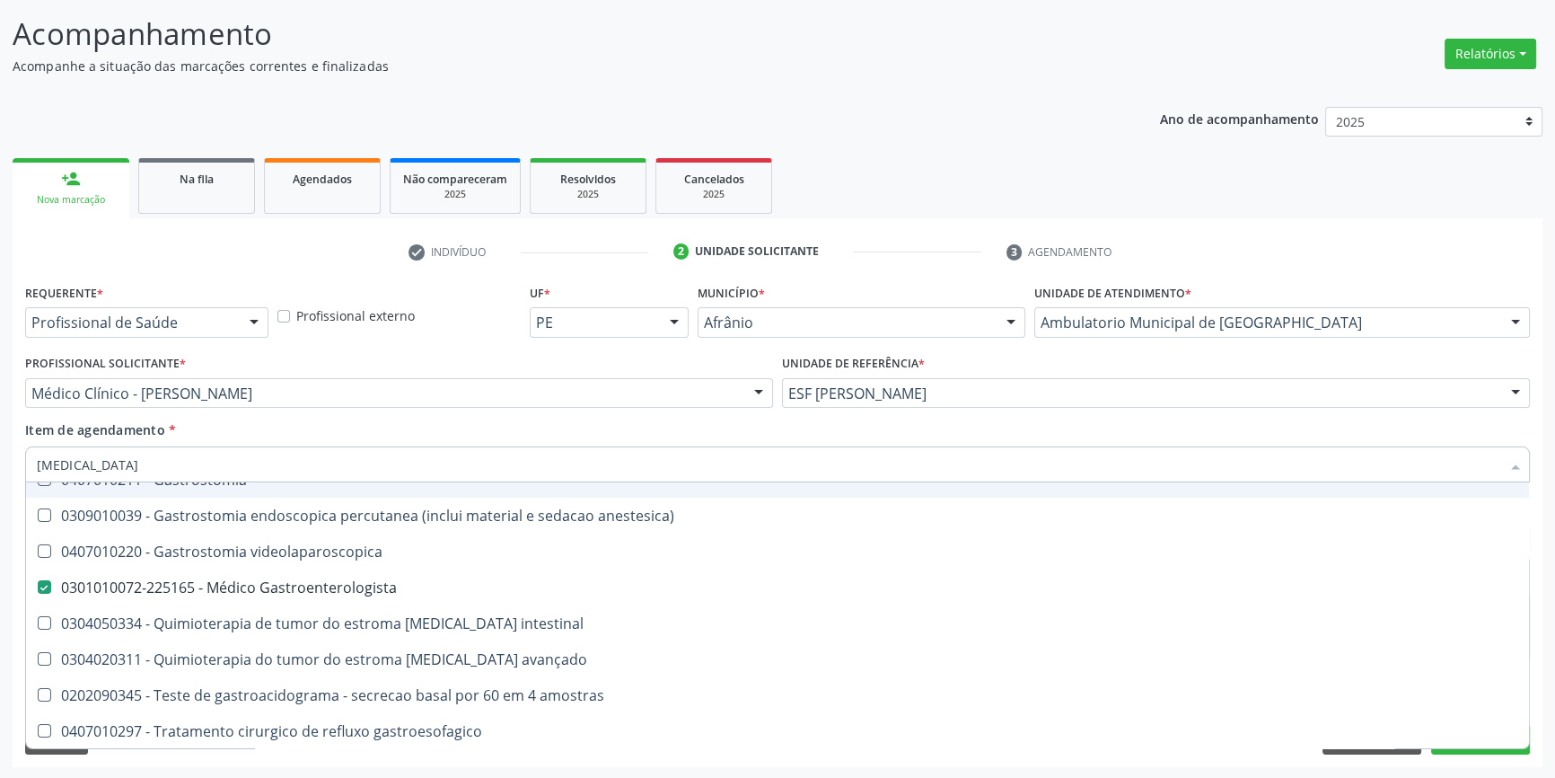
click at [604, 436] on div "Item de agendamento * [MEDICAL_DATA][PERSON_NAME] seleção 0208020110 - Cintilog…" at bounding box center [777, 448] width 1505 height 57
checkbox vagotomia "true"
checkbox Gastroenterologista "false"
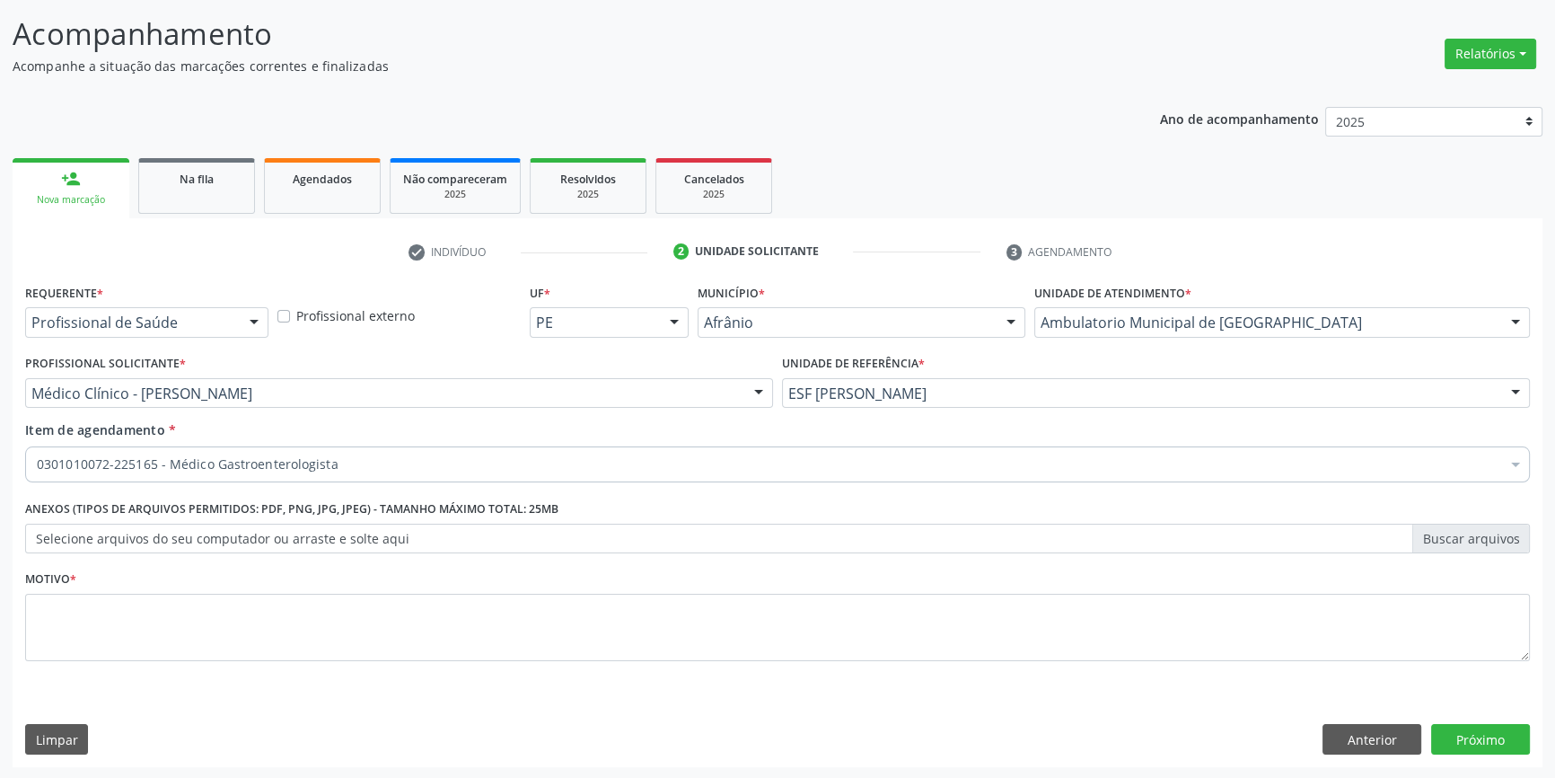
scroll to position [0, 0]
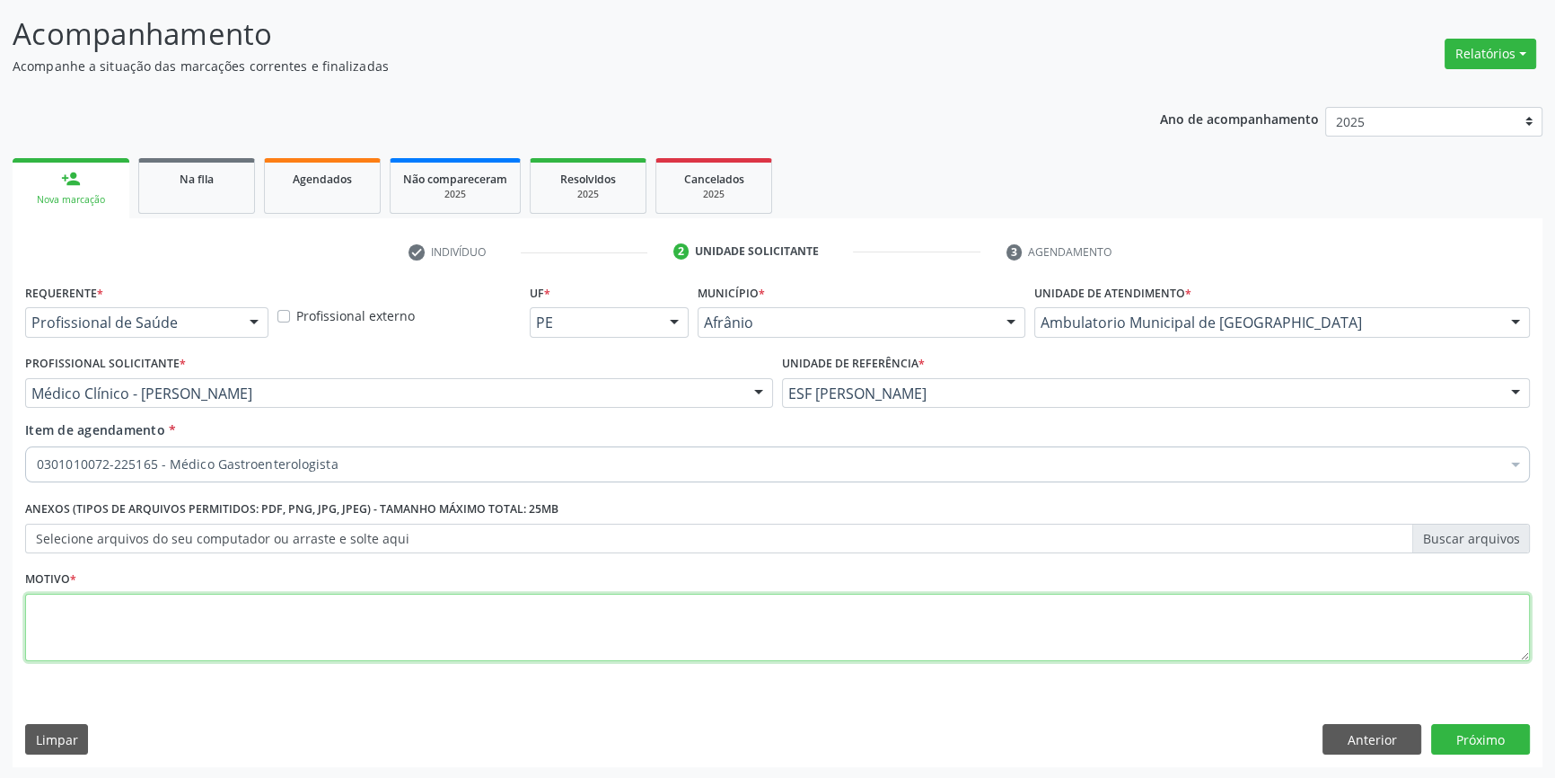
click at [309, 642] on textarea at bounding box center [777, 628] width 1505 height 68
type textarea "'"
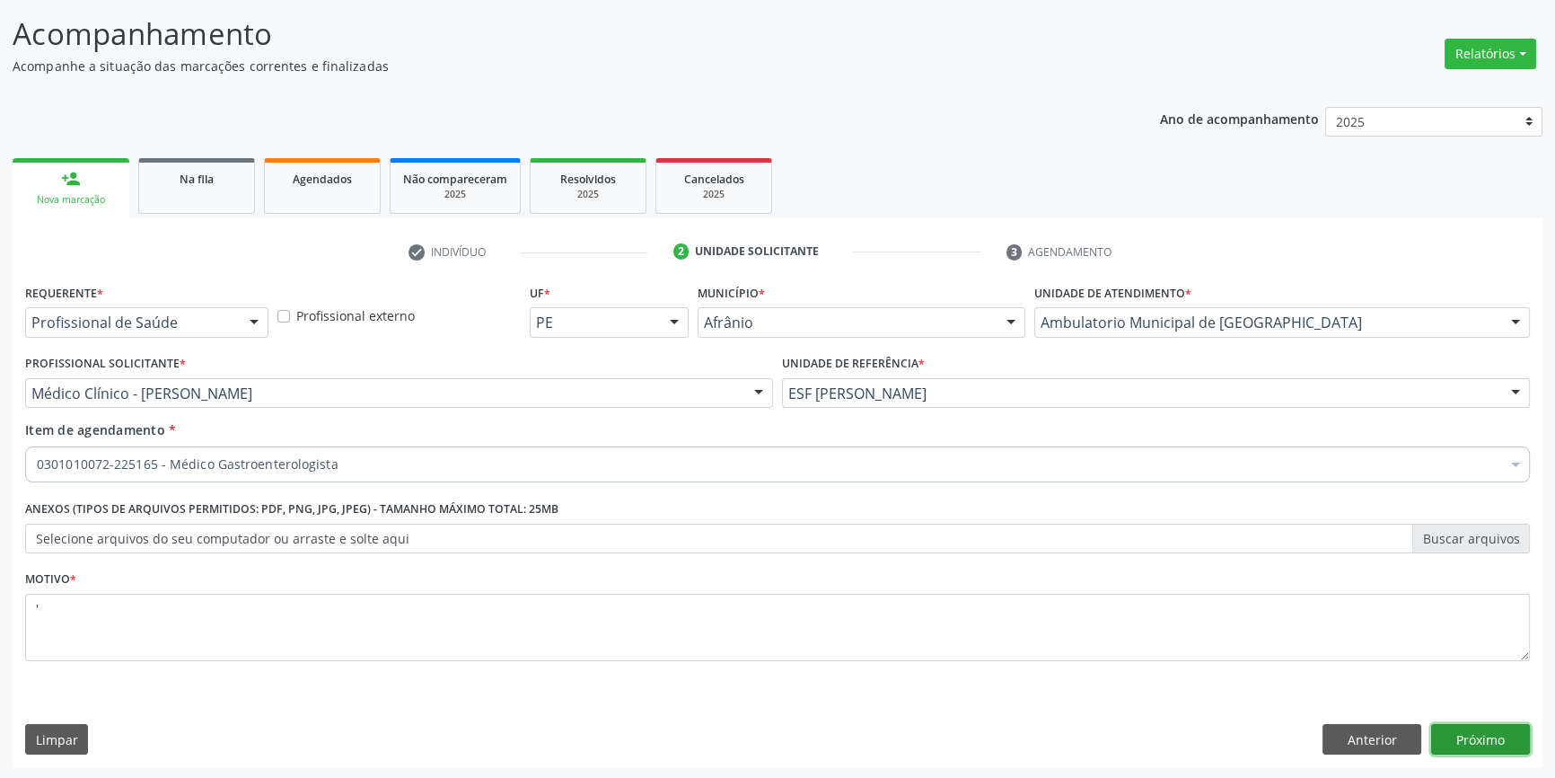
click at [1477, 745] on button "Próximo" at bounding box center [1481, 739] width 99 height 31
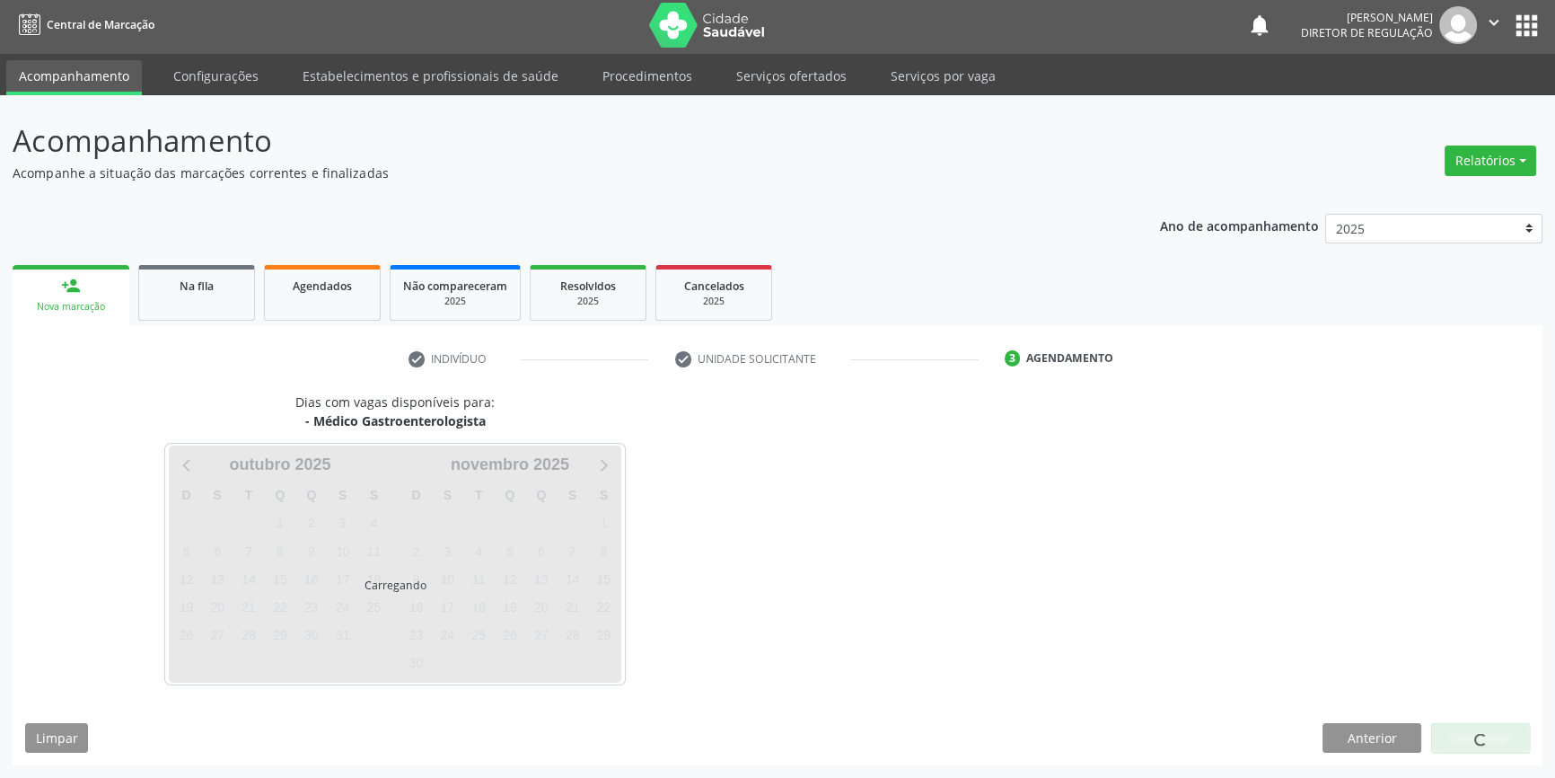
scroll to position [2, 0]
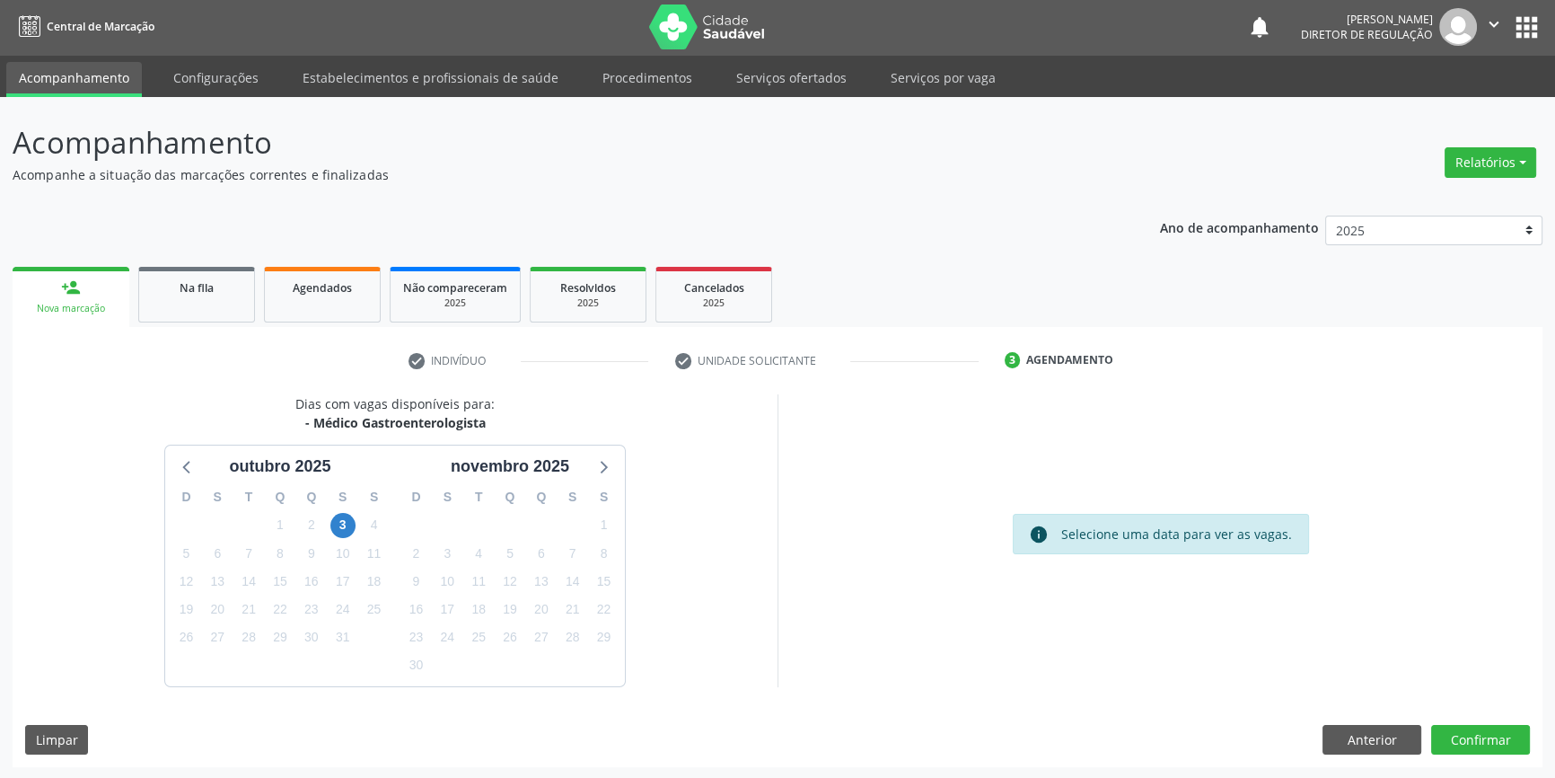
click at [356, 525] on div "3" at bounding box center [342, 525] width 31 height 28
click at [348, 521] on span "3" at bounding box center [342, 525] width 25 height 25
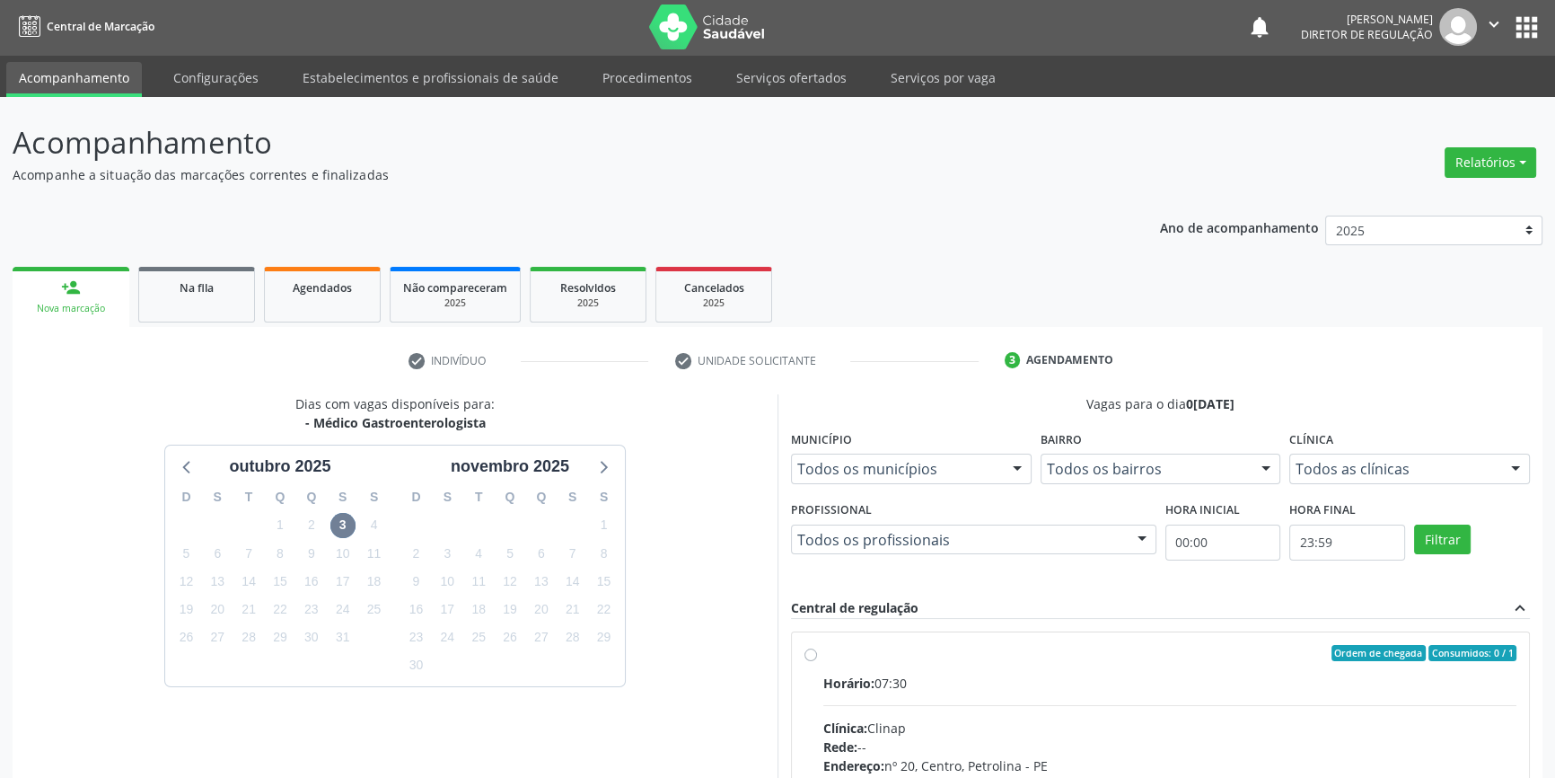
click at [856, 663] on label "Ordem de chegada Consumidos: 0 / 1 Horário: 07:30 Clínica: Clinap Rede: -- Ende…" at bounding box center [1170, 783] width 693 height 276
click at [817, 661] on input "Ordem de chegada Consumidos: 0 / 1 Horário: 07:30 Clínica: Clinap Rede: -- Ende…" at bounding box center [811, 653] width 13 height 16
radio input "true"
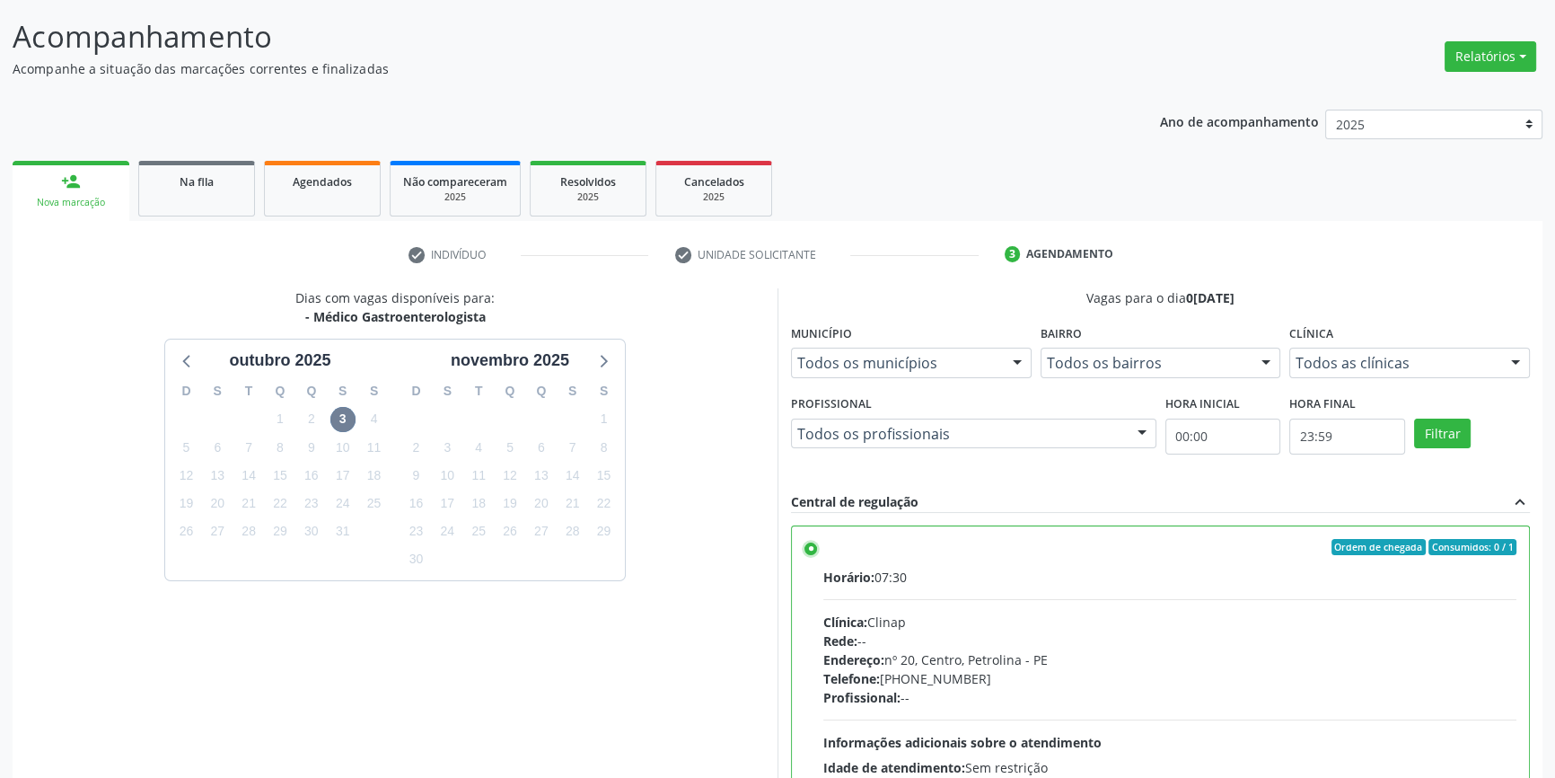
scroll to position [294, 0]
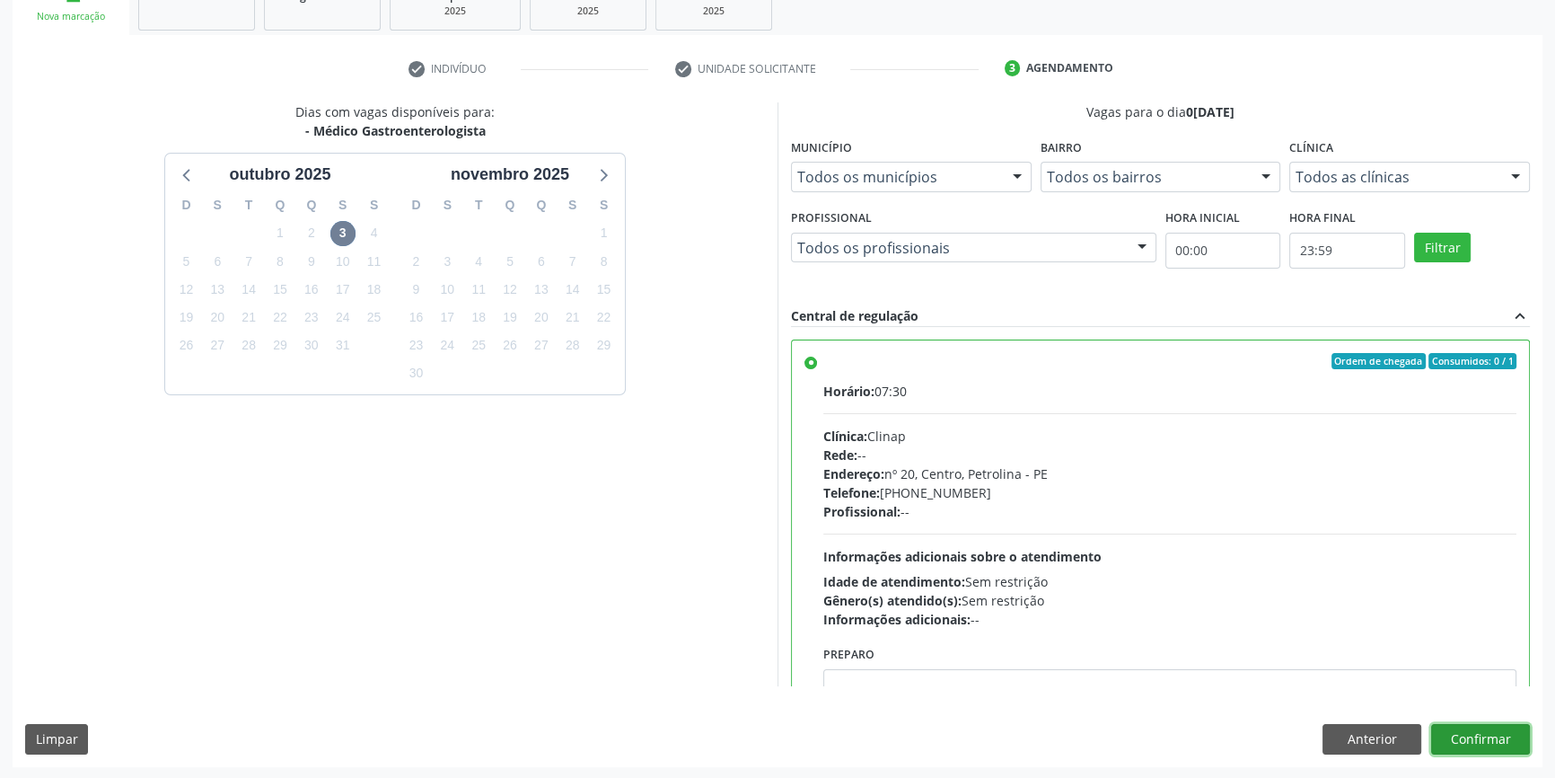
click at [1475, 727] on button "Confirmar" at bounding box center [1481, 739] width 99 height 31
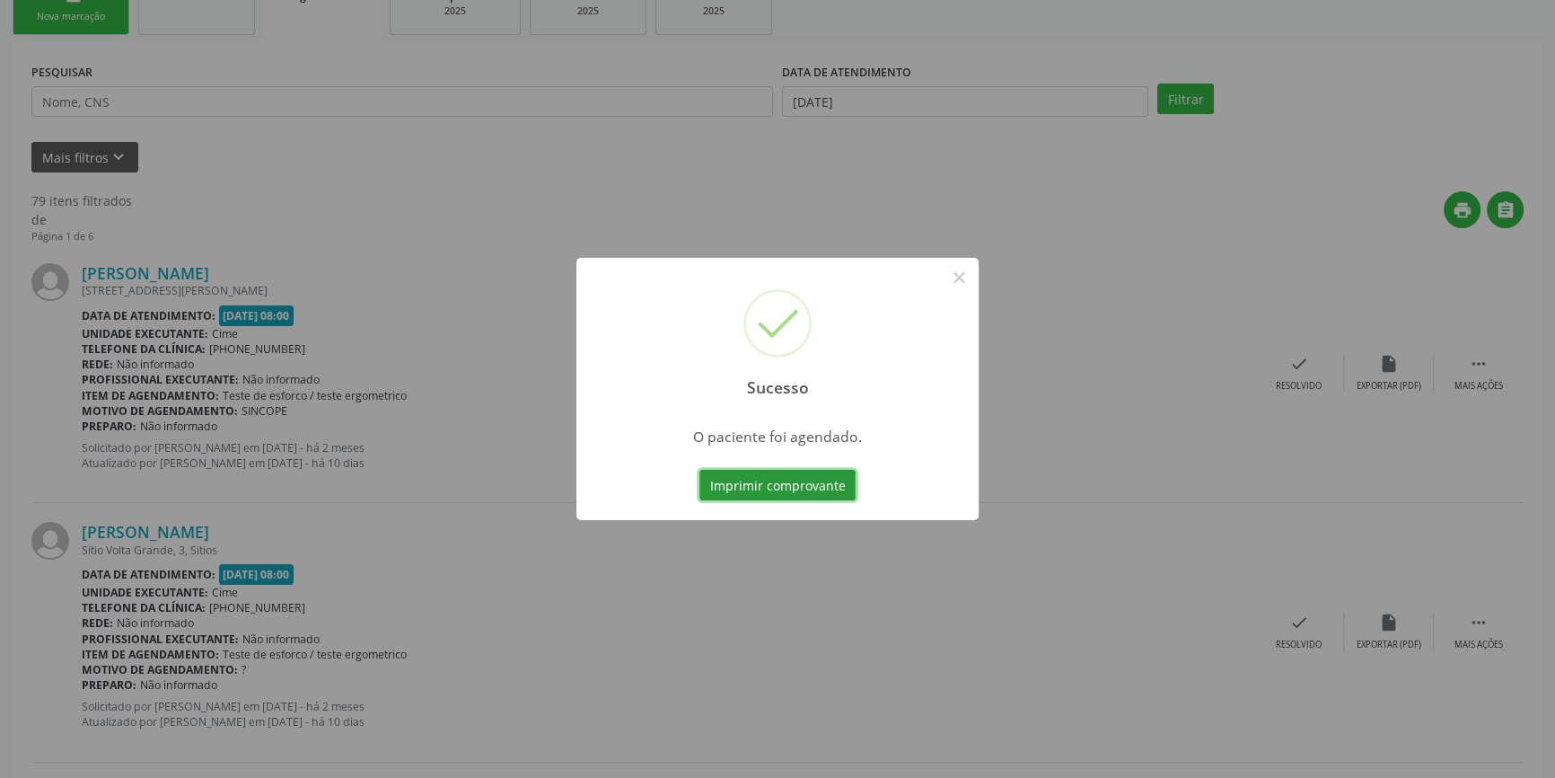
scroll to position [0, 0]
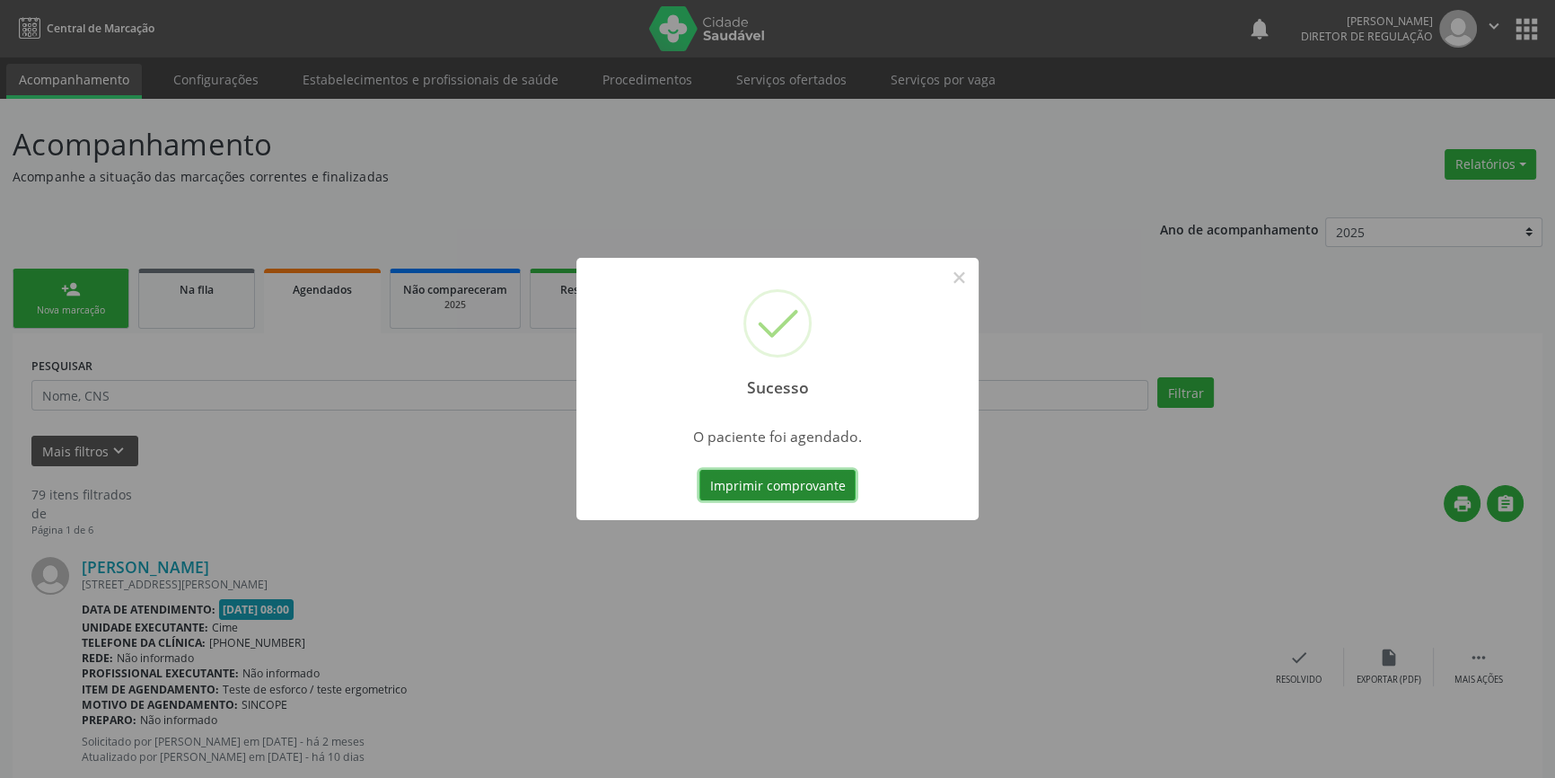
click at [815, 486] on button "Imprimir comprovante" at bounding box center [778, 485] width 156 height 31
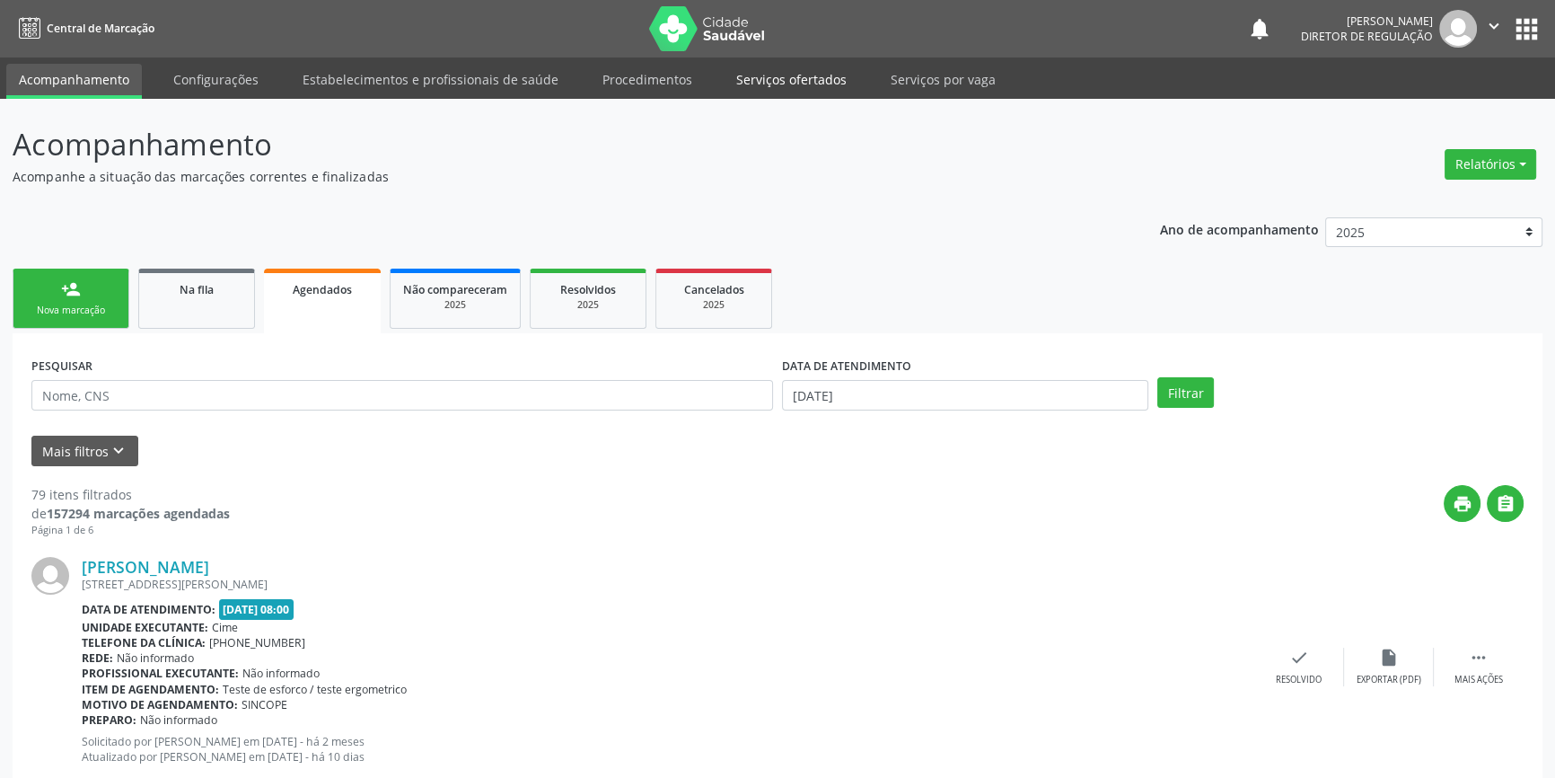
click at [763, 83] on link "Serviços ofertados" at bounding box center [792, 79] width 136 height 31
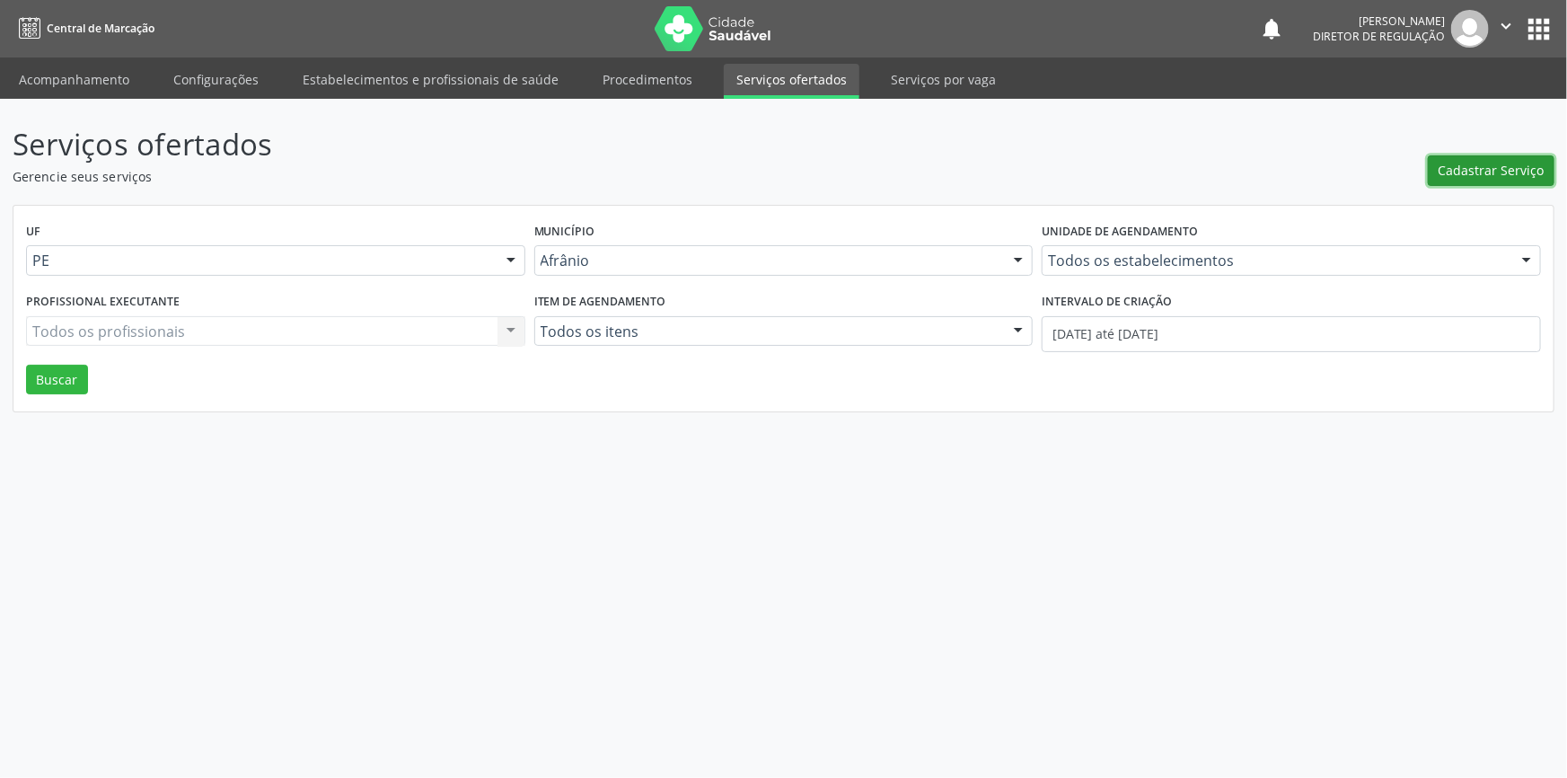
click at [1468, 169] on span "Cadastrar Serviço" at bounding box center [1492, 170] width 106 height 19
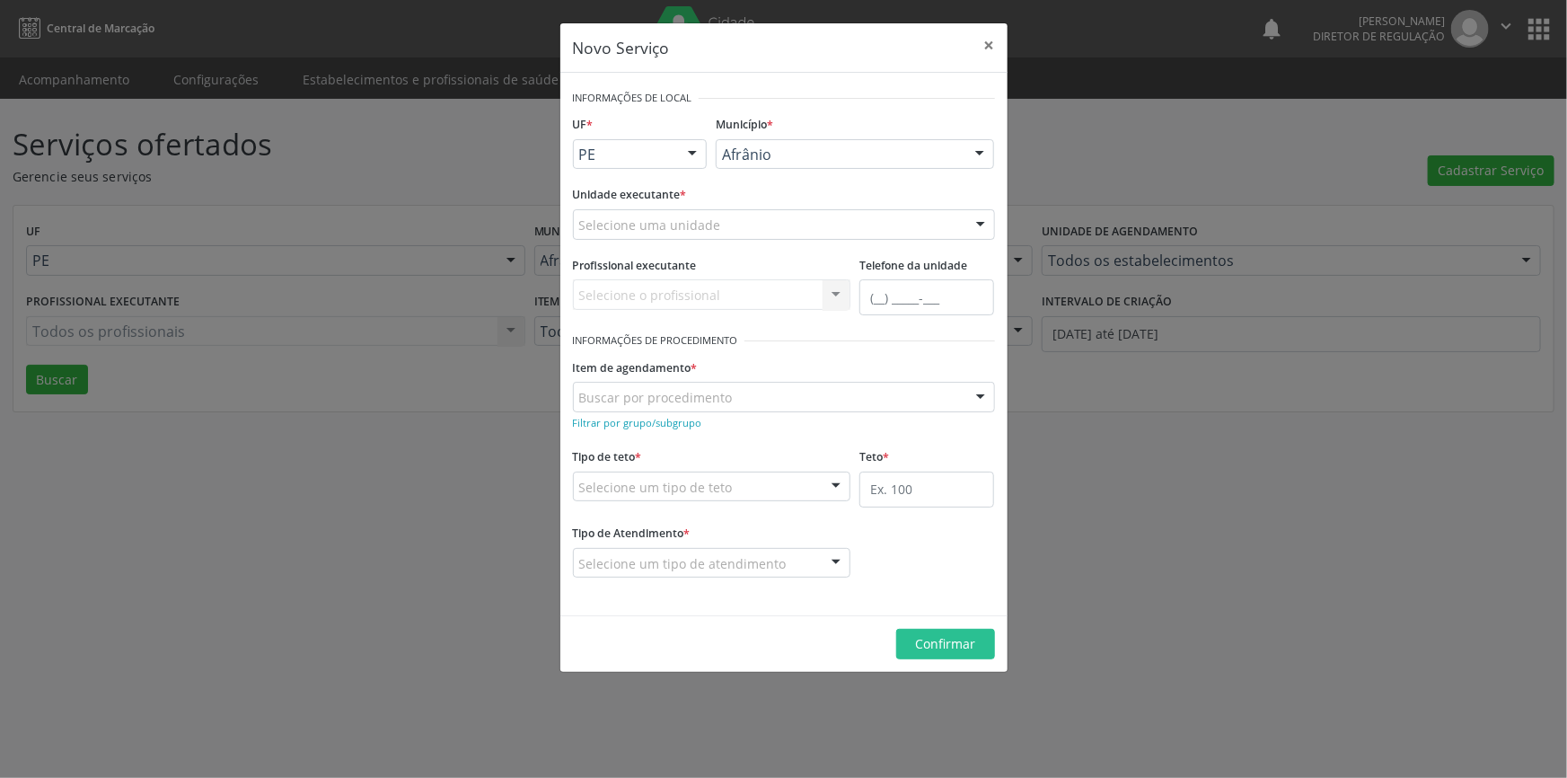
click at [783, 225] on div "Selecione uma unidade" at bounding box center [784, 224] width 422 height 31
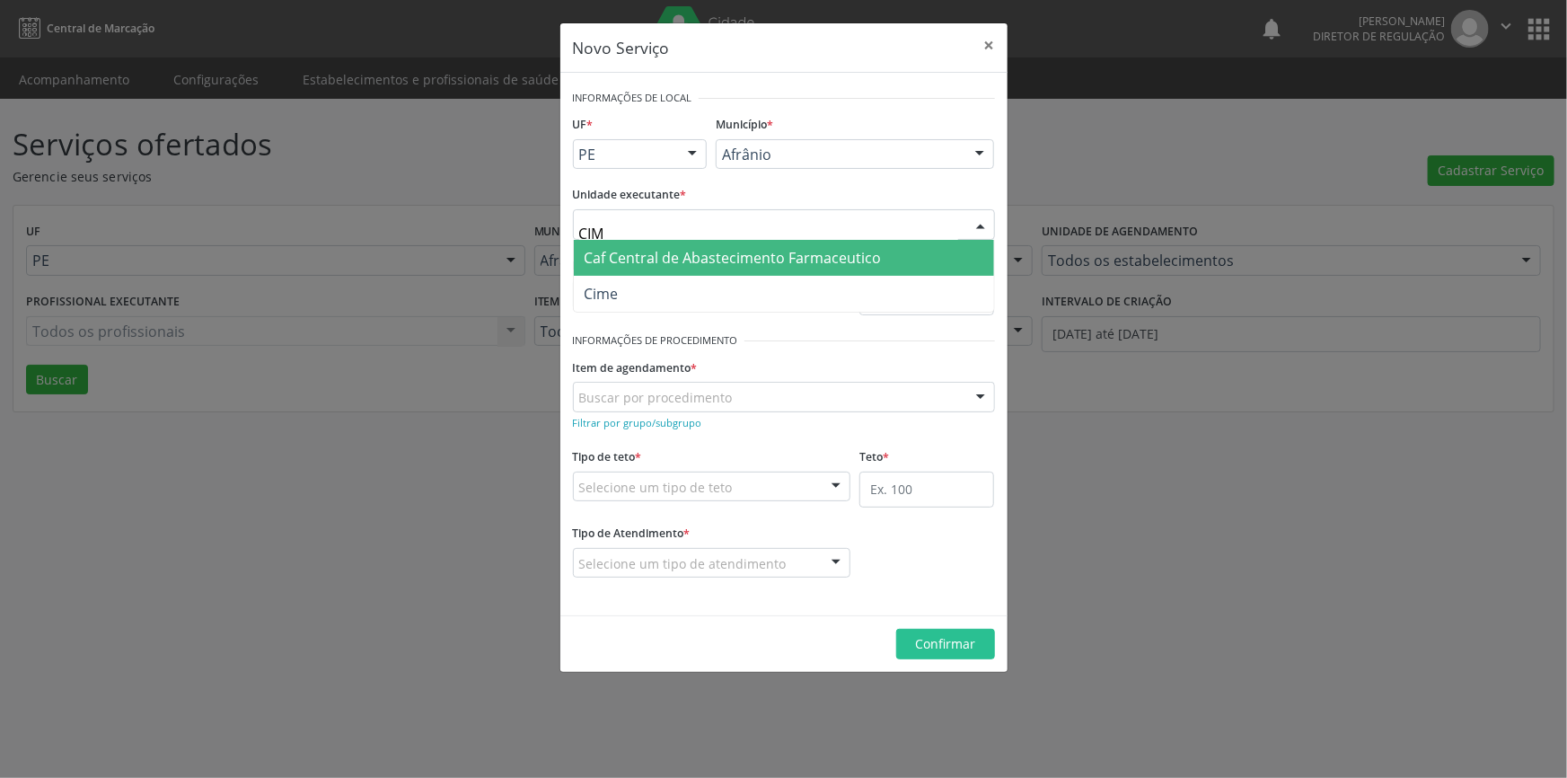
type input "CIME"
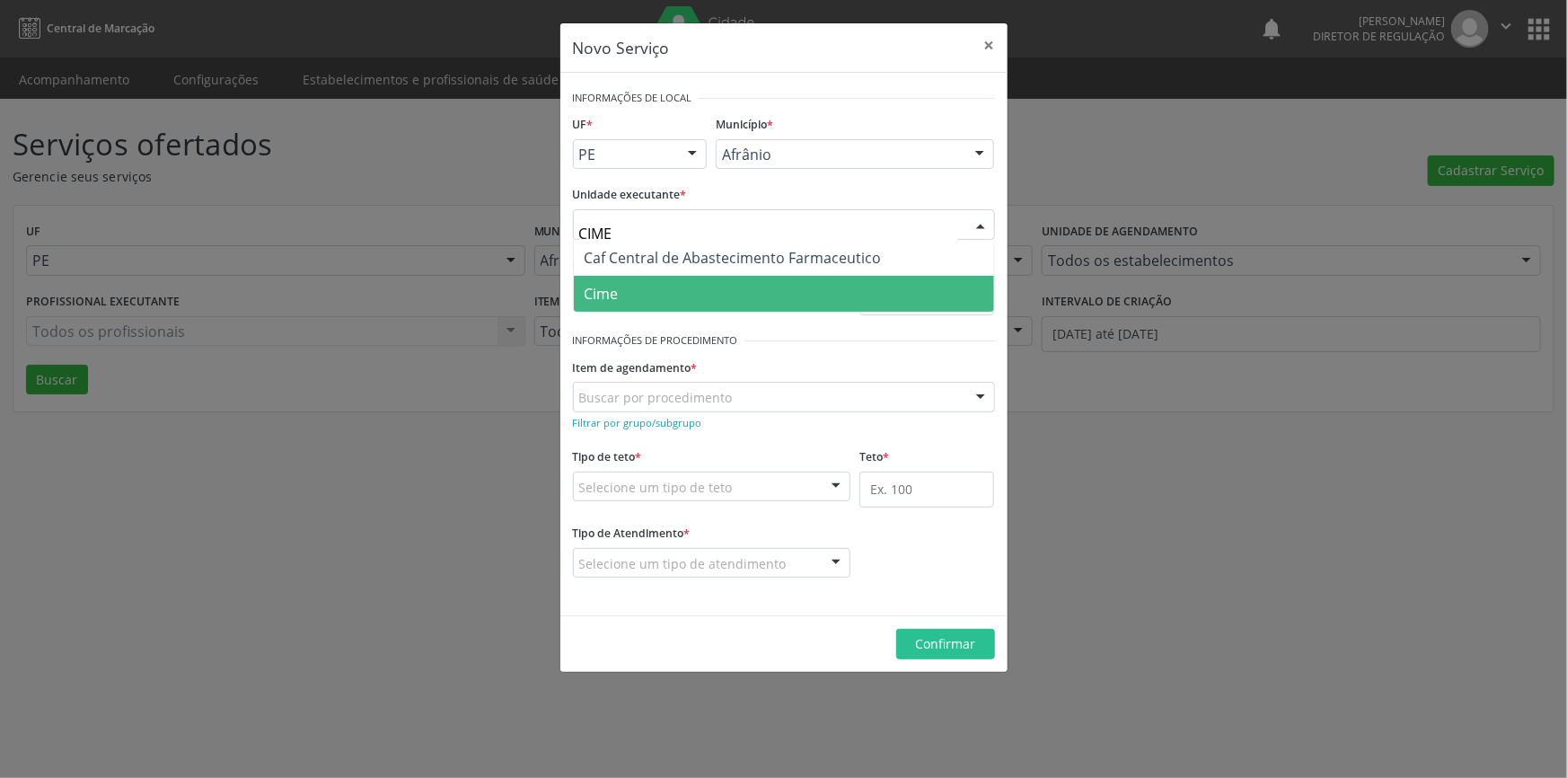
click at [709, 286] on span "Cime" at bounding box center [784, 294] width 420 height 36
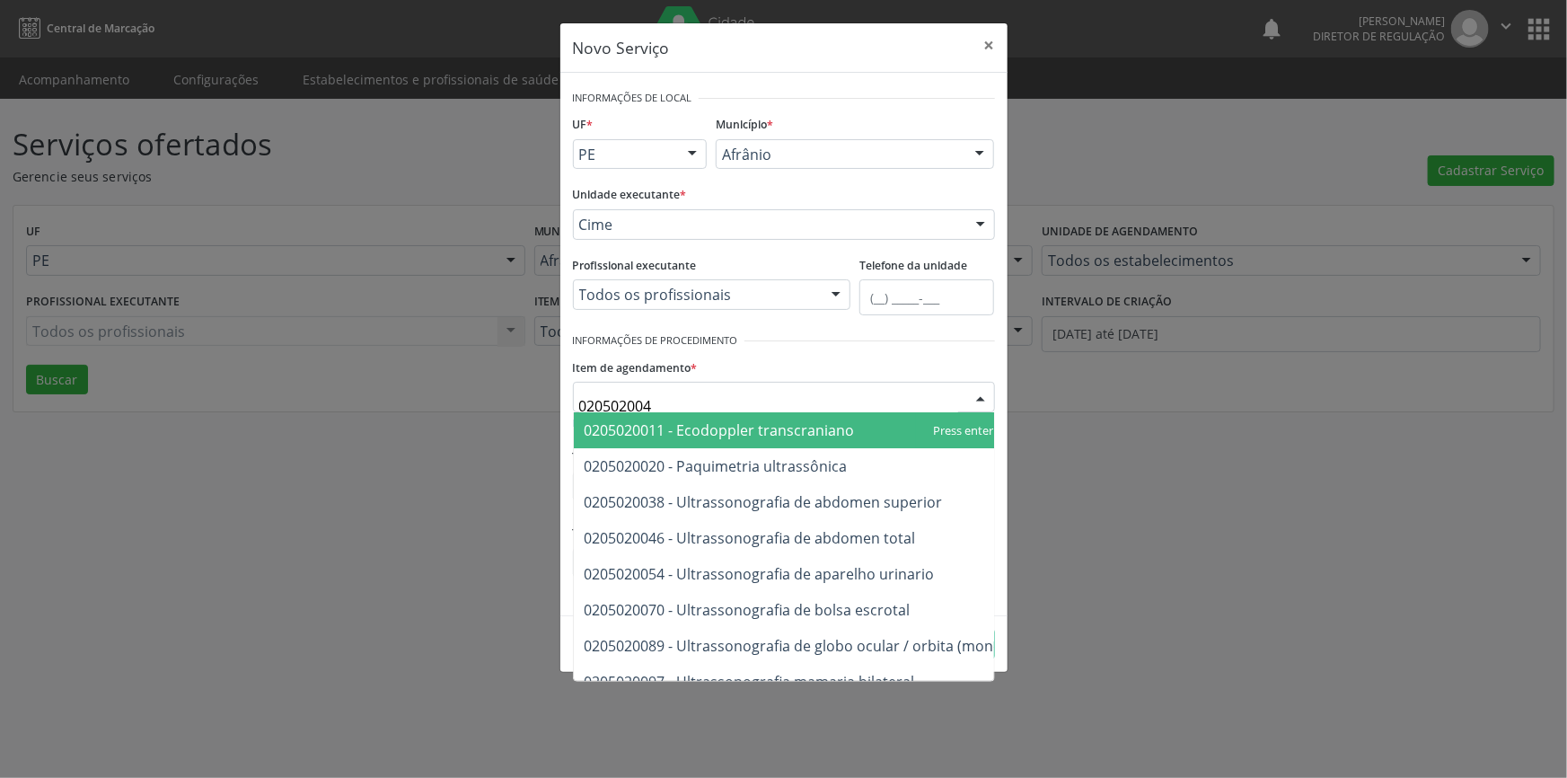
type input "0205020046"
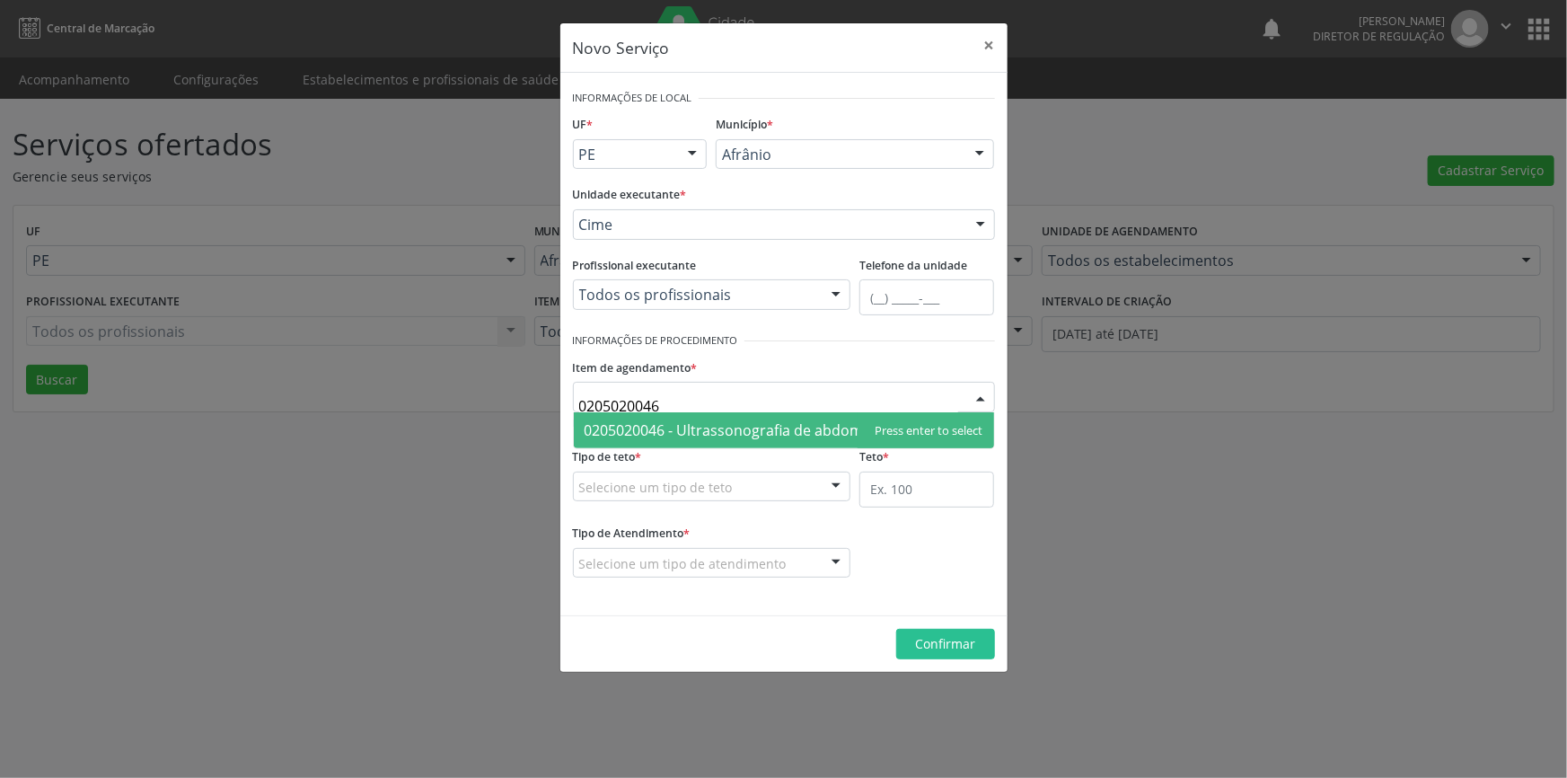
click at [679, 410] on input "0205020046" at bounding box center [768, 406] width 379 height 36
click at [680, 413] on span "0205020046 - Ultrassonografia de abdomen total" at bounding box center [784, 430] width 420 height 36
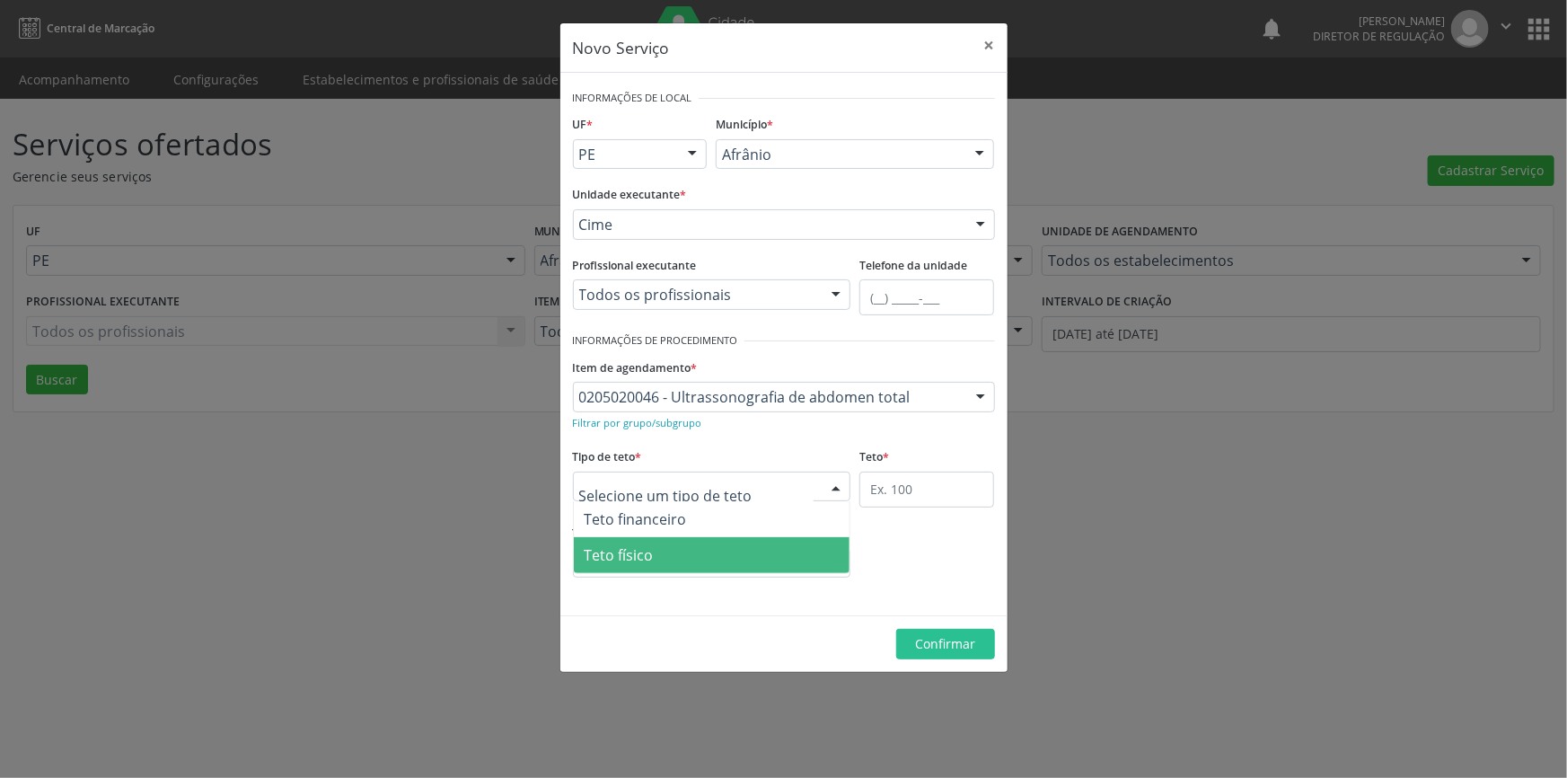
click at [647, 545] on span "Teto físico" at bounding box center [619, 555] width 69 height 20
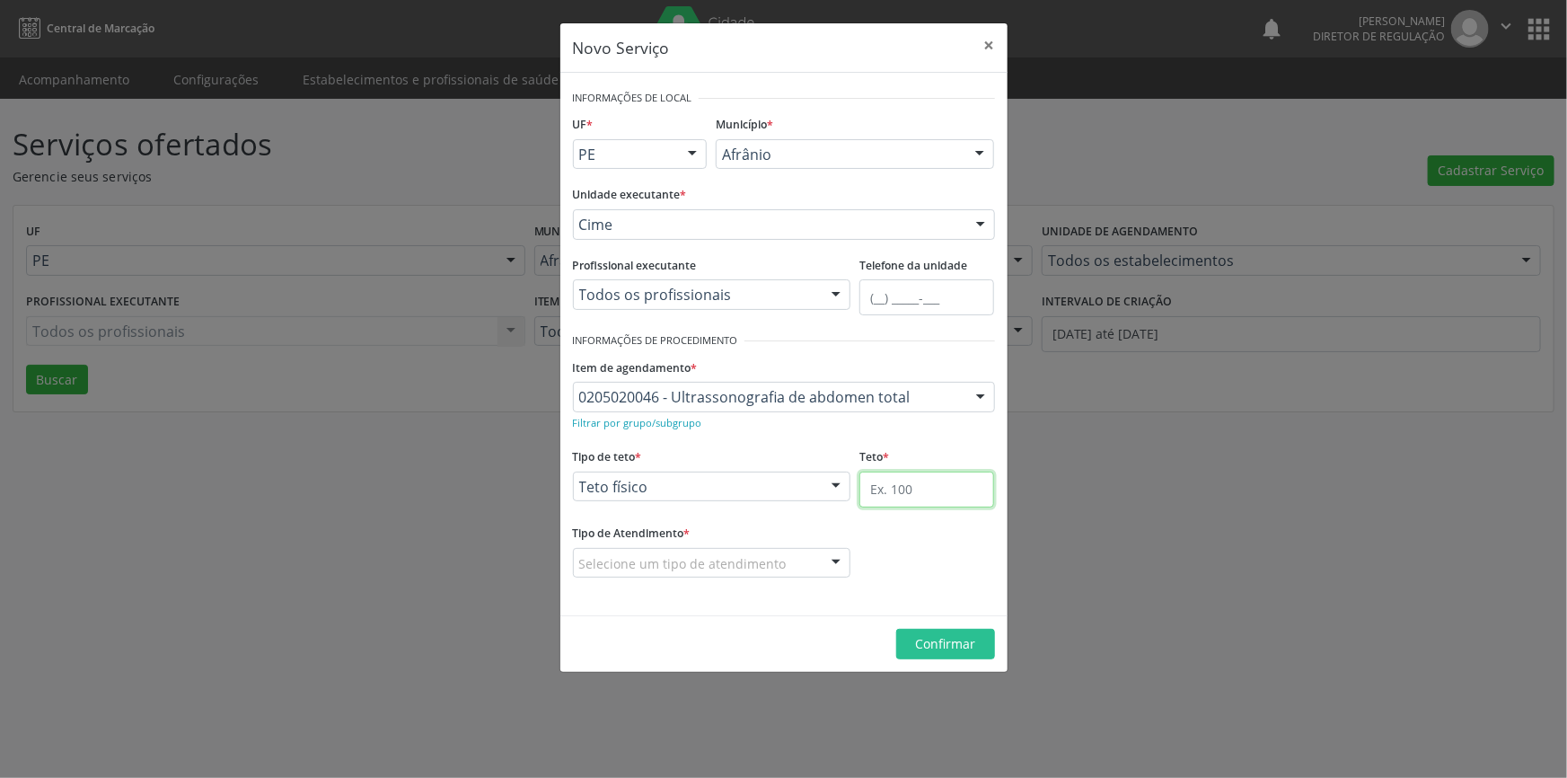
click at [964, 500] on input "text" at bounding box center [926, 489] width 135 height 36
type input "1"
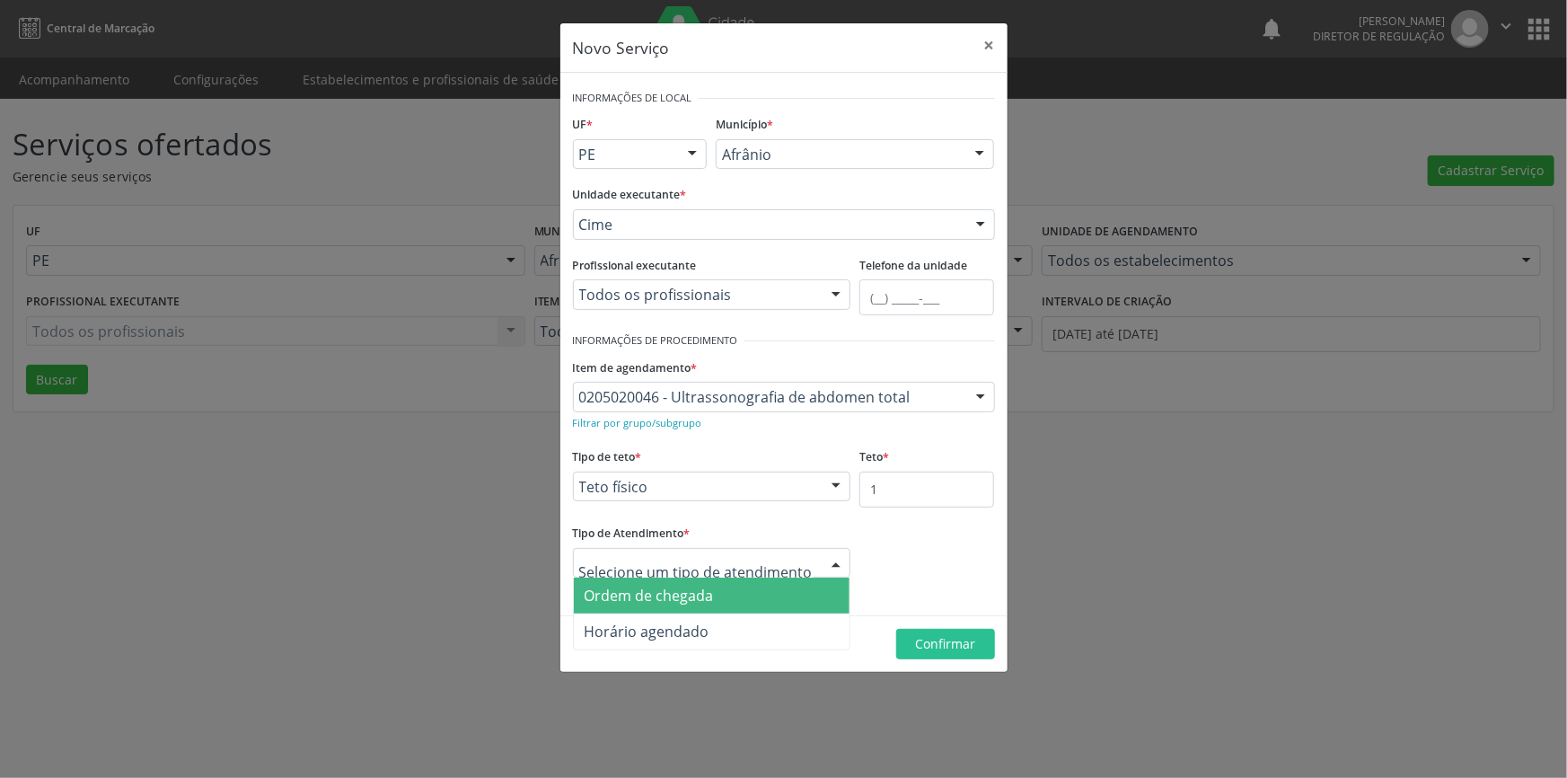
click at [670, 591] on span "Ordem de chegada" at bounding box center [649, 596] width 129 height 20
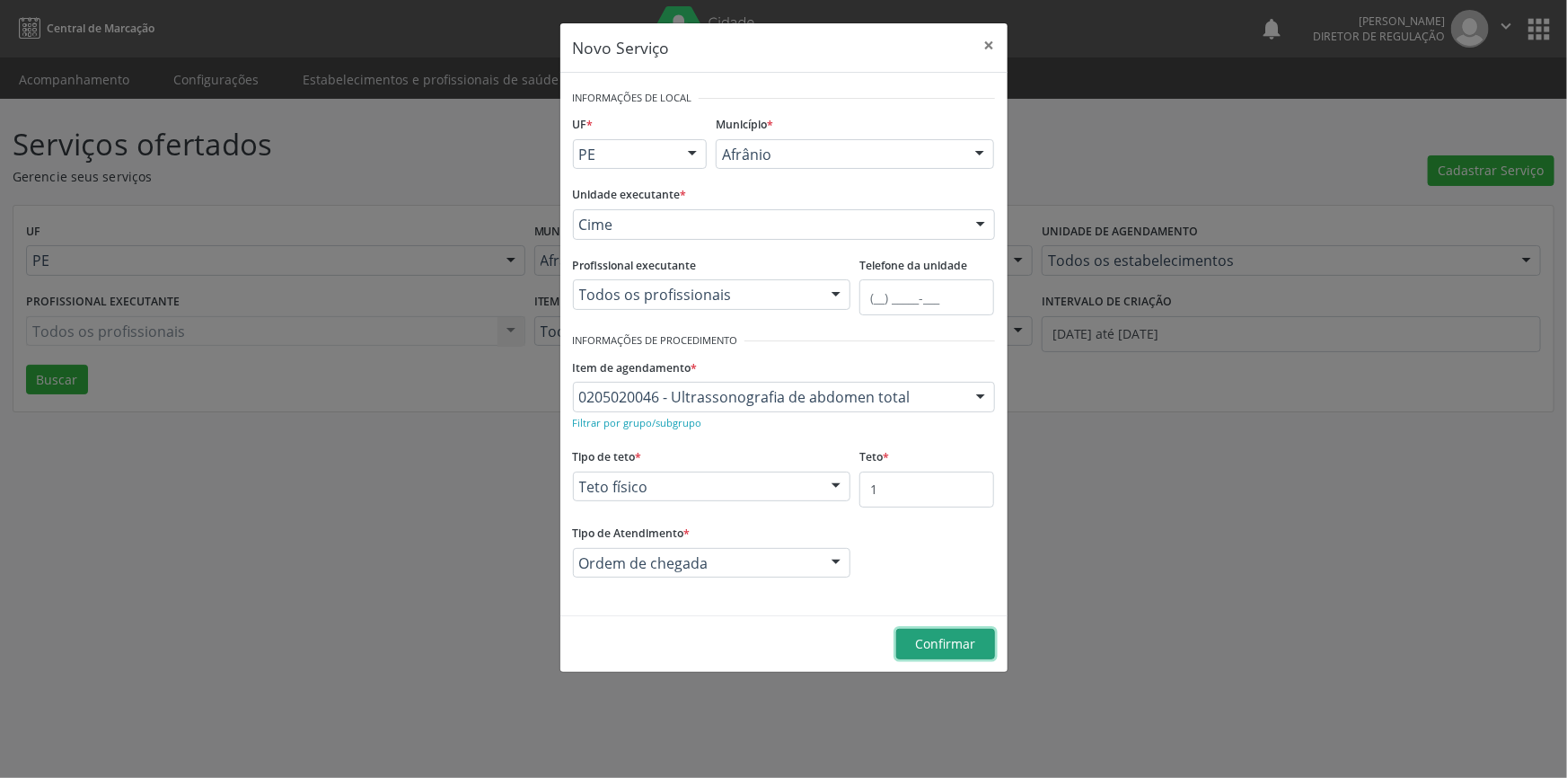
click at [915, 639] on span "Confirmar" at bounding box center [945, 643] width 60 height 17
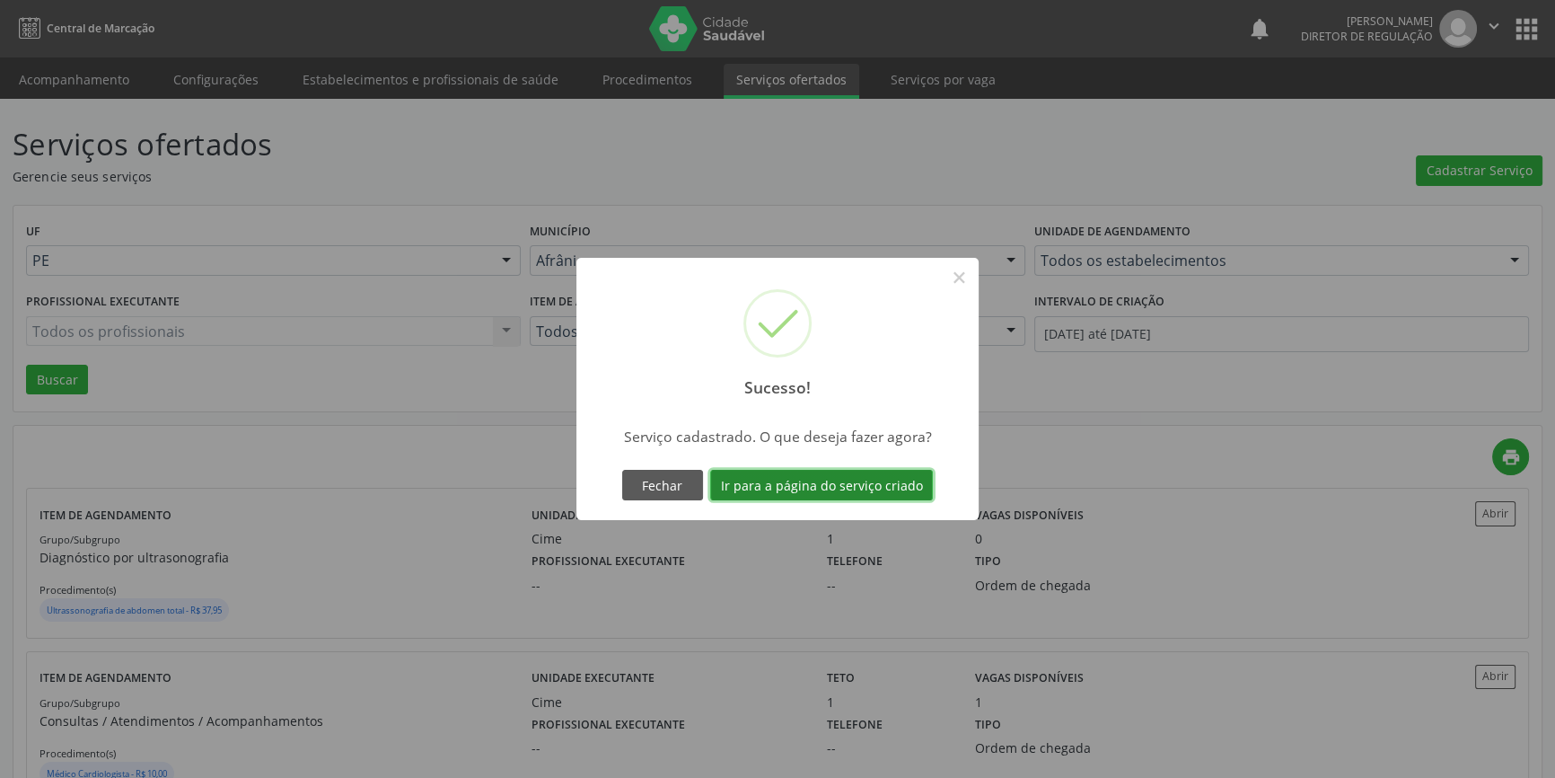
click at [830, 471] on button "Ir para a página do serviço criado" at bounding box center [821, 485] width 223 height 31
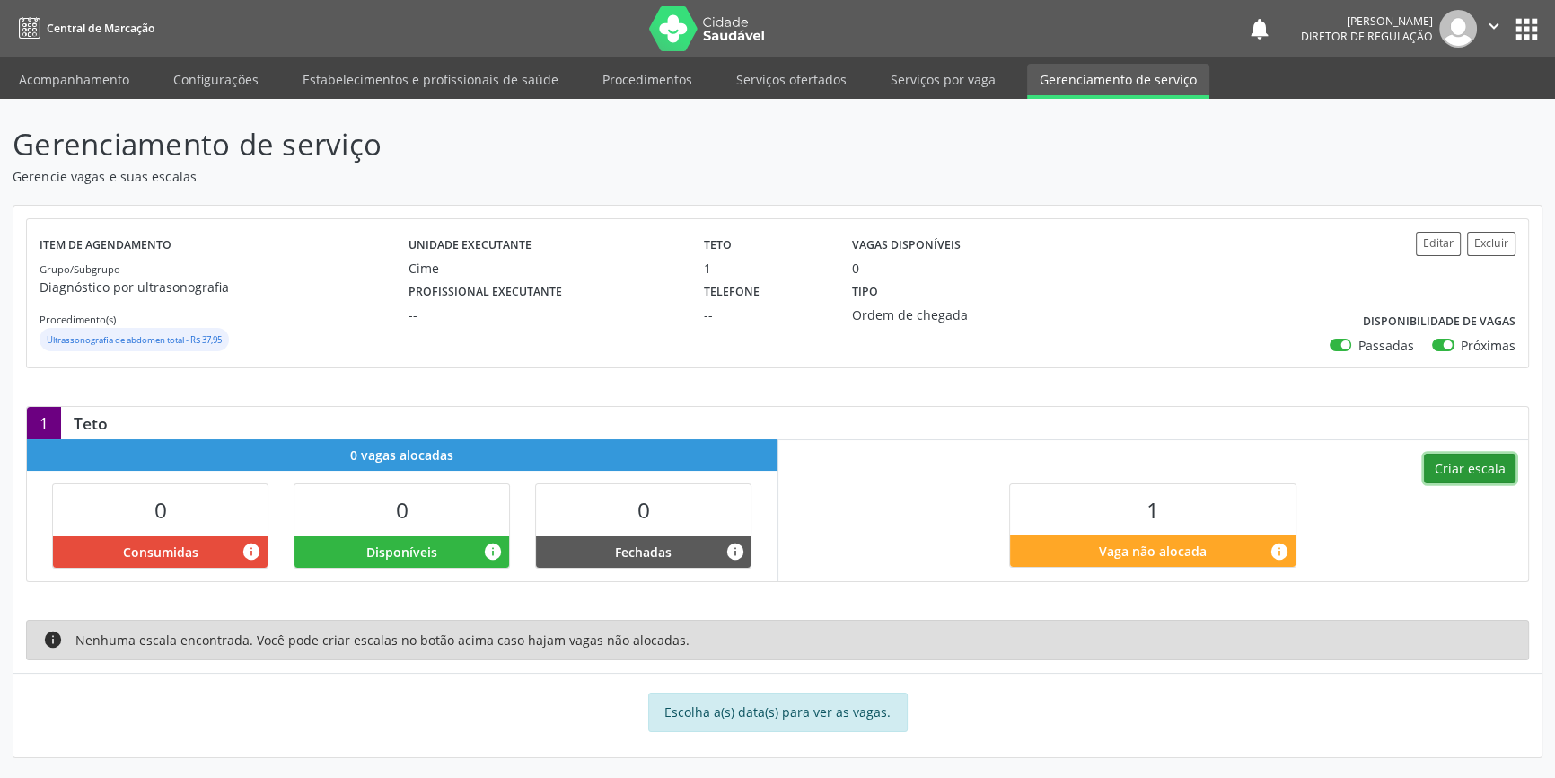
click at [1445, 468] on button "Criar escala" at bounding box center [1470, 469] width 92 height 31
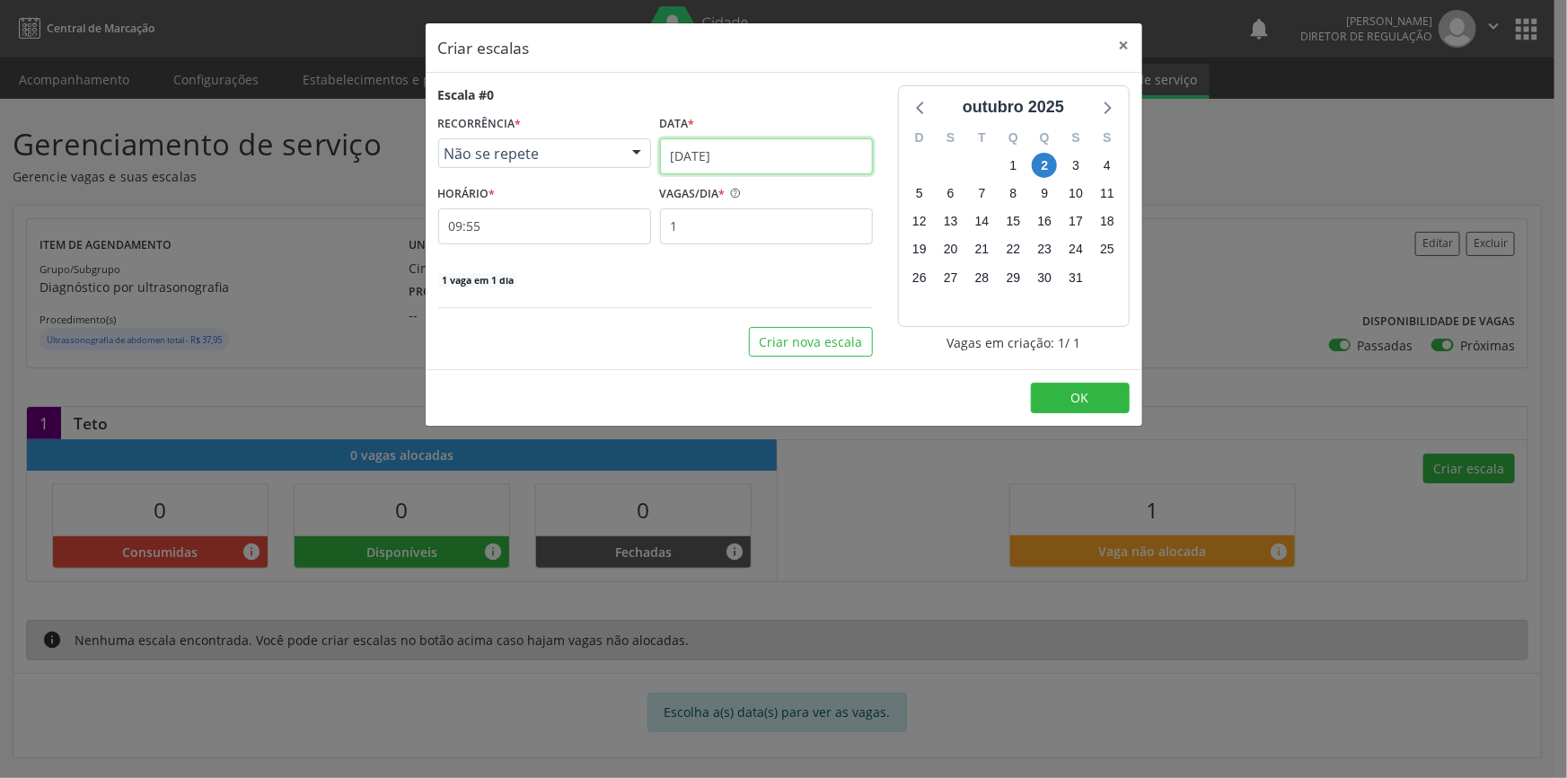
click at [780, 155] on input "[DATE]" at bounding box center [766, 156] width 213 height 36
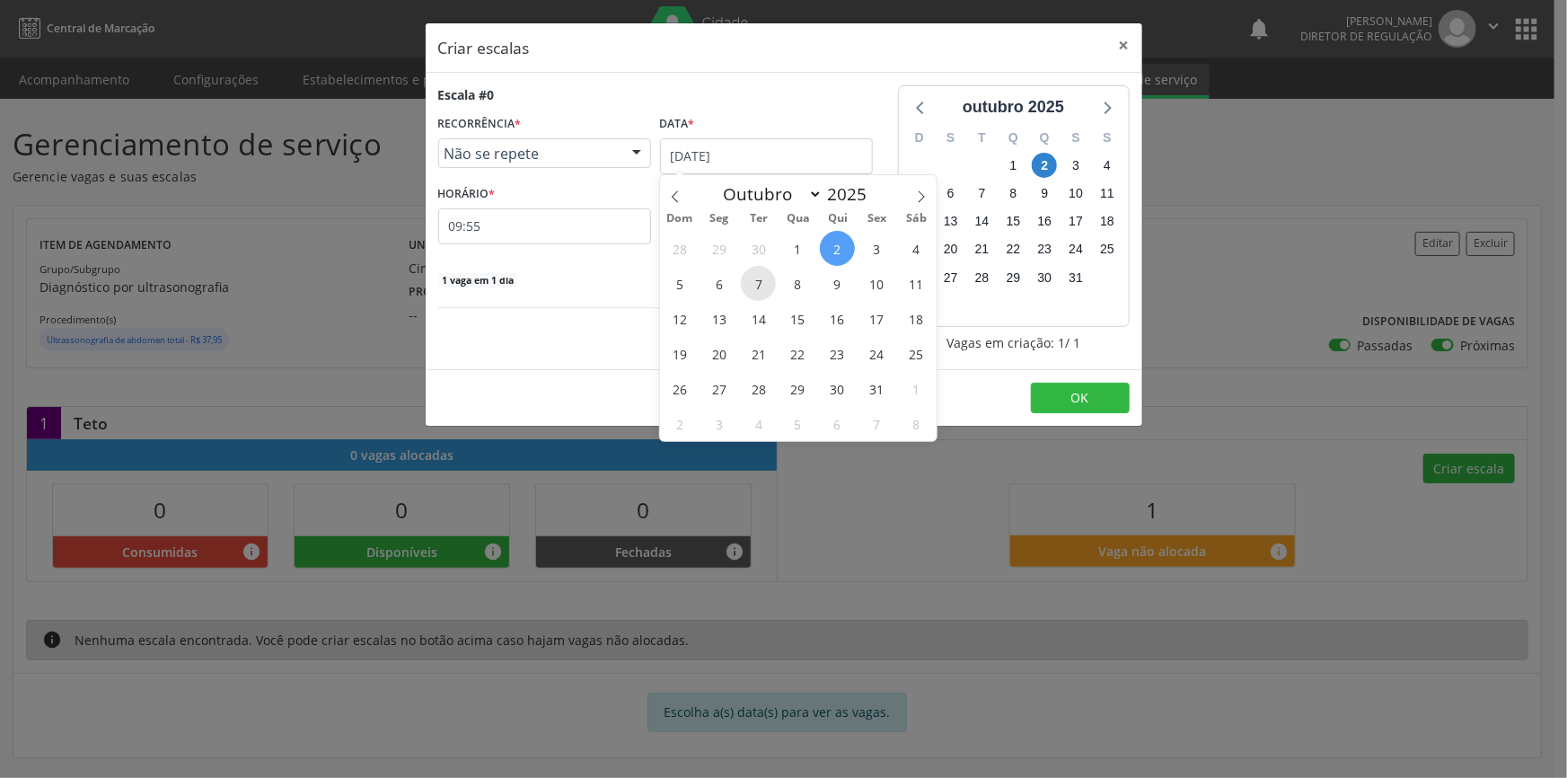
click at [745, 286] on span "7" at bounding box center [758, 283] width 35 height 35
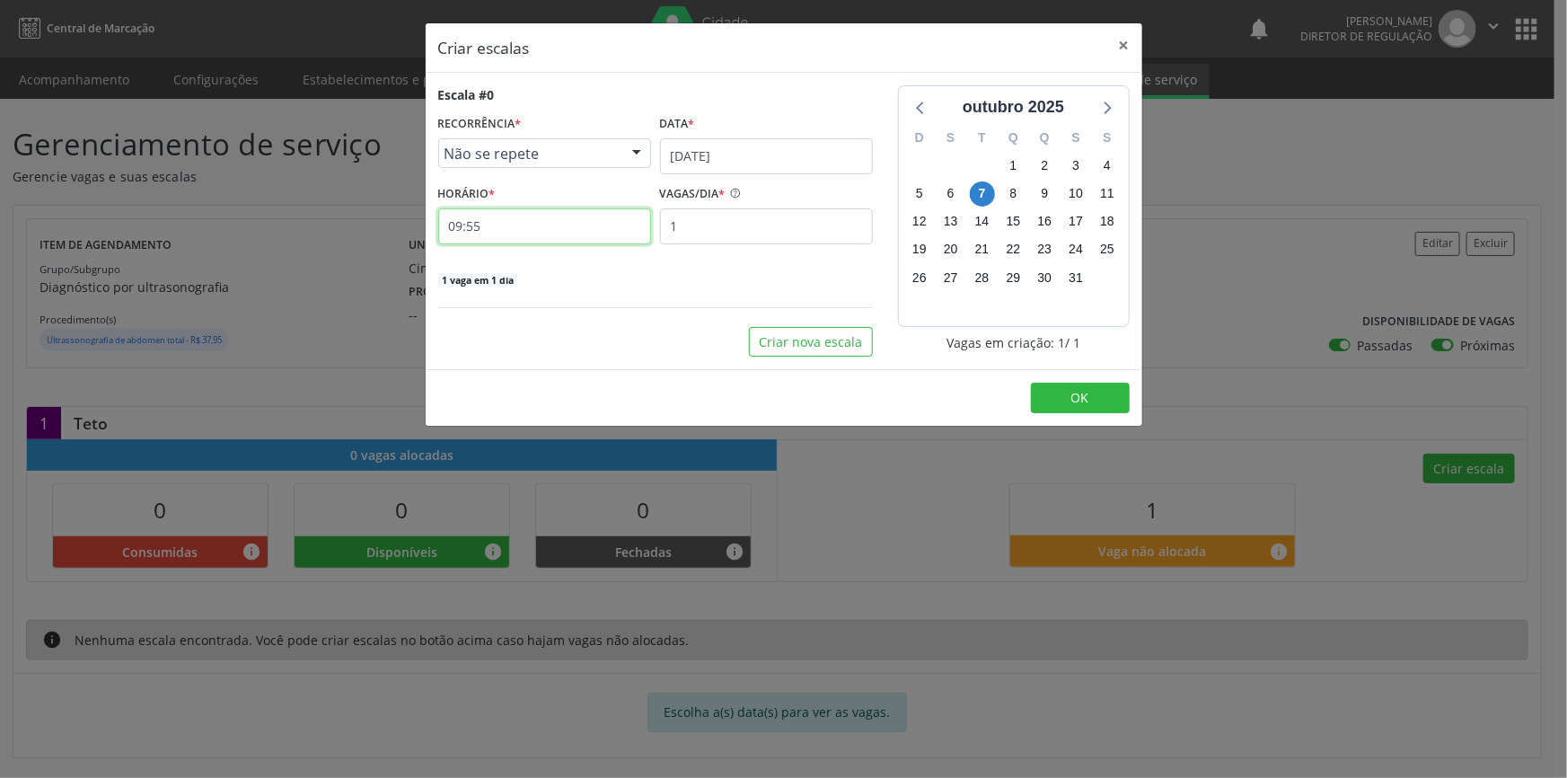
click at [565, 227] on input "09:55" at bounding box center [544, 226] width 213 height 36
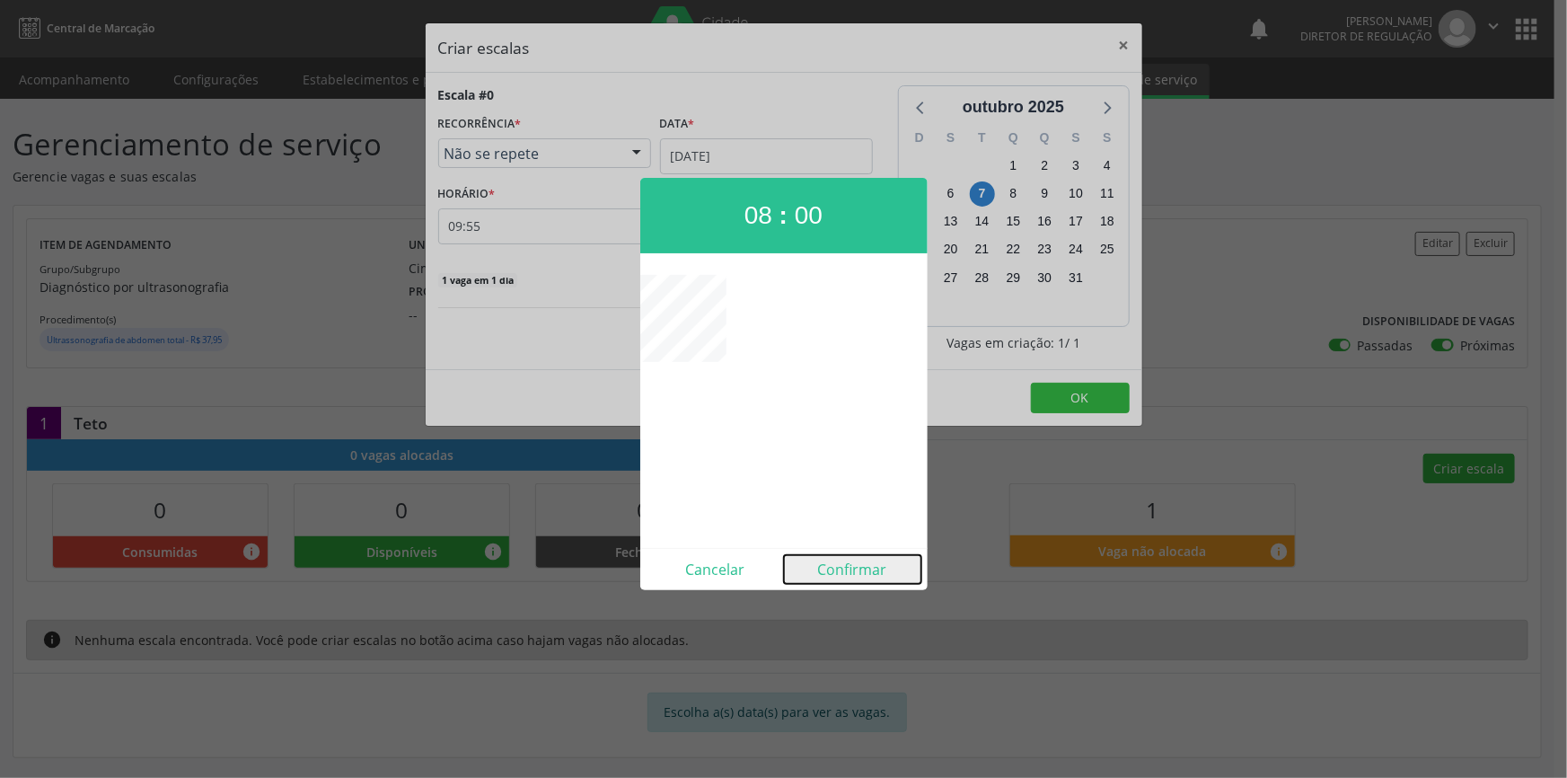
click at [870, 573] on button "Confirmar" at bounding box center [852, 569] width 137 height 29
type input "08:00"
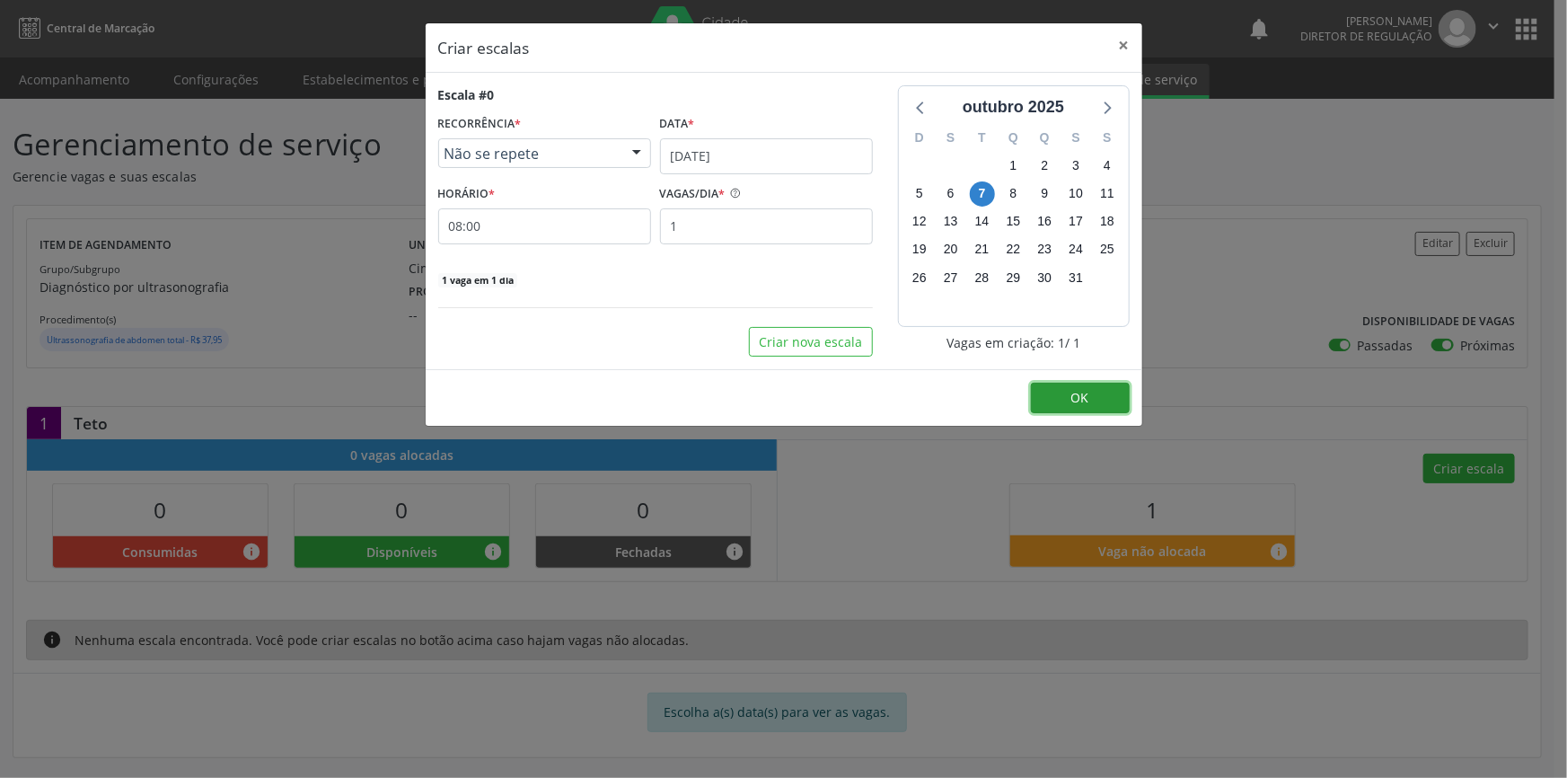
click at [1043, 390] on button "OK" at bounding box center [1080, 398] width 99 height 31
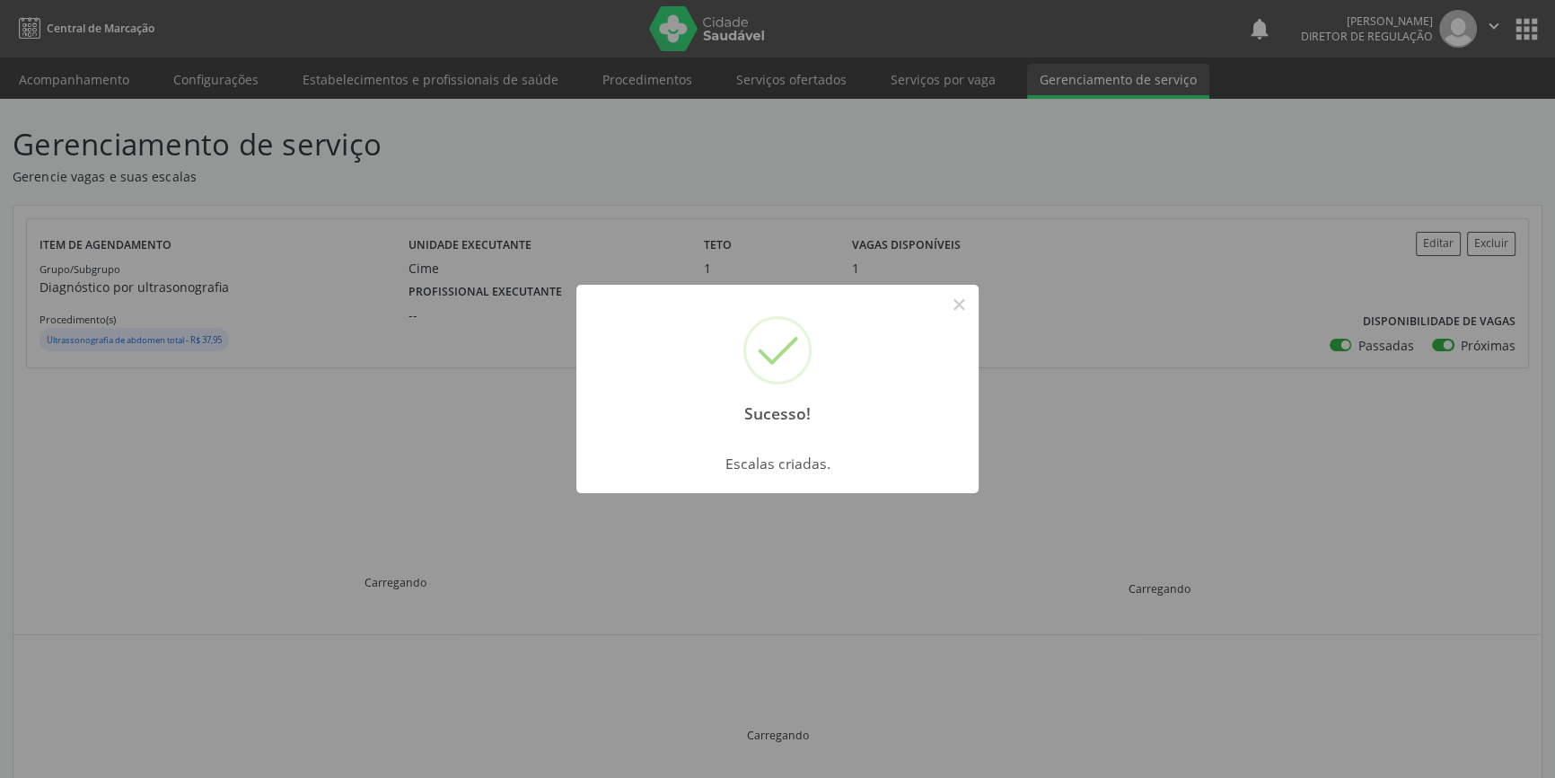
click at [187, 234] on div "Sucesso! × Escalas criadas. OK Cancel" at bounding box center [777, 389] width 1555 height 778
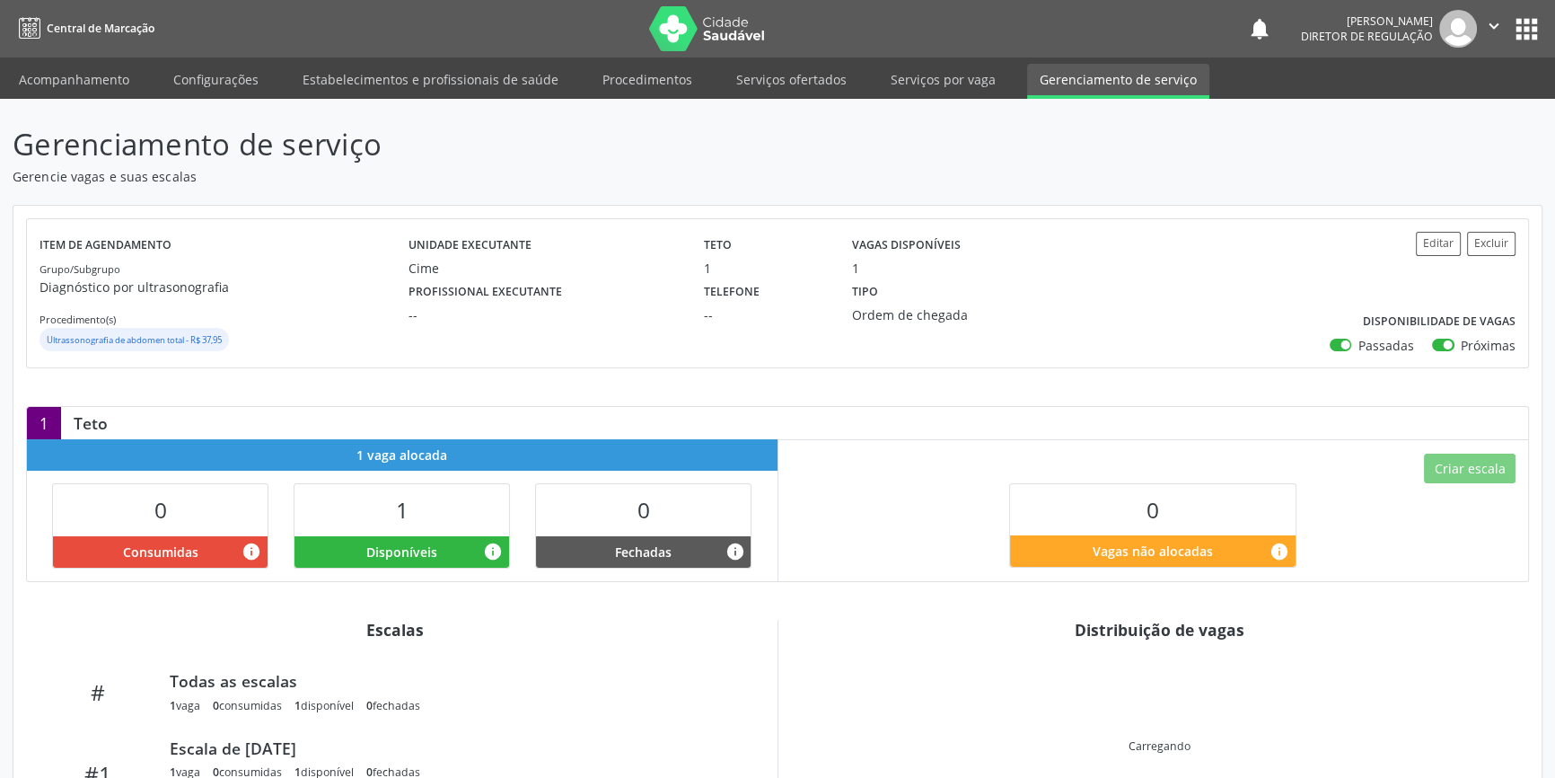
click at [41, 85] on link "Acompanhamento" at bounding box center [74, 79] width 136 height 31
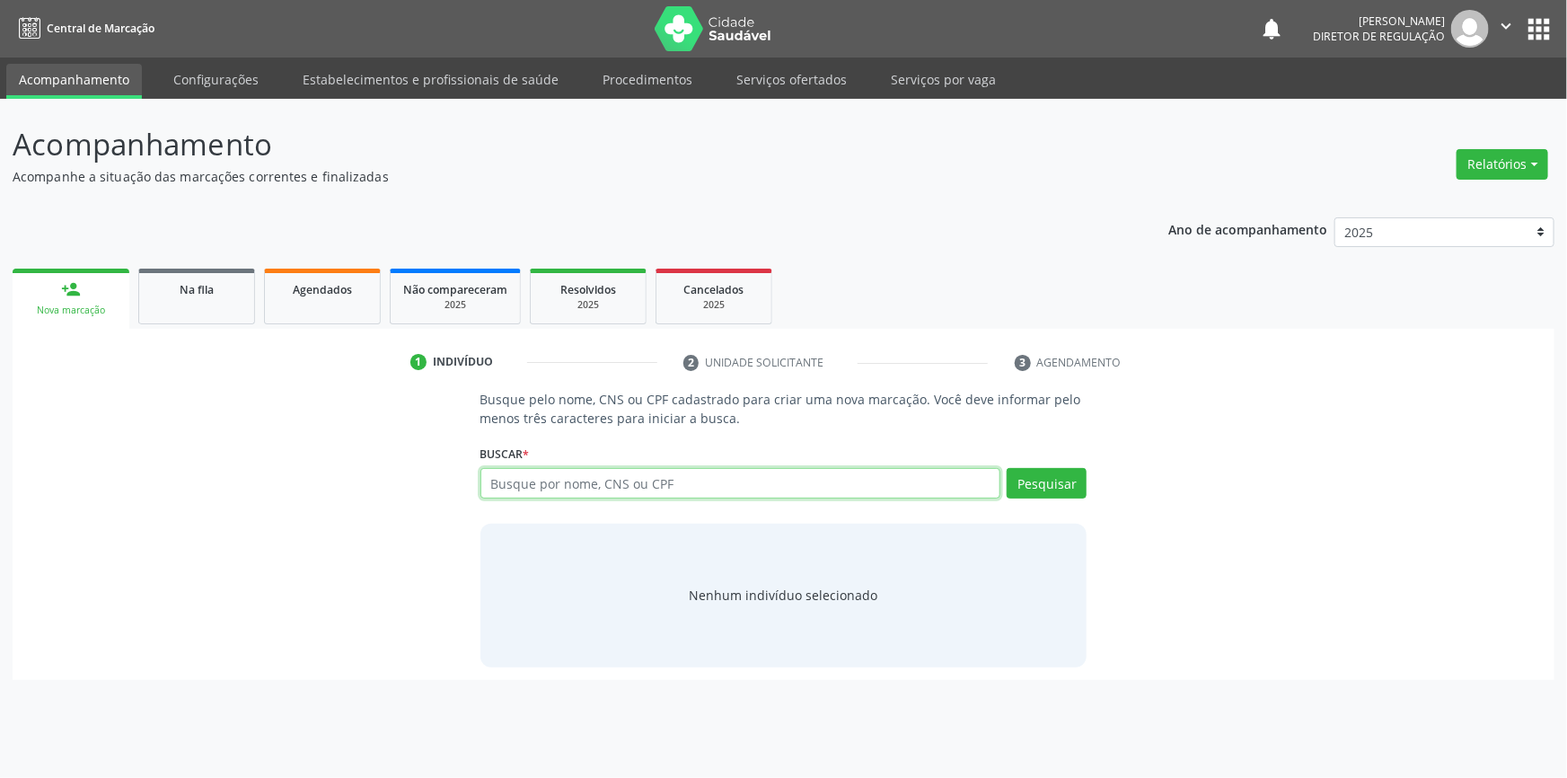
click at [543, 496] on input "text" at bounding box center [740, 483] width 521 height 31
type input "704108185239777"
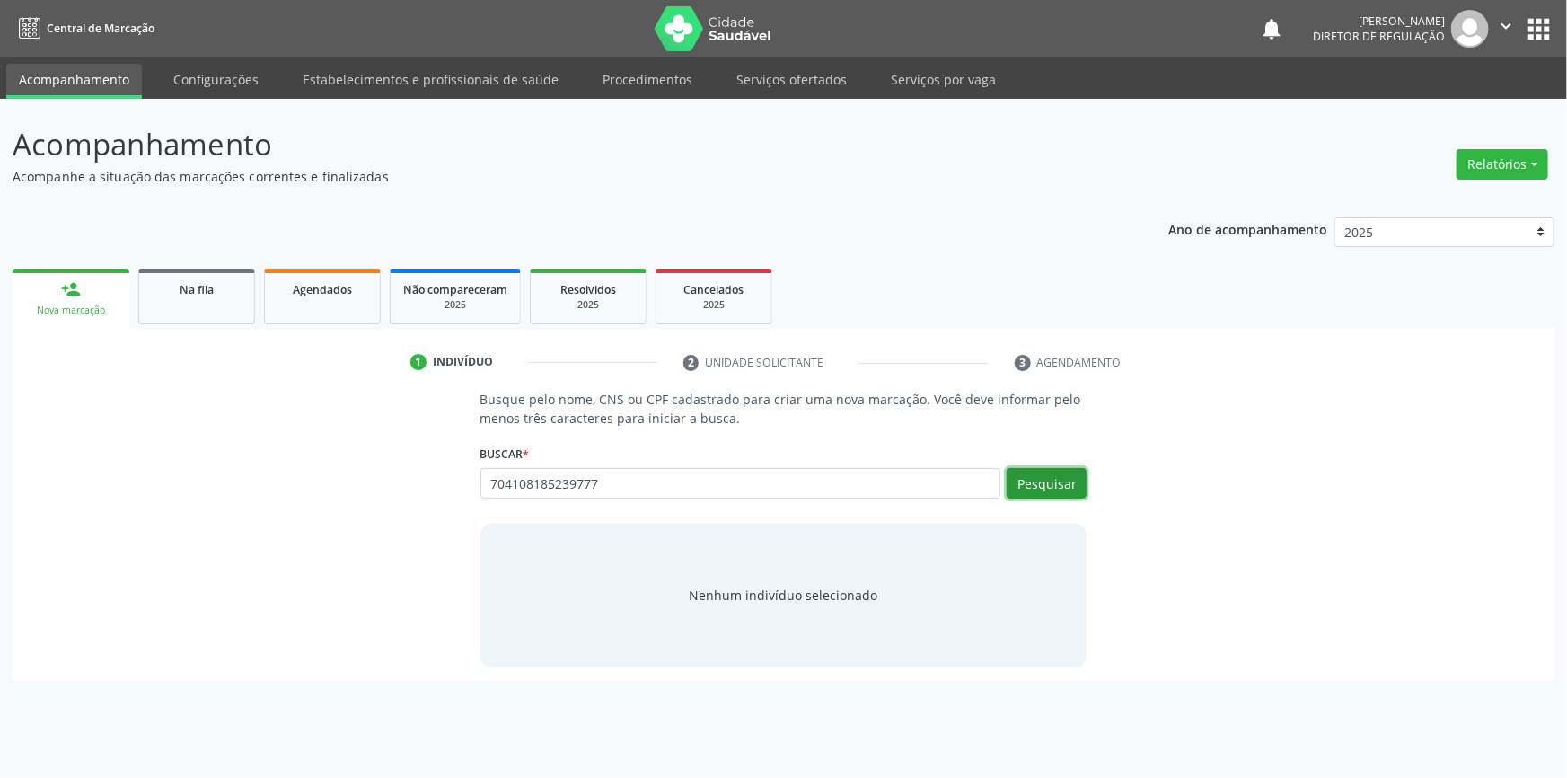
click at [1039, 481] on button "Pesquisar" at bounding box center [1047, 483] width 80 height 31
type input "704108185239777"
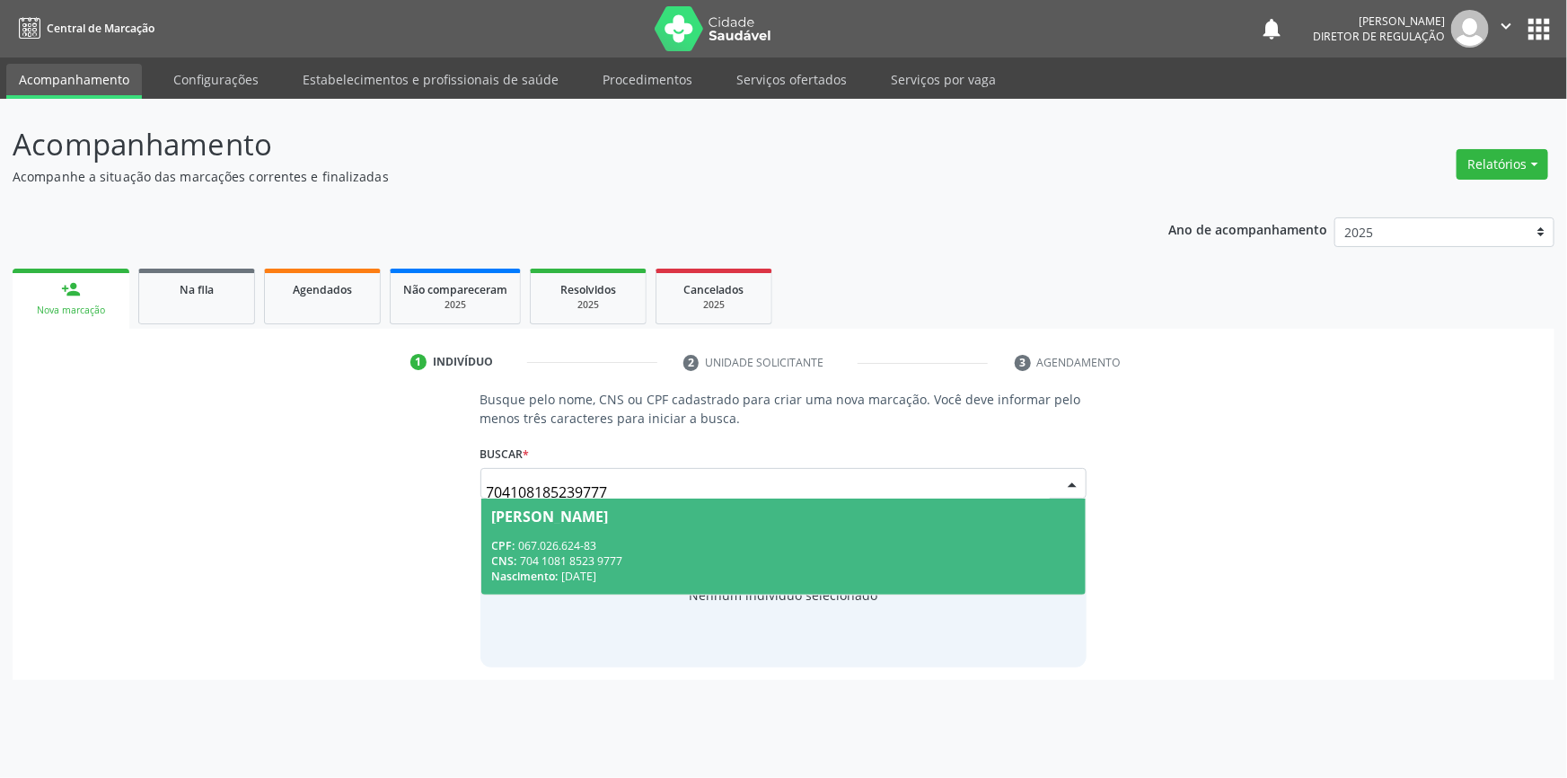
click at [674, 513] on div "[PERSON_NAME]" at bounding box center [784, 516] width 584 height 14
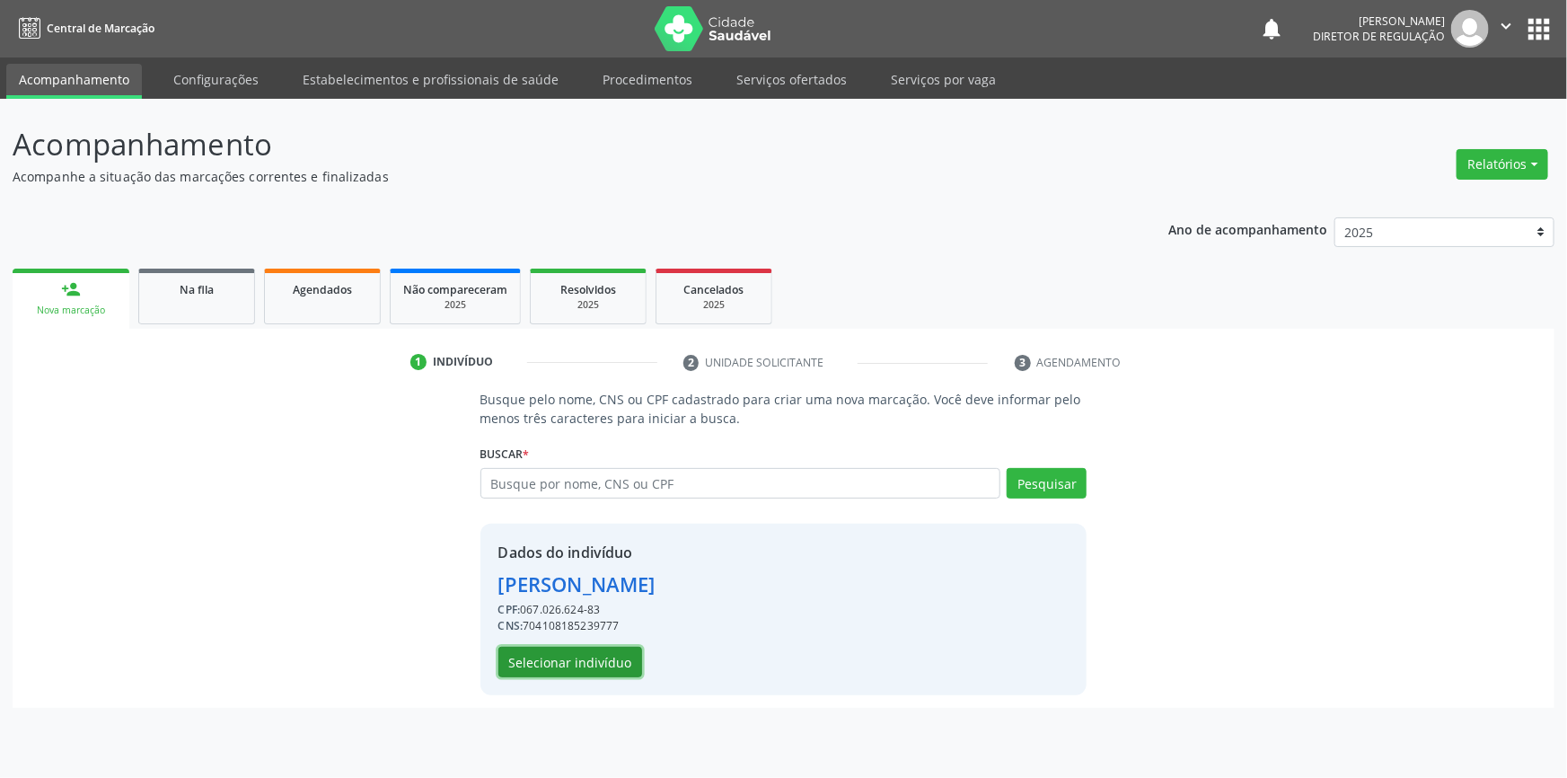
click at [584, 656] on button "Selecionar indivíduo" at bounding box center [570, 662] width 144 height 31
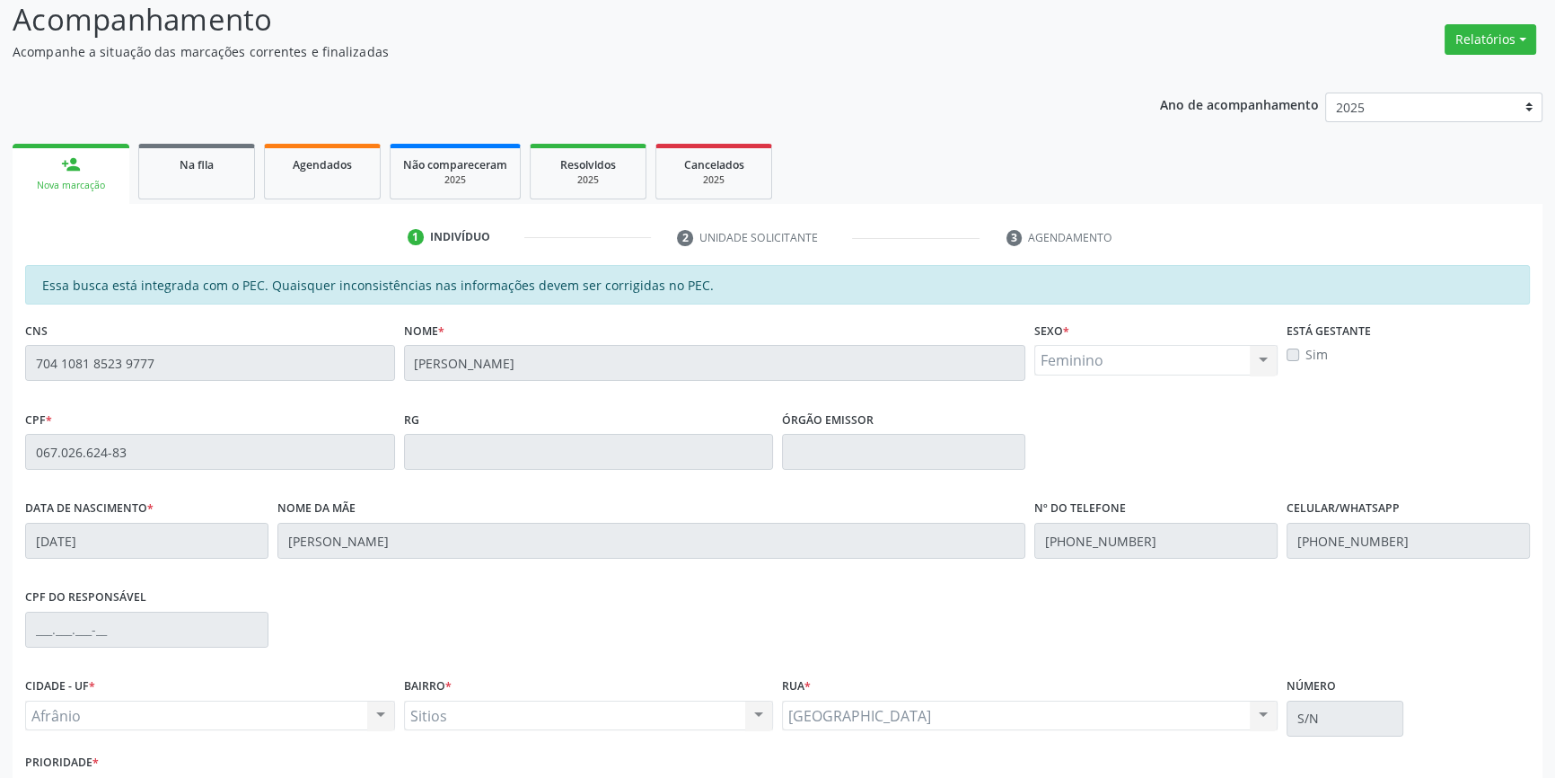
scroll to position [246, 0]
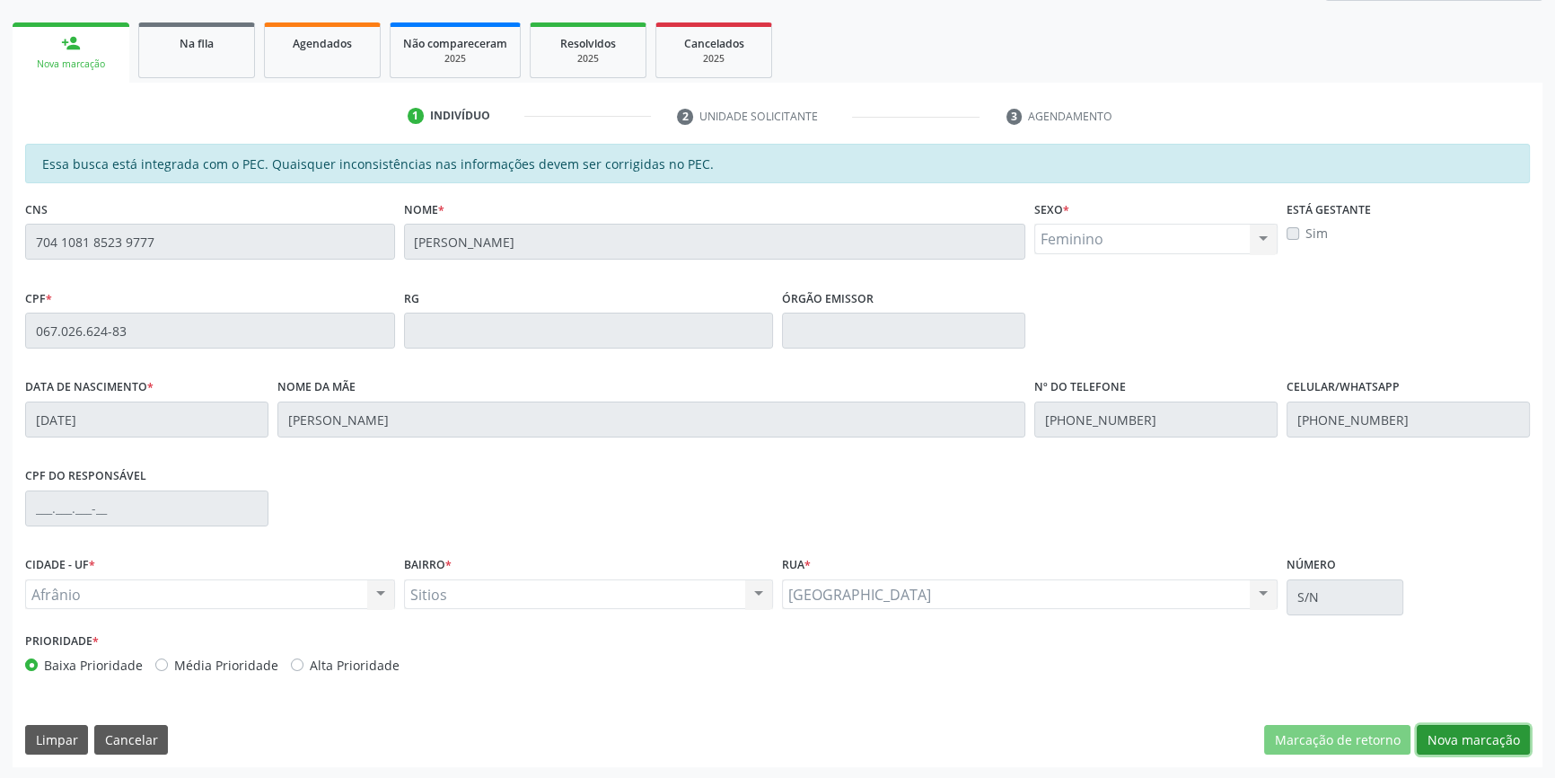
click at [1471, 728] on button "Nova marcação" at bounding box center [1473, 740] width 113 height 31
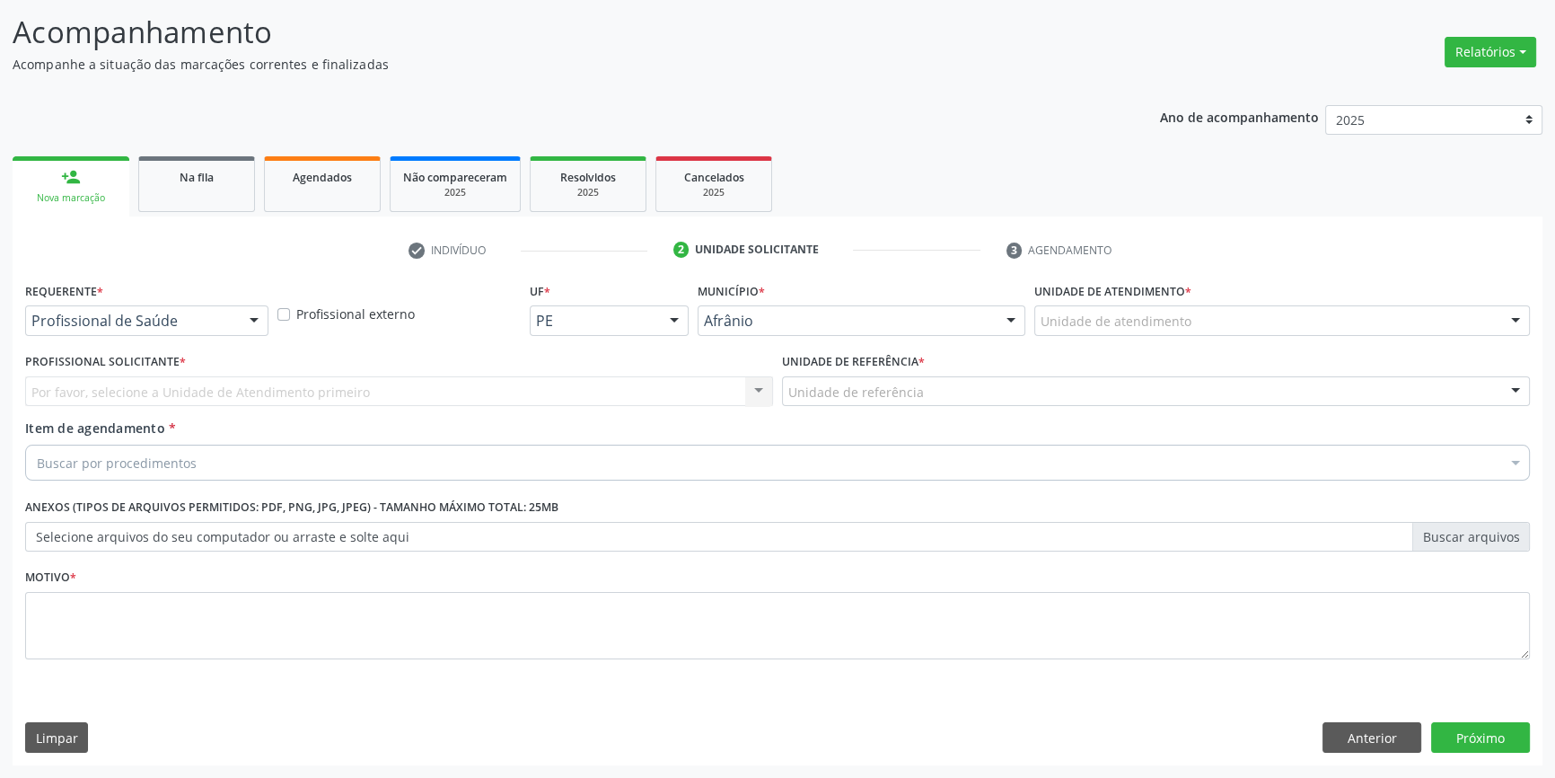
scroll to position [110, 0]
click at [1158, 332] on div "Unidade de atendimento" at bounding box center [1283, 322] width 496 height 31
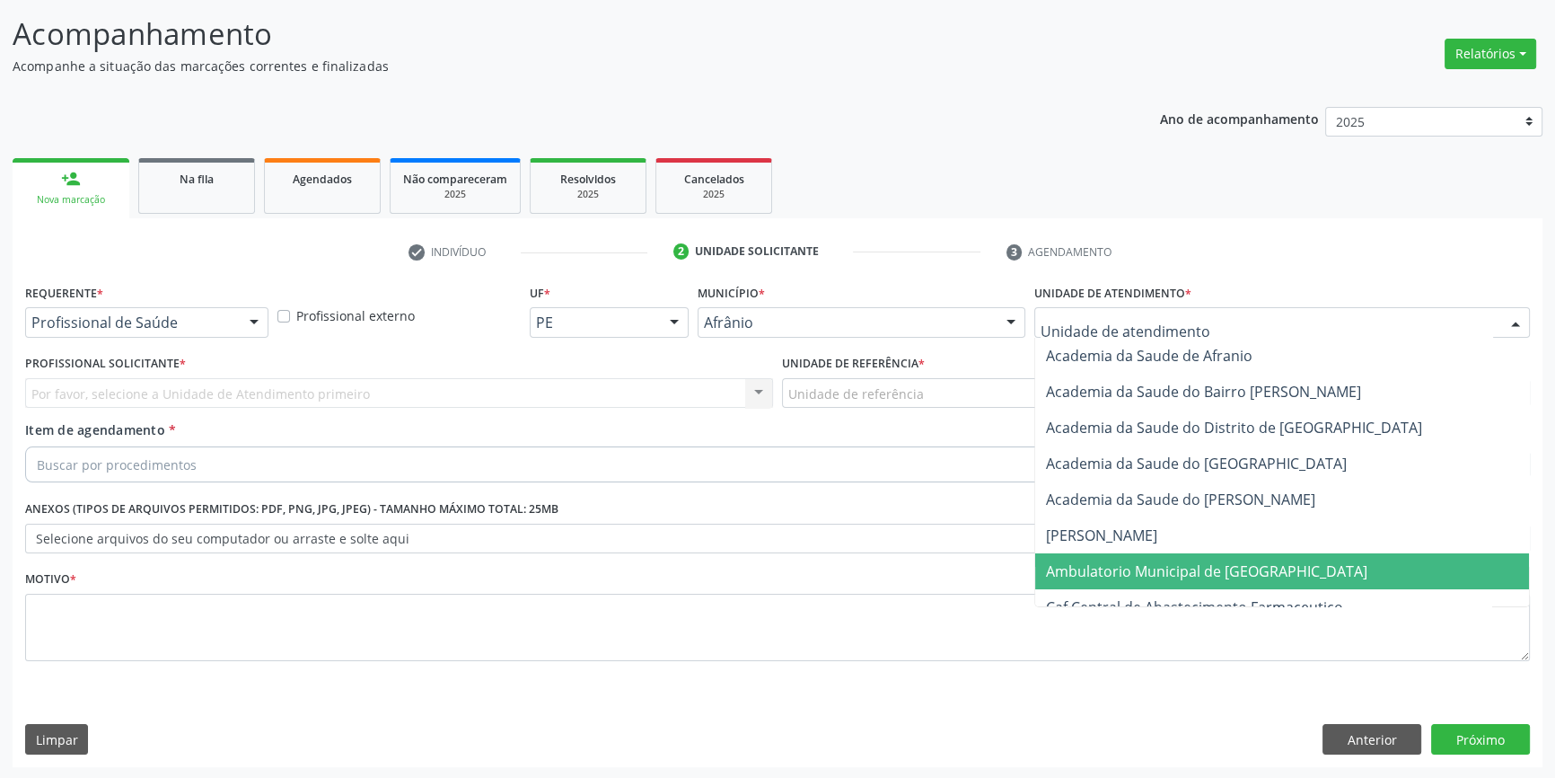
click at [1120, 561] on span "Ambulatorio Municipal de [GEOGRAPHIC_DATA]" at bounding box center [1207, 571] width 322 height 20
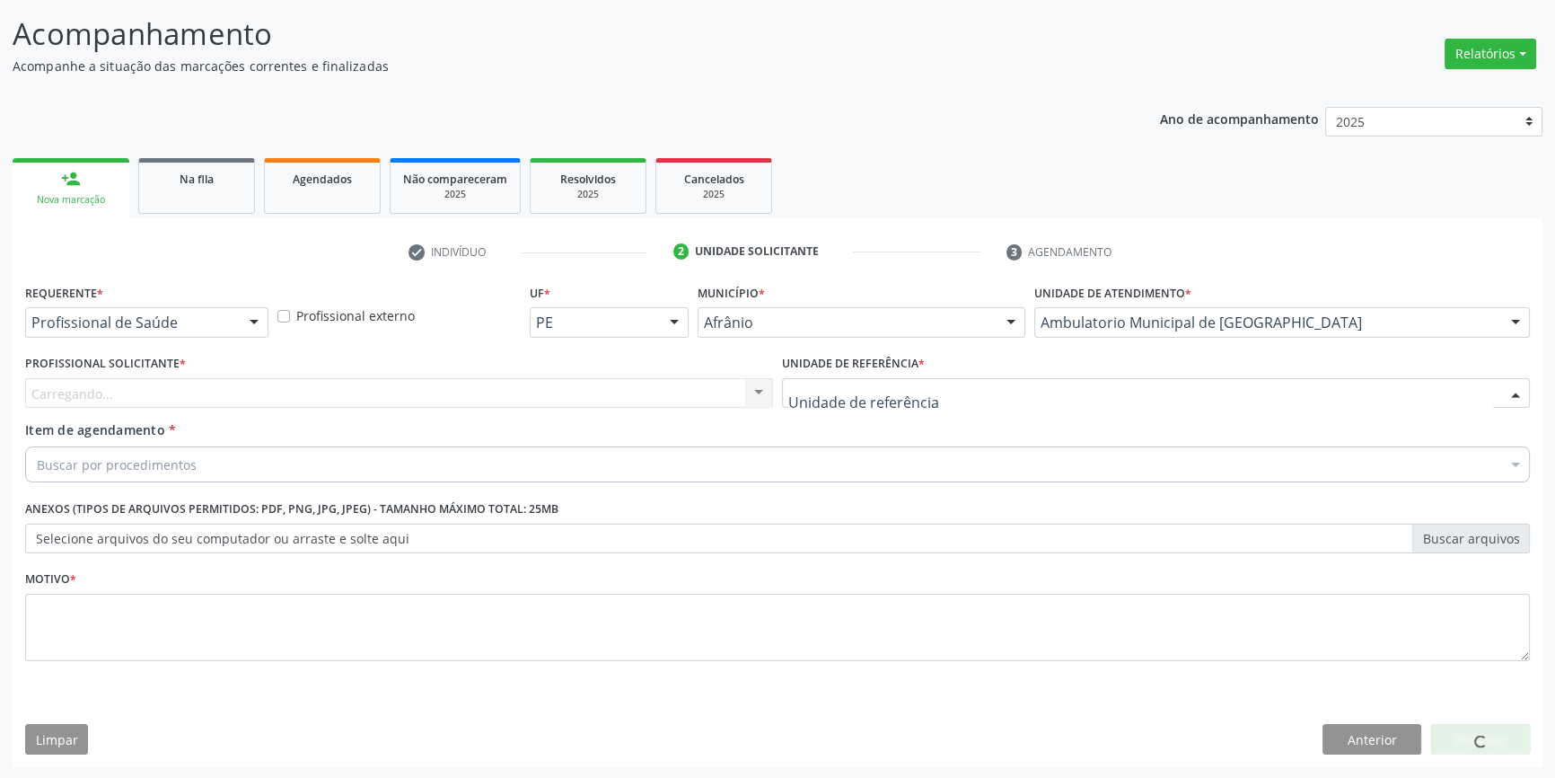
click at [934, 402] on div at bounding box center [1156, 393] width 748 height 31
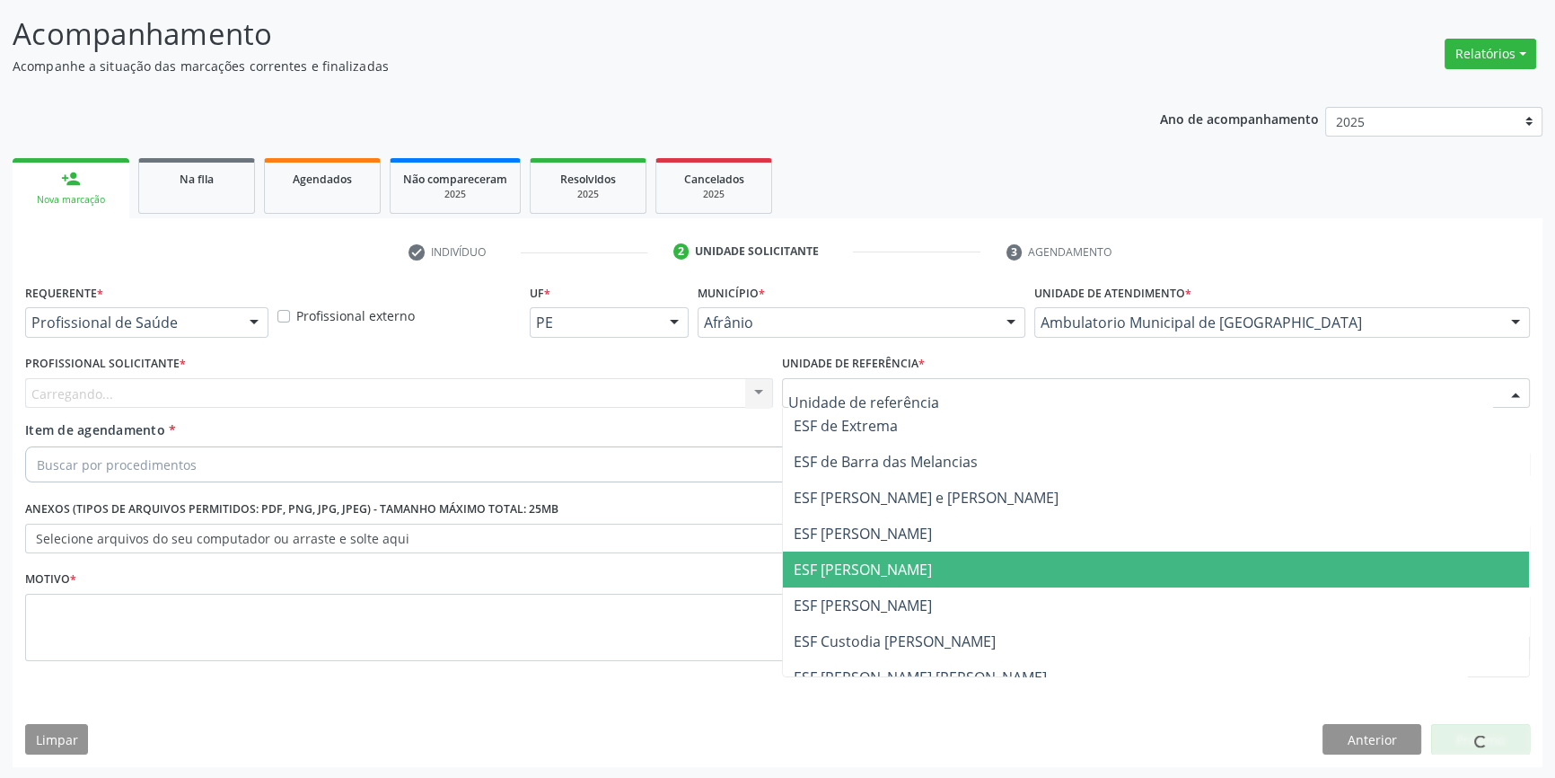
click at [874, 566] on span "ESF [PERSON_NAME]" at bounding box center [863, 570] width 138 height 20
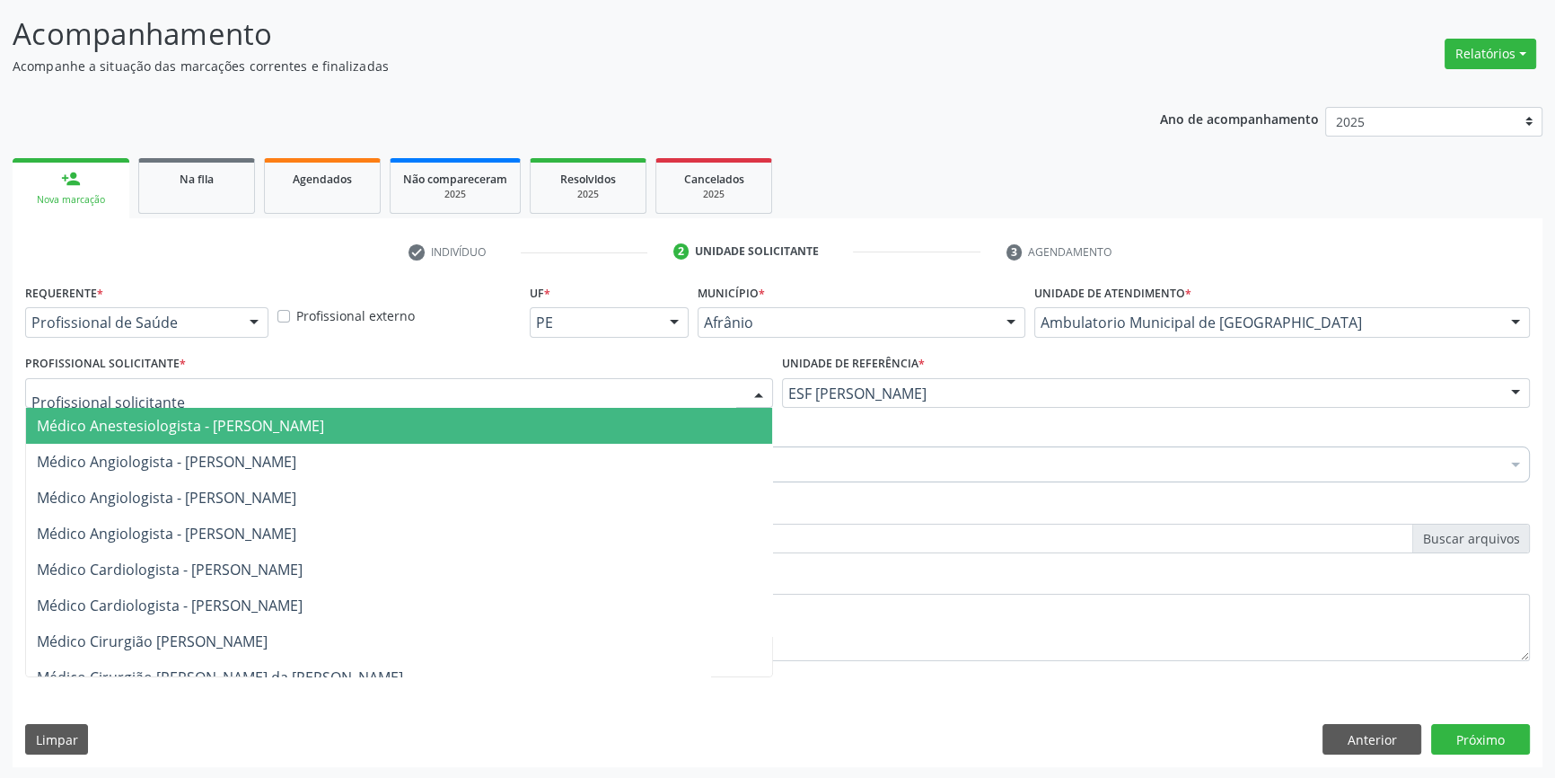
click at [590, 401] on div at bounding box center [399, 393] width 748 height 31
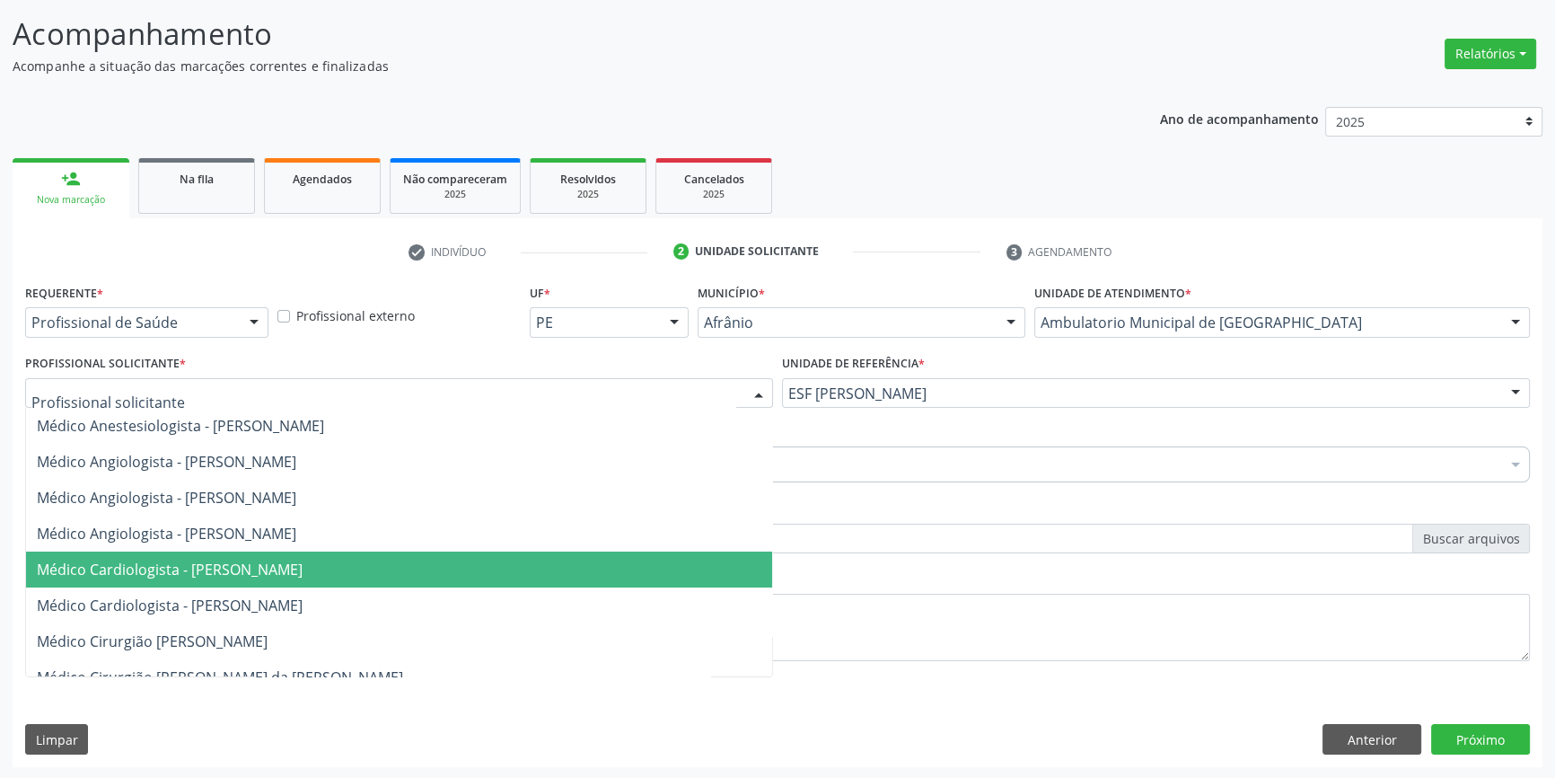
click at [303, 571] on span "Médico Cardiologista - [PERSON_NAME]" at bounding box center [170, 570] width 266 height 20
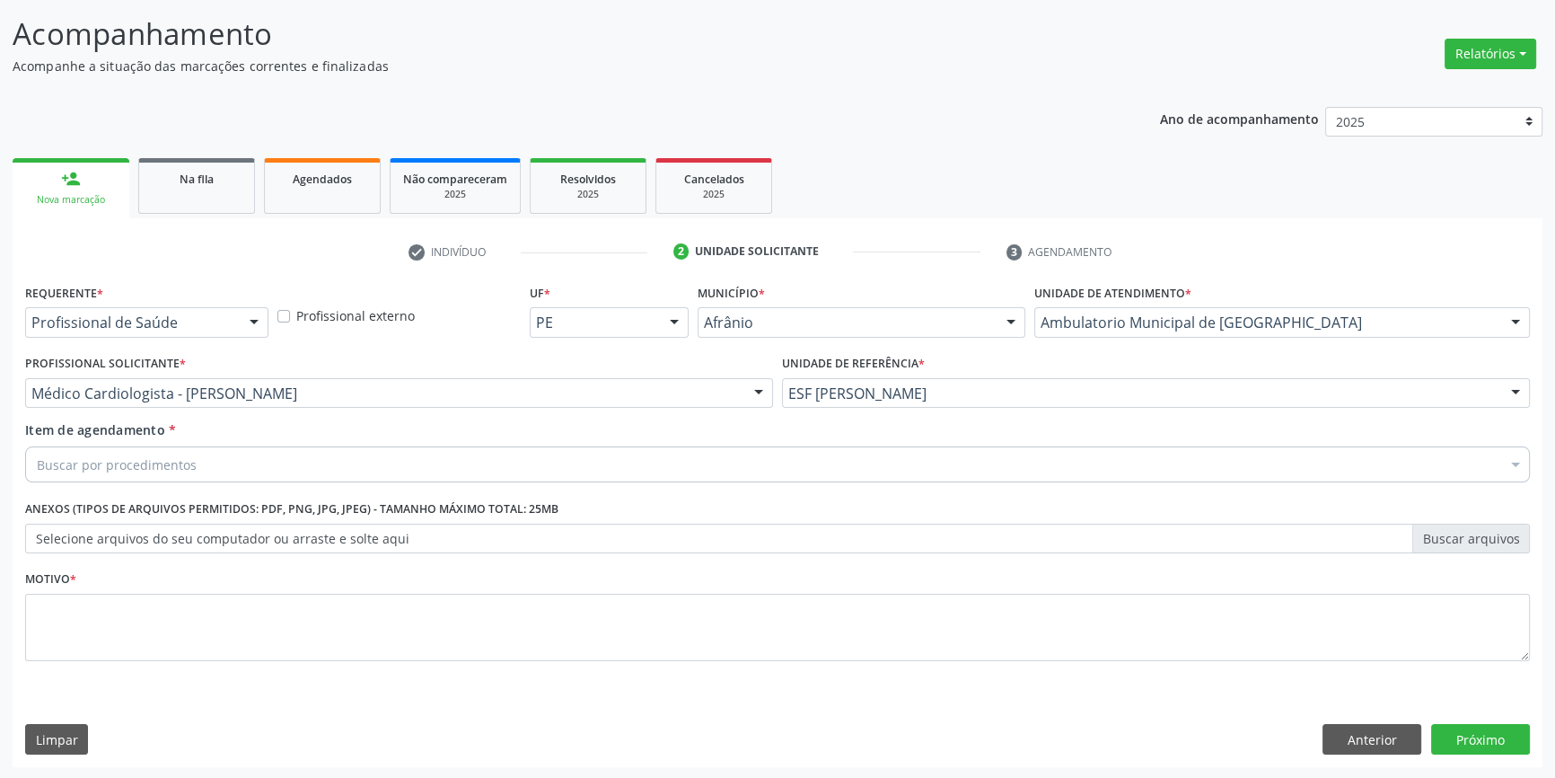
click at [203, 463] on div "Buscar por procedimentos" at bounding box center [777, 464] width 1505 height 36
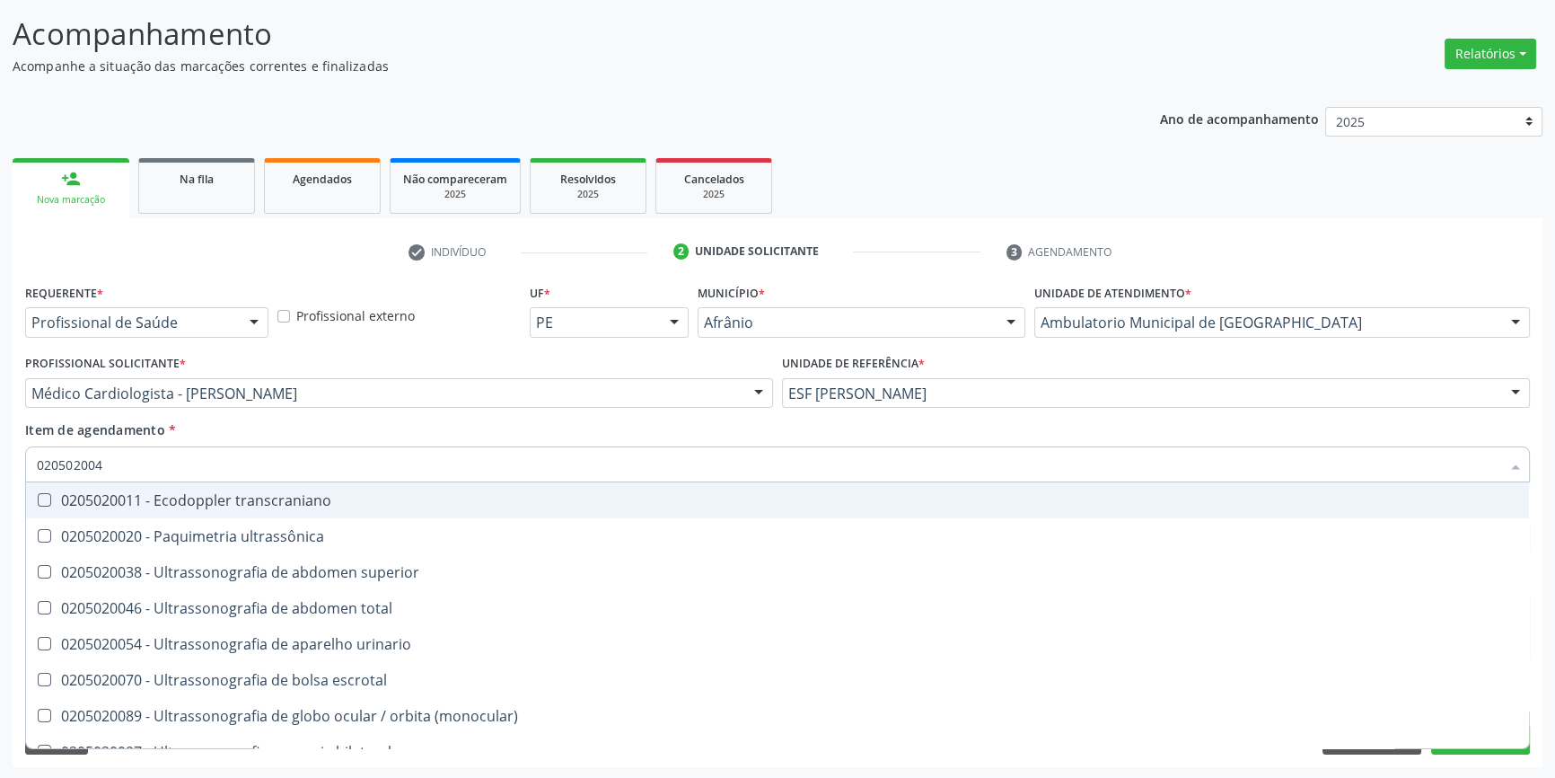
type input "0205020046"
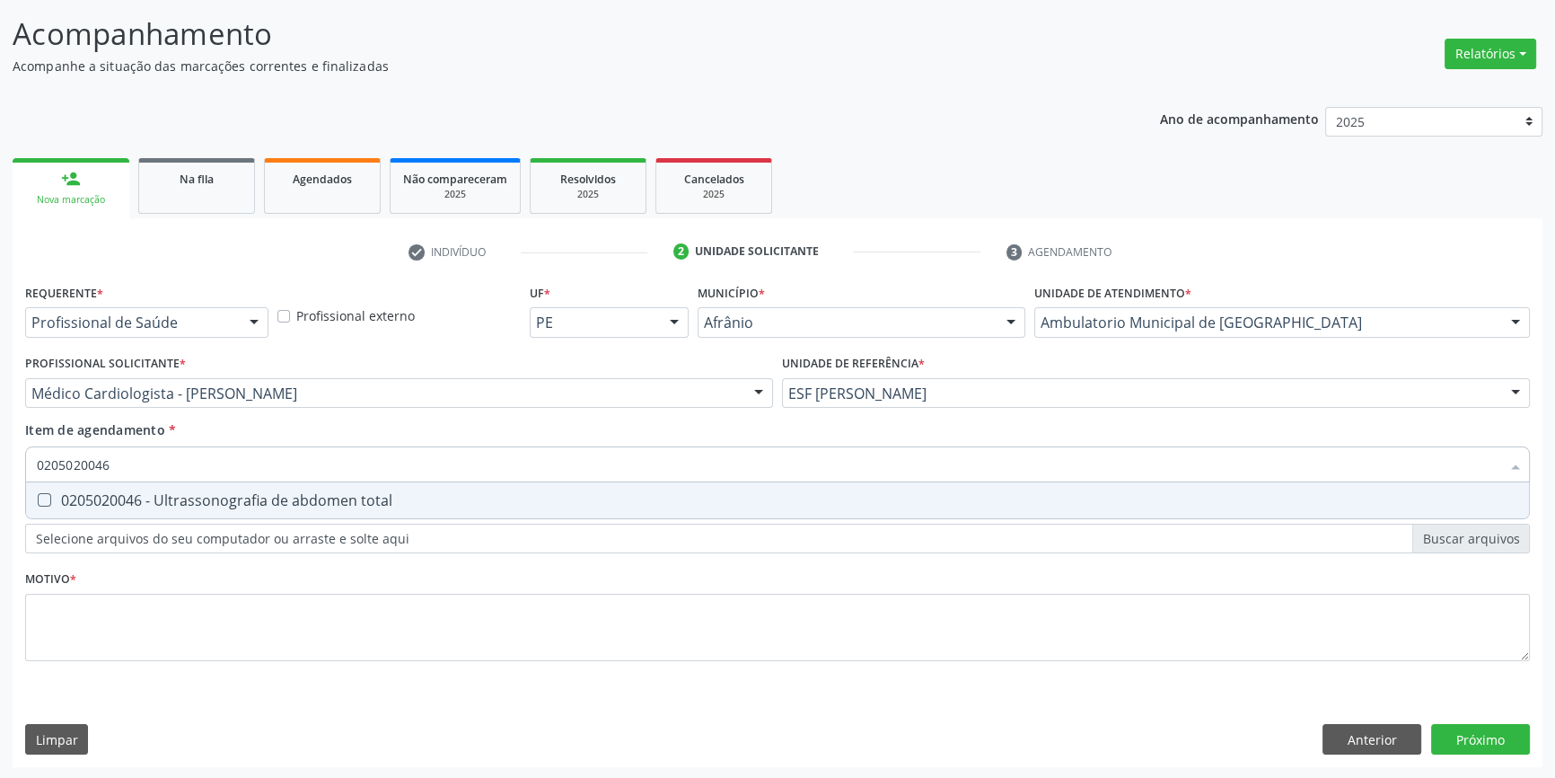
click at [199, 503] on div "0205020046 - Ultrassonografia de abdomen total" at bounding box center [778, 500] width 1482 height 14
checkbox total "true"
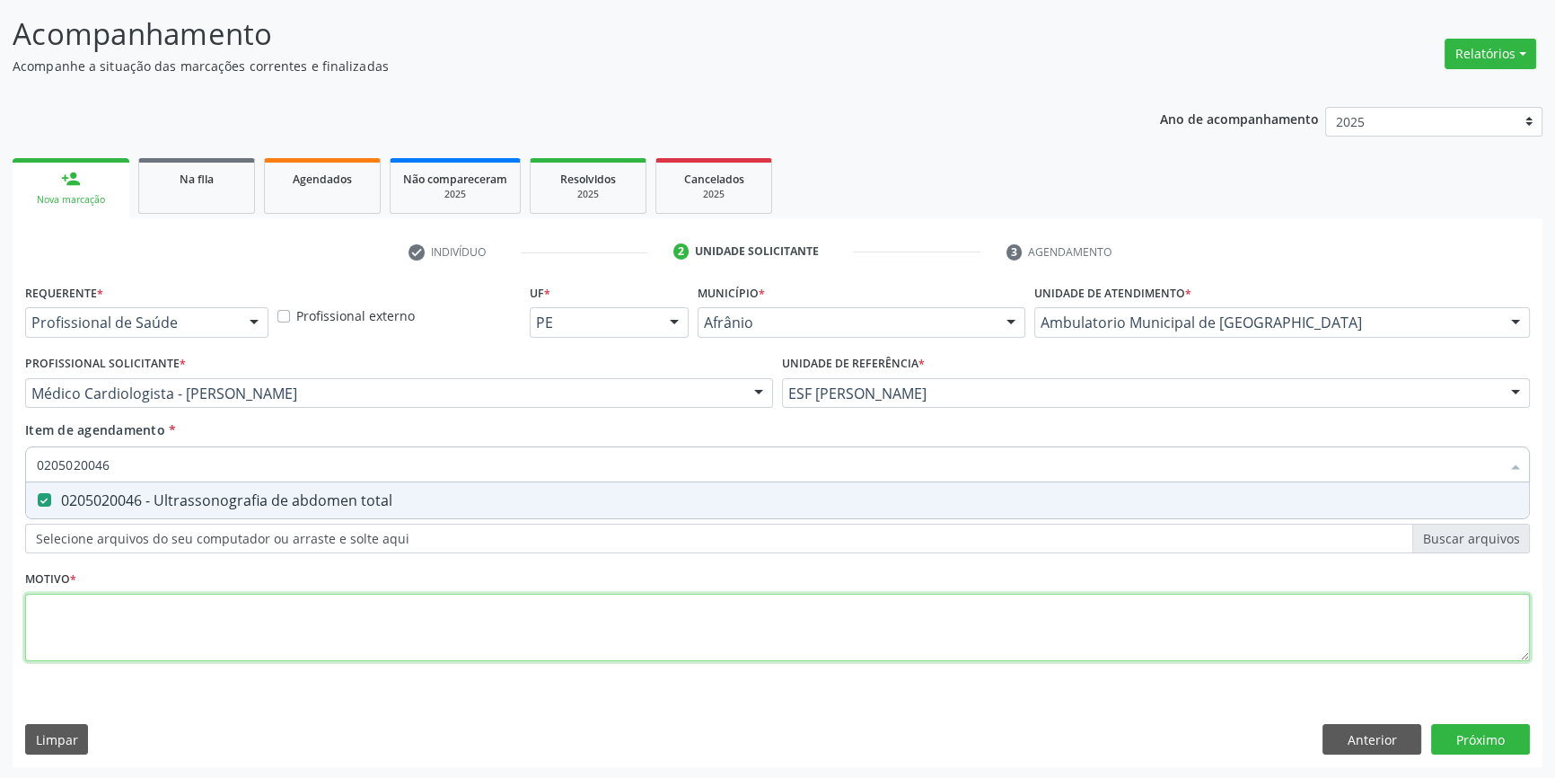
click at [189, 608] on div "Requerente * Profissional de Saúde Profissional de Saúde Paciente Nenhum result…" at bounding box center [777, 482] width 1505 height 407
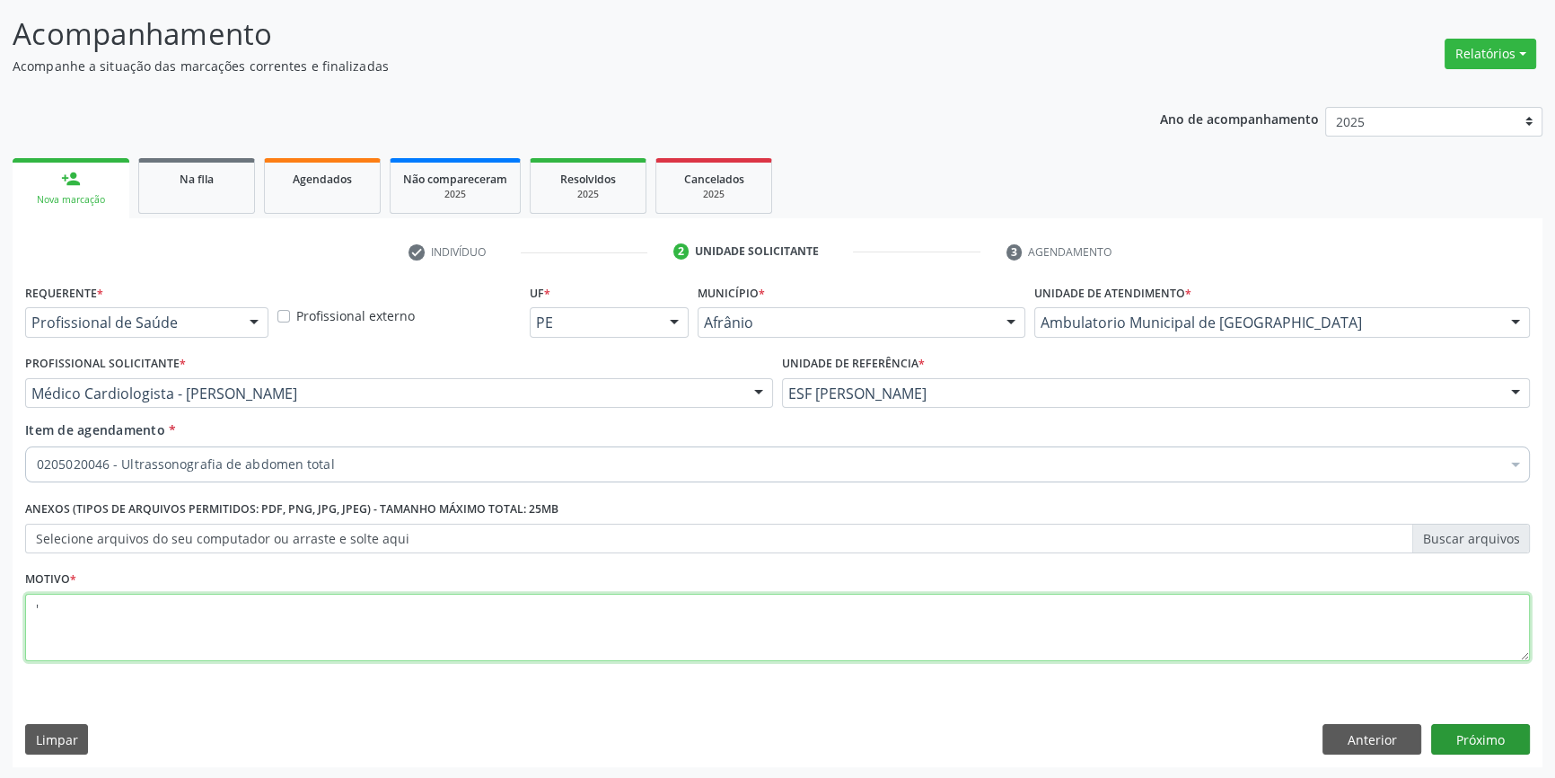
type textarea "'"
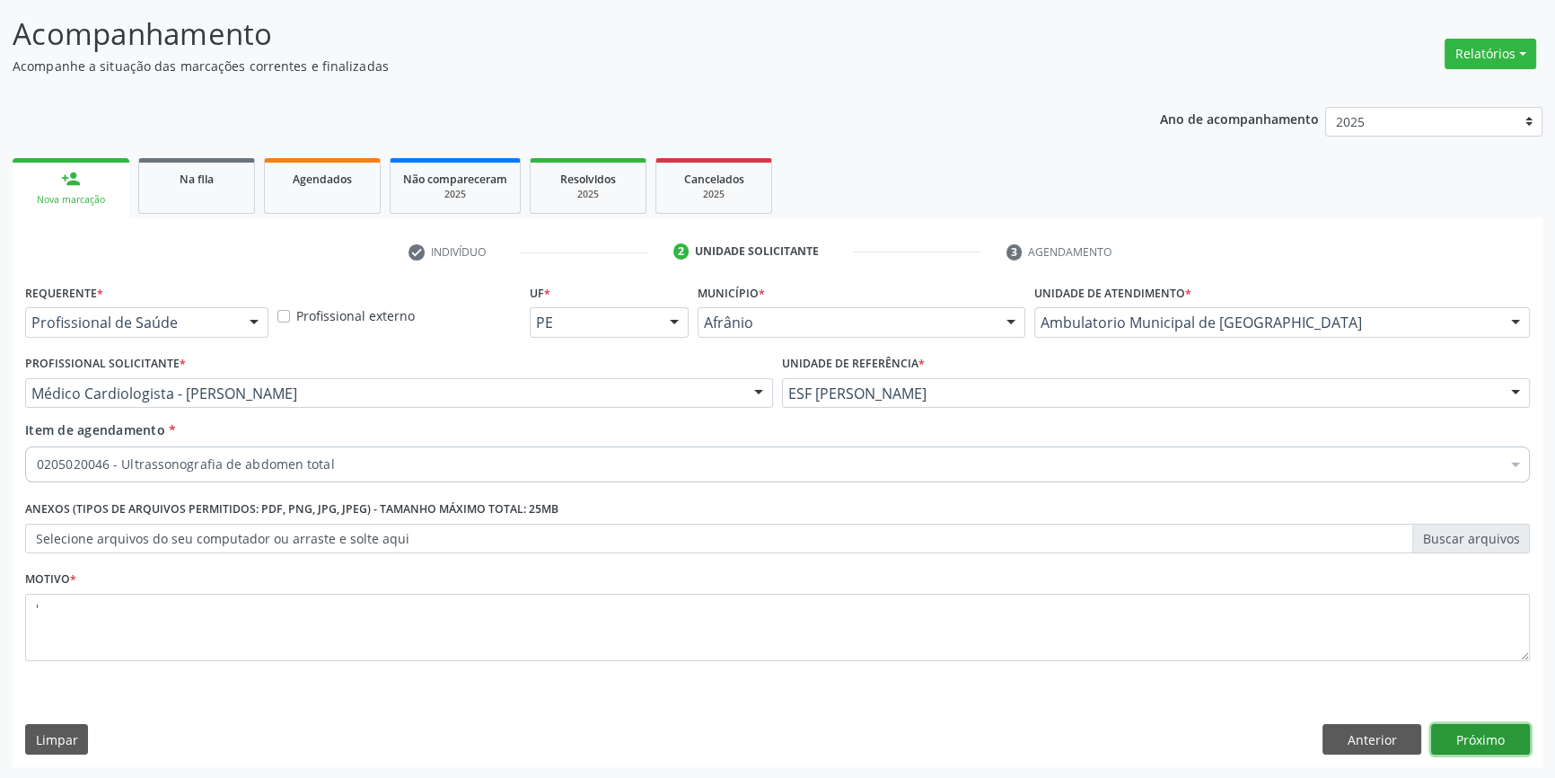
click at [1499, 742] on button "Próximo" at bounding box center [1481, 739] width 99 height 31
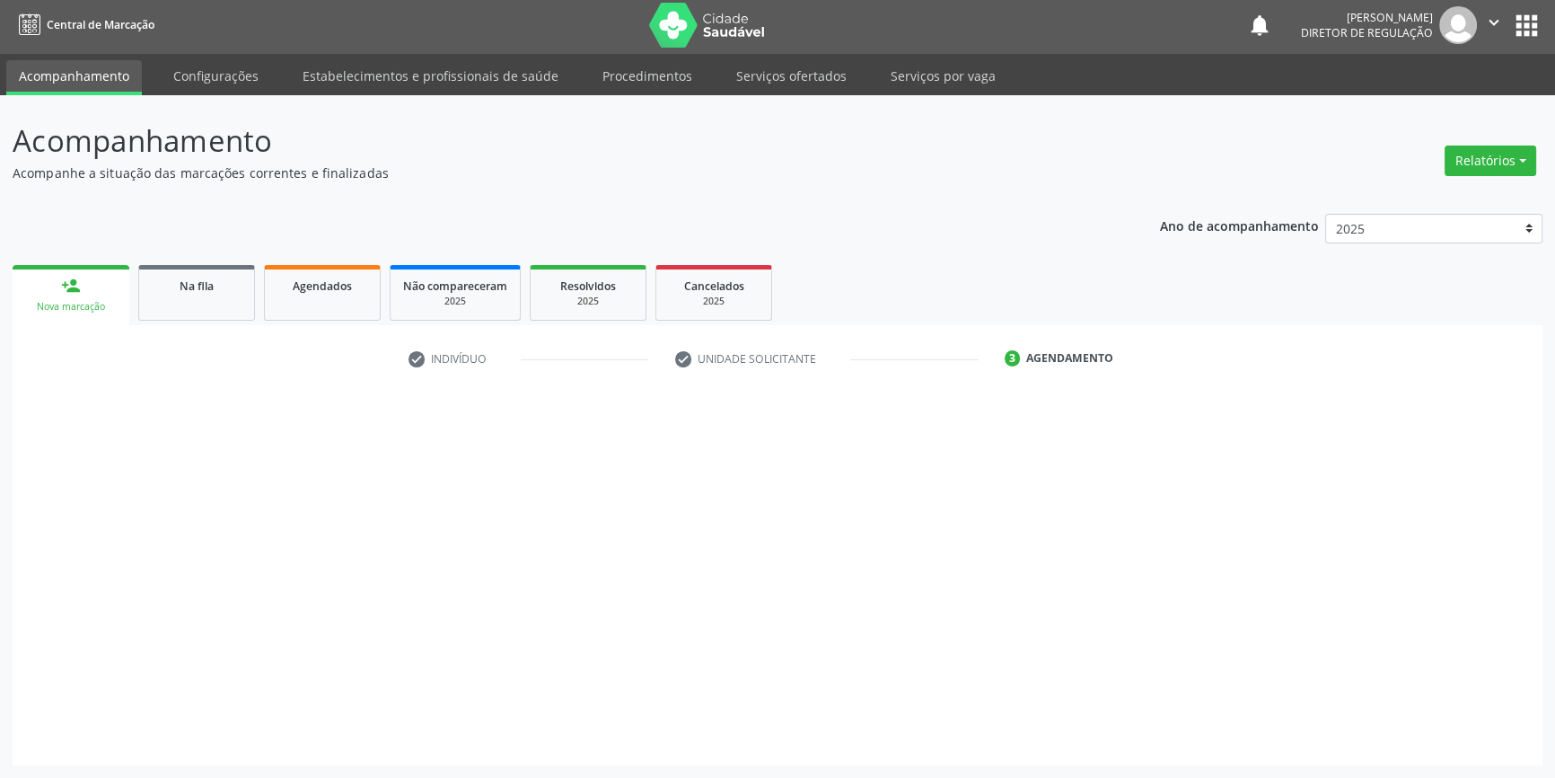
scroll to position [2, 0]
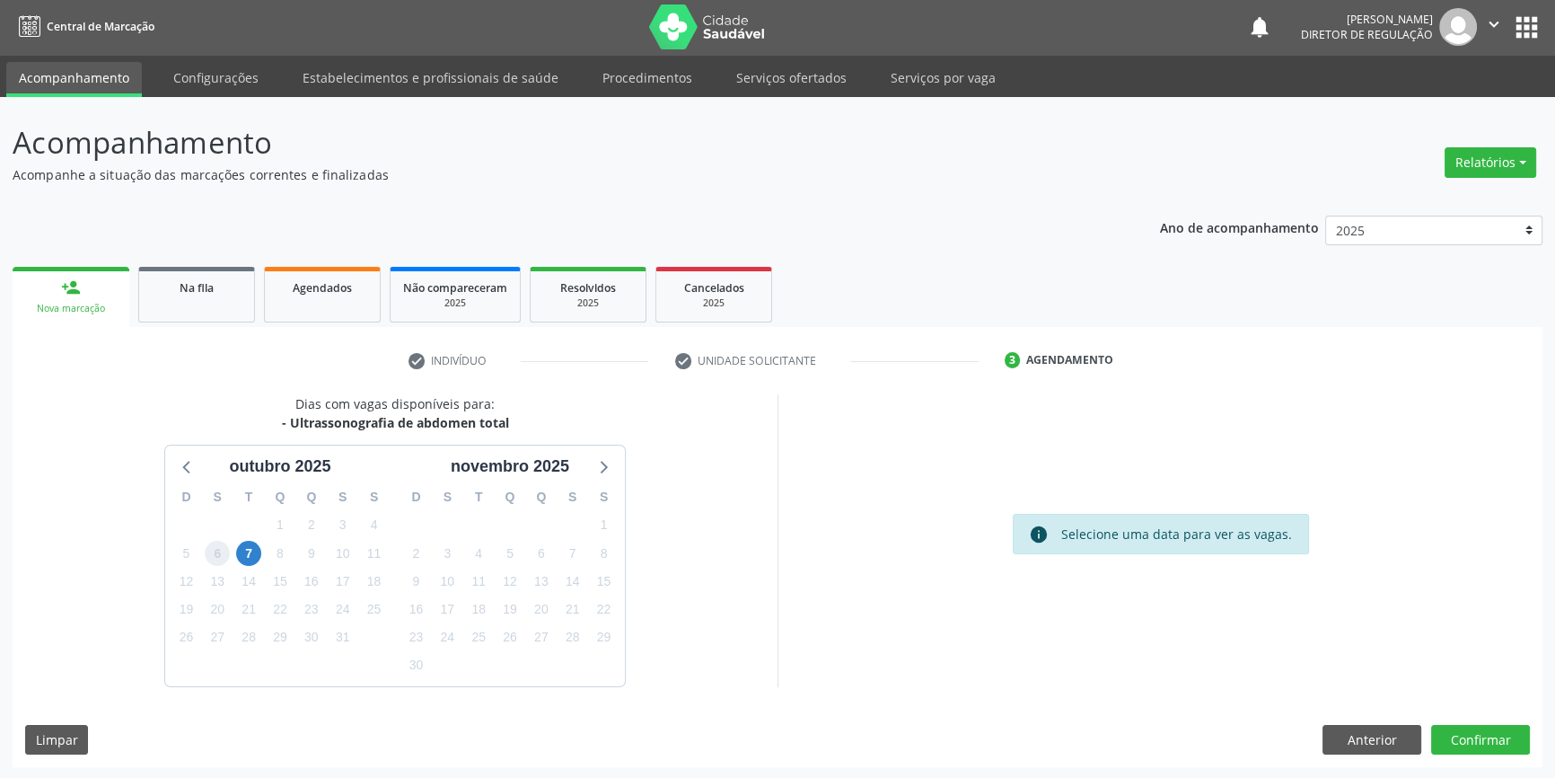
click at [219, 559] on span "6" at bounding box center [217, 553] width 25 height 25
click at [242, 556] on span "7" at bounding box center [248, 553] width 25 height 25
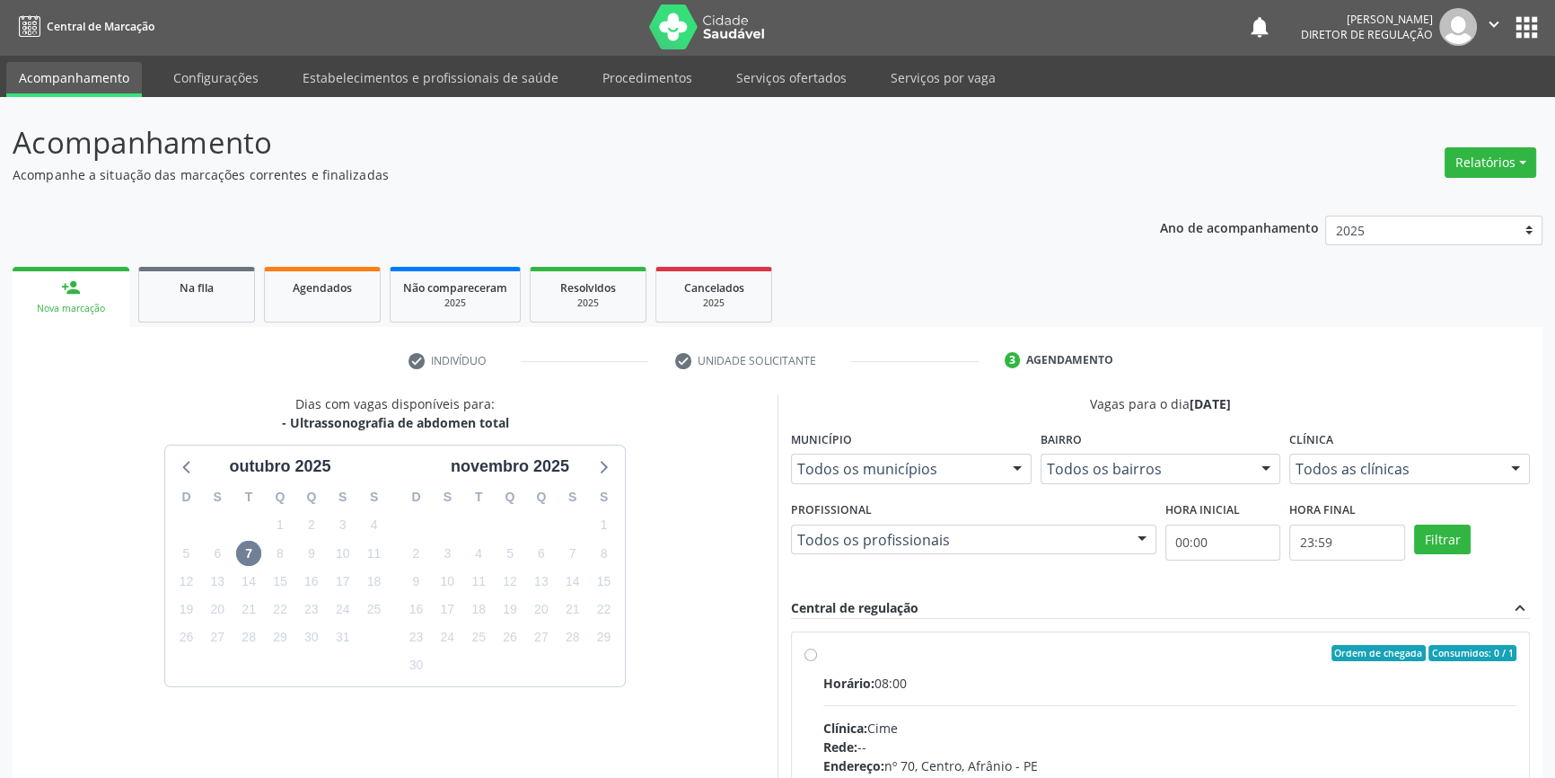
click at [811, 660] on div "Ordem de chegada Consumidos: 0 / 1 Horário: 08:00 Clínica: Cime Rede: -- Endere…" at bounding box center [1161, 783] width 712 height 276
radio input "true"
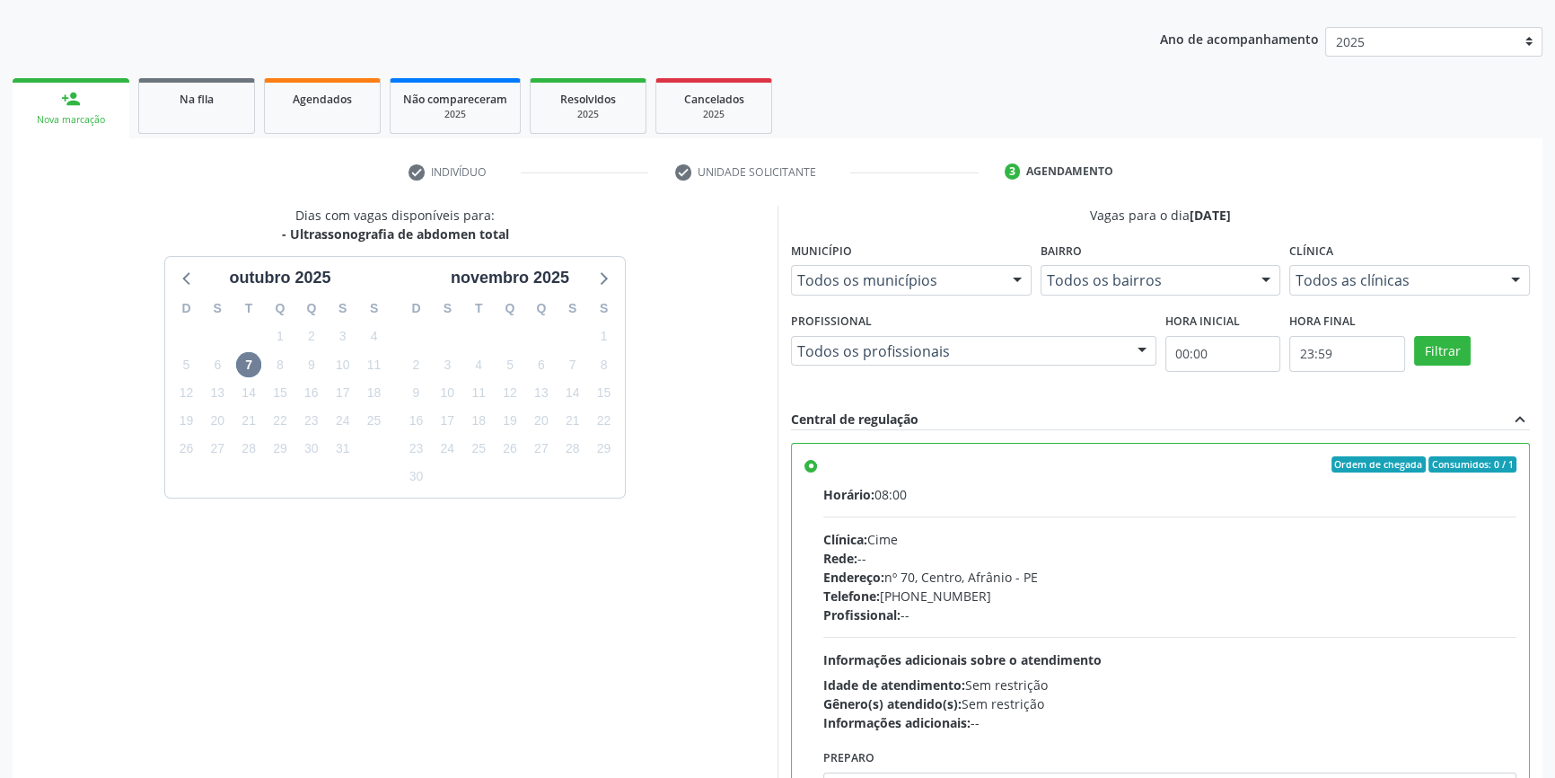
scroll to position [294, 0]
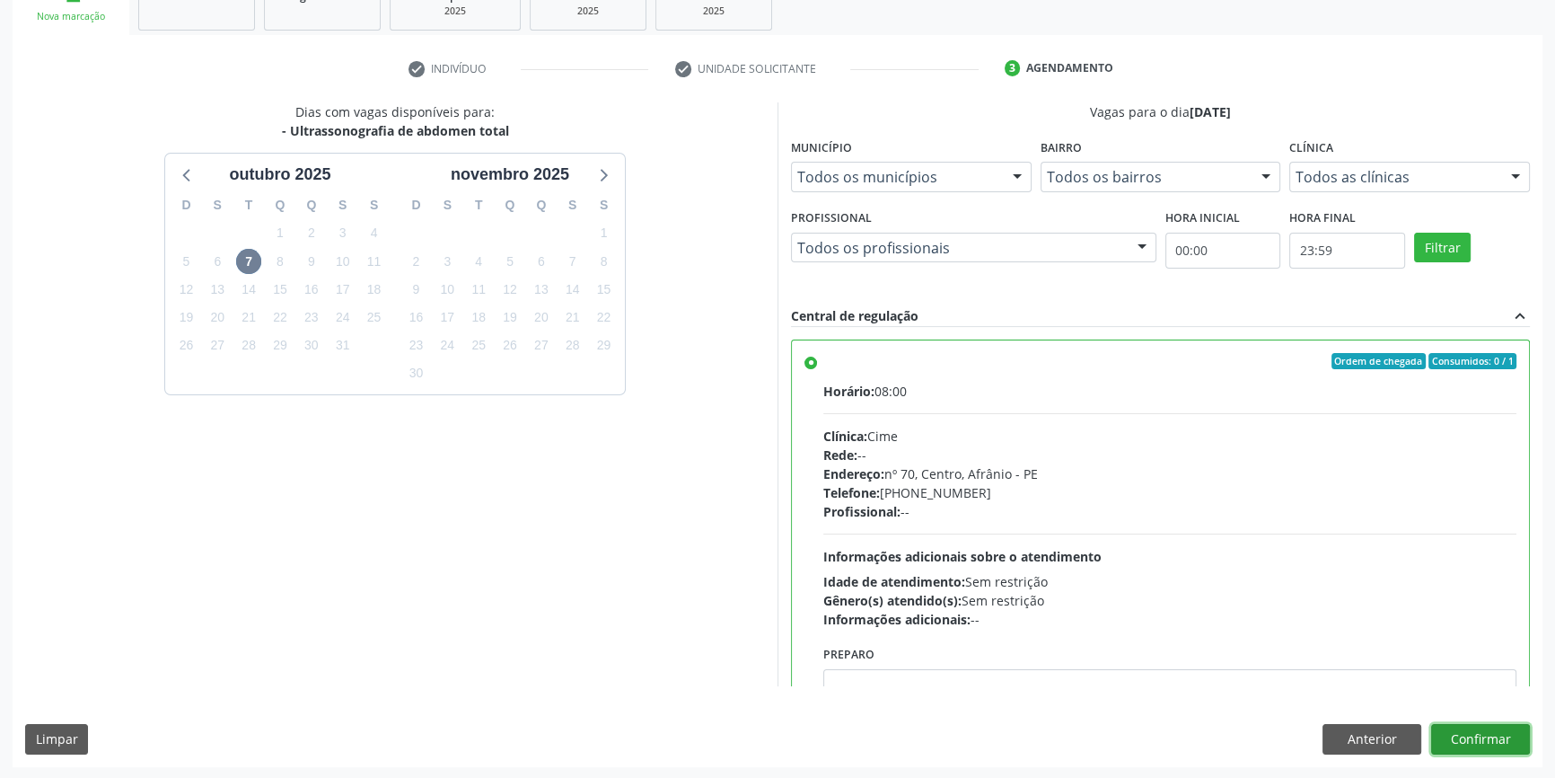
click at [1465, 735] on button "Confirmar" at bounding box center [1481, 739] width 99 height 31
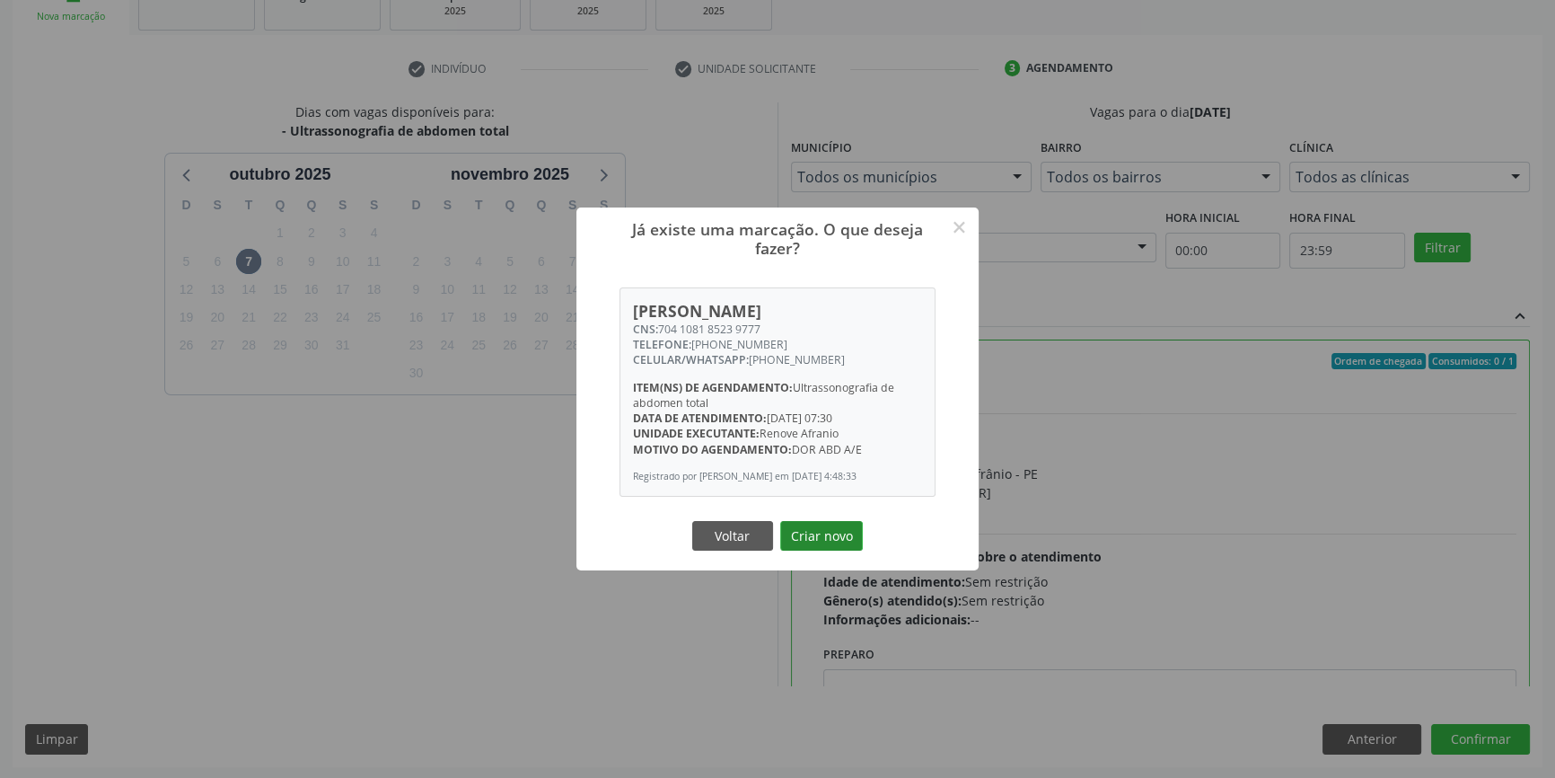
click at [824, 525] on button "Criar novo" at bounding box center [821, 536] width 83 height 31
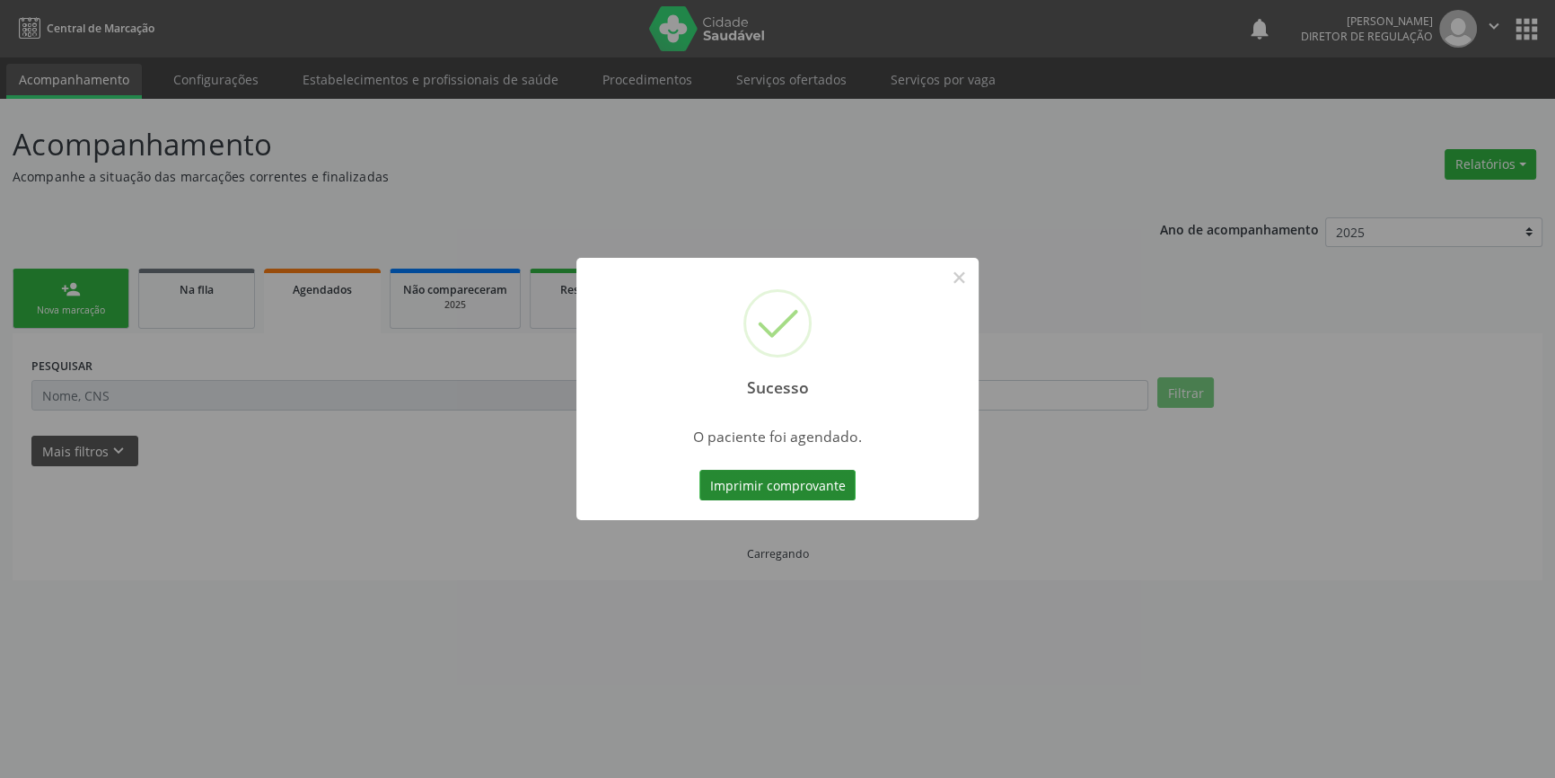
click at [709, 467] on div "Imprimir comprovante Cancel" at bounding box center [778, 485] width 164 height 38
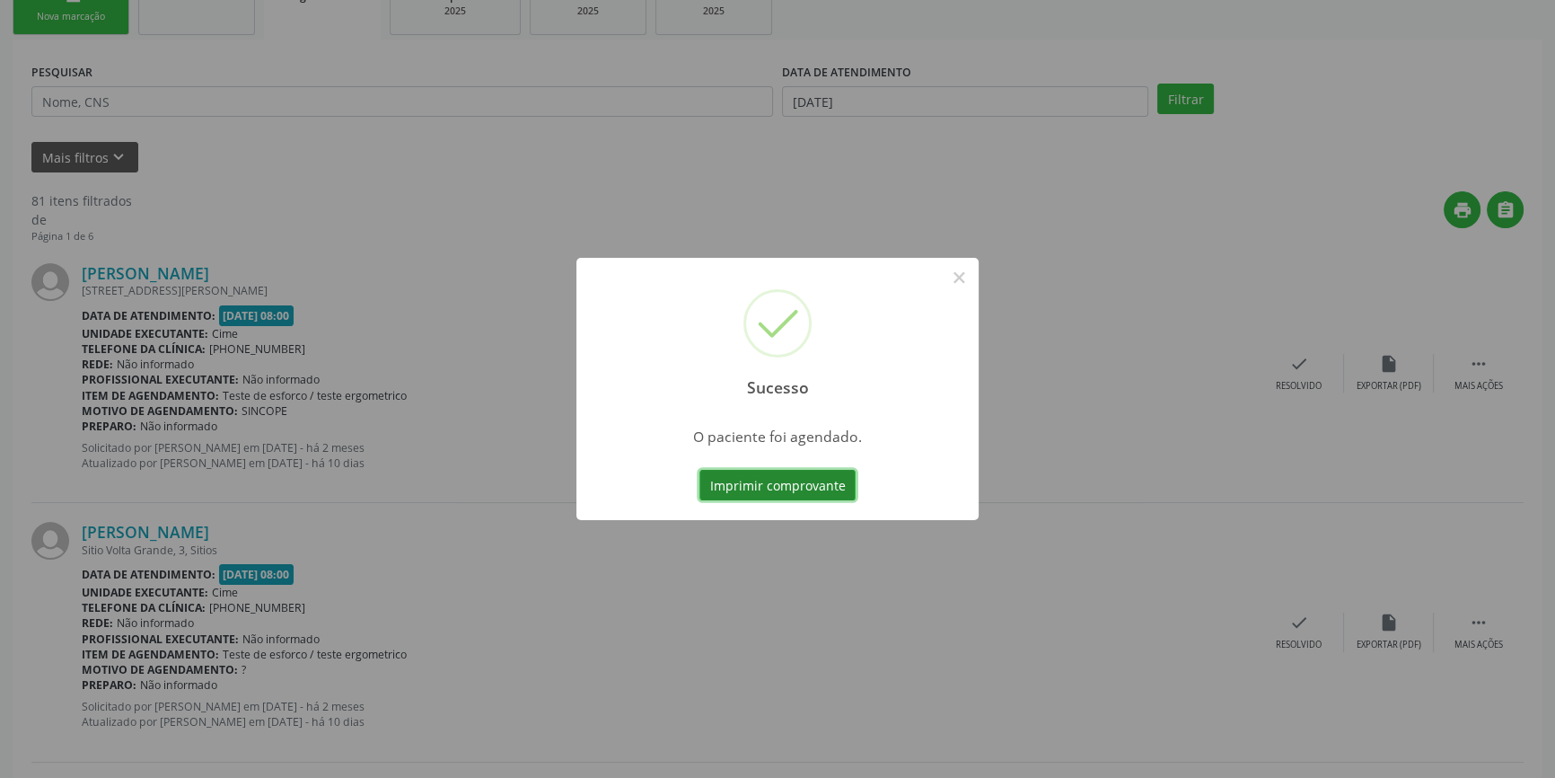
click at [715, 480] on button "Imprimir comprovante" at bounding box center [778, 485] width 156 height 31
